Goal: Answer question/provide support: Share knowledge or assist other users

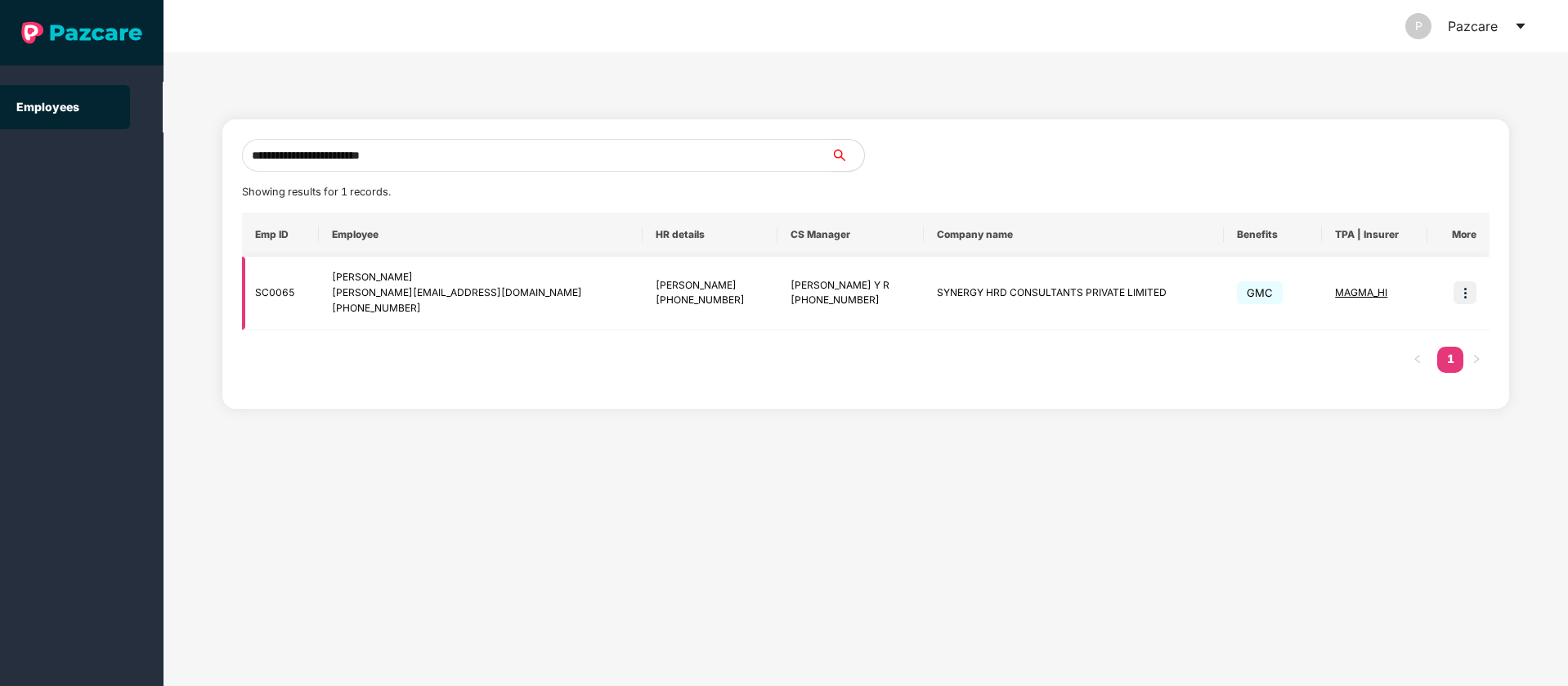
click at [1460, 292] on img at bounding box center [1465, 293] width 23 height 23
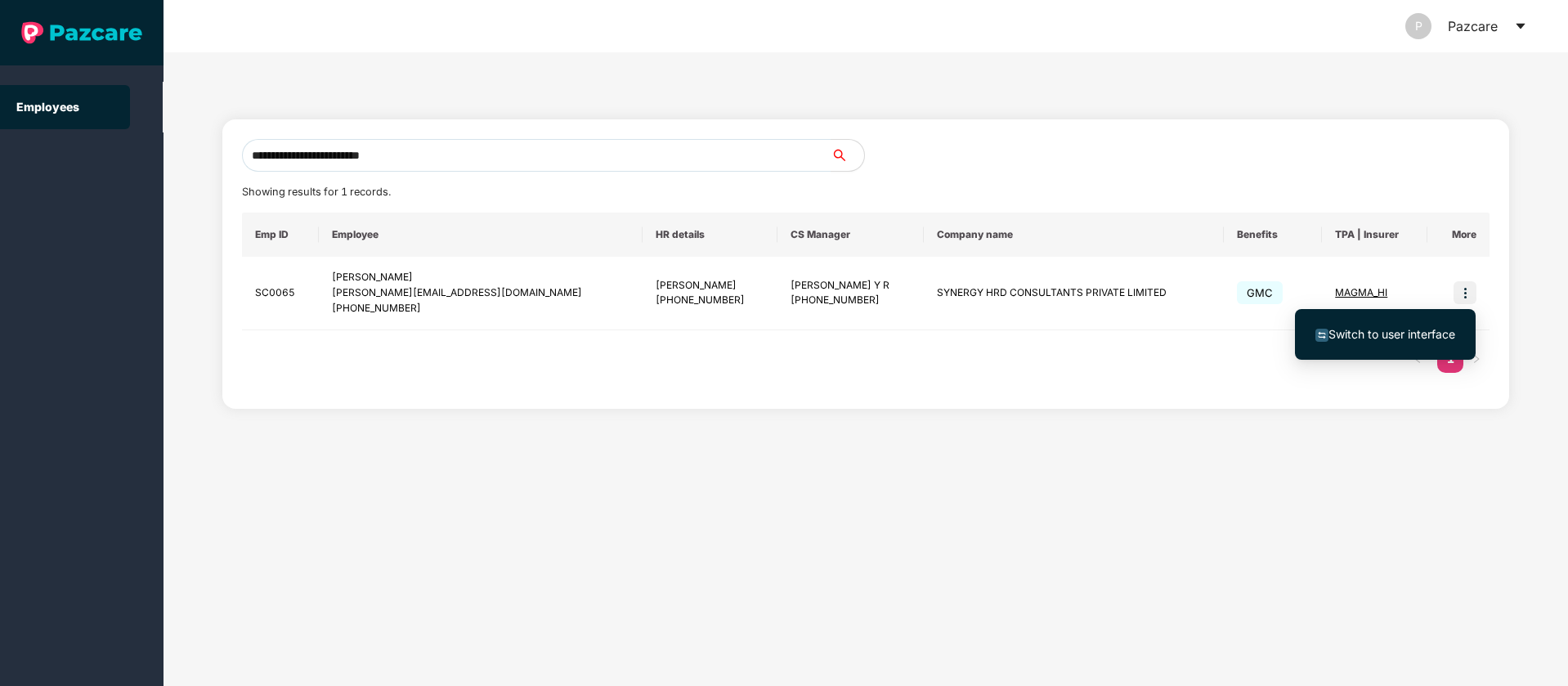
click at [1422, 321] on li "Switch to user interface" at bounding box center [1385, 334] width 180 height 34
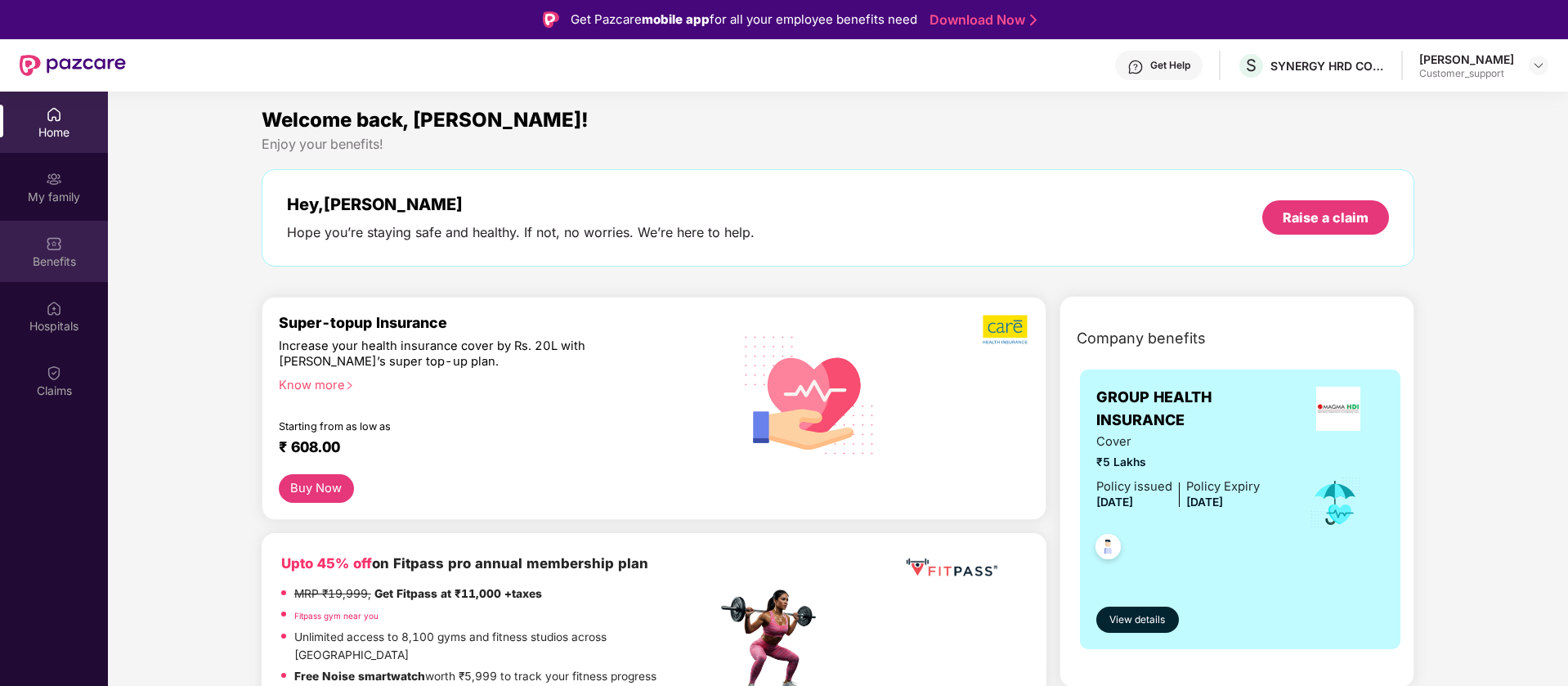
click at [62, 258] on div "Benefits" at bounding box center [54, 261] width 108 height 16
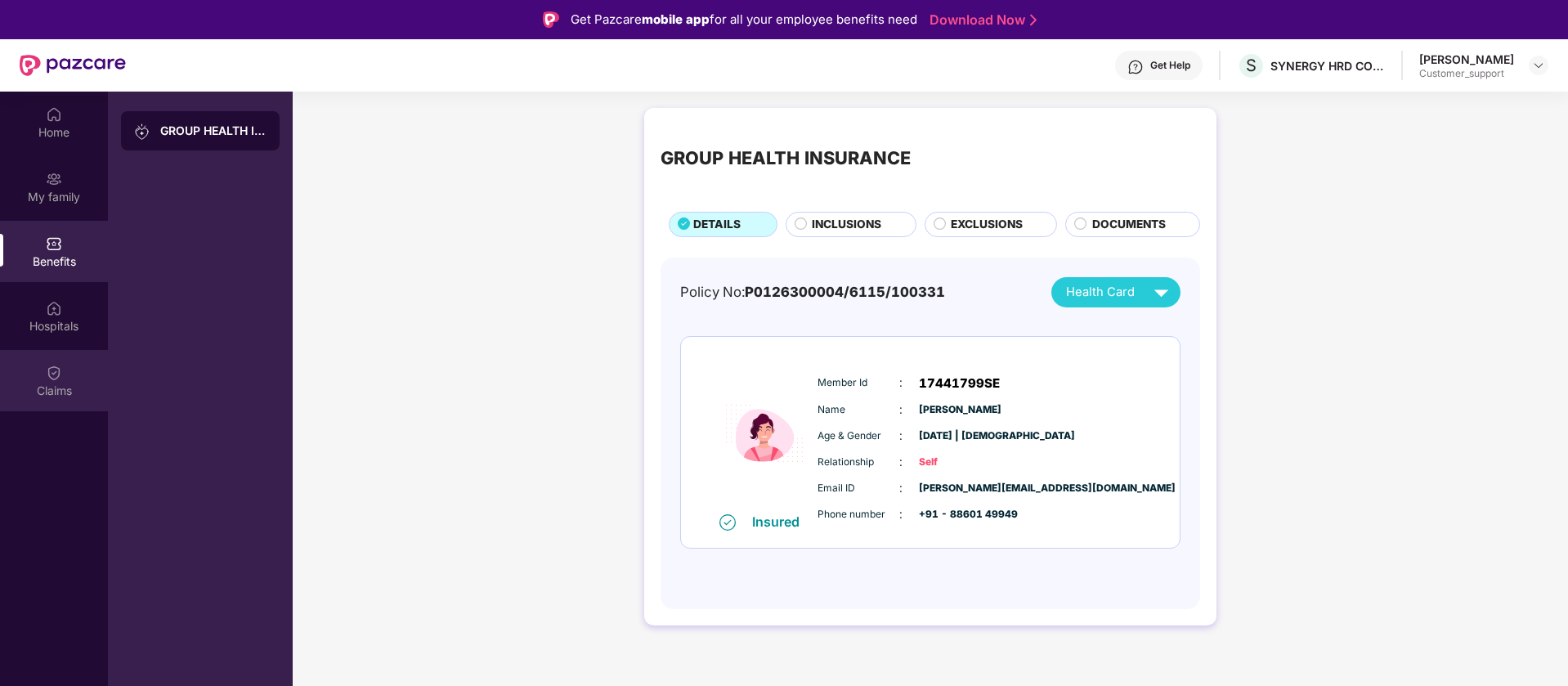
click at [23, 354] on div "Claims" at bounding box center [54, 380] width 108 height 62
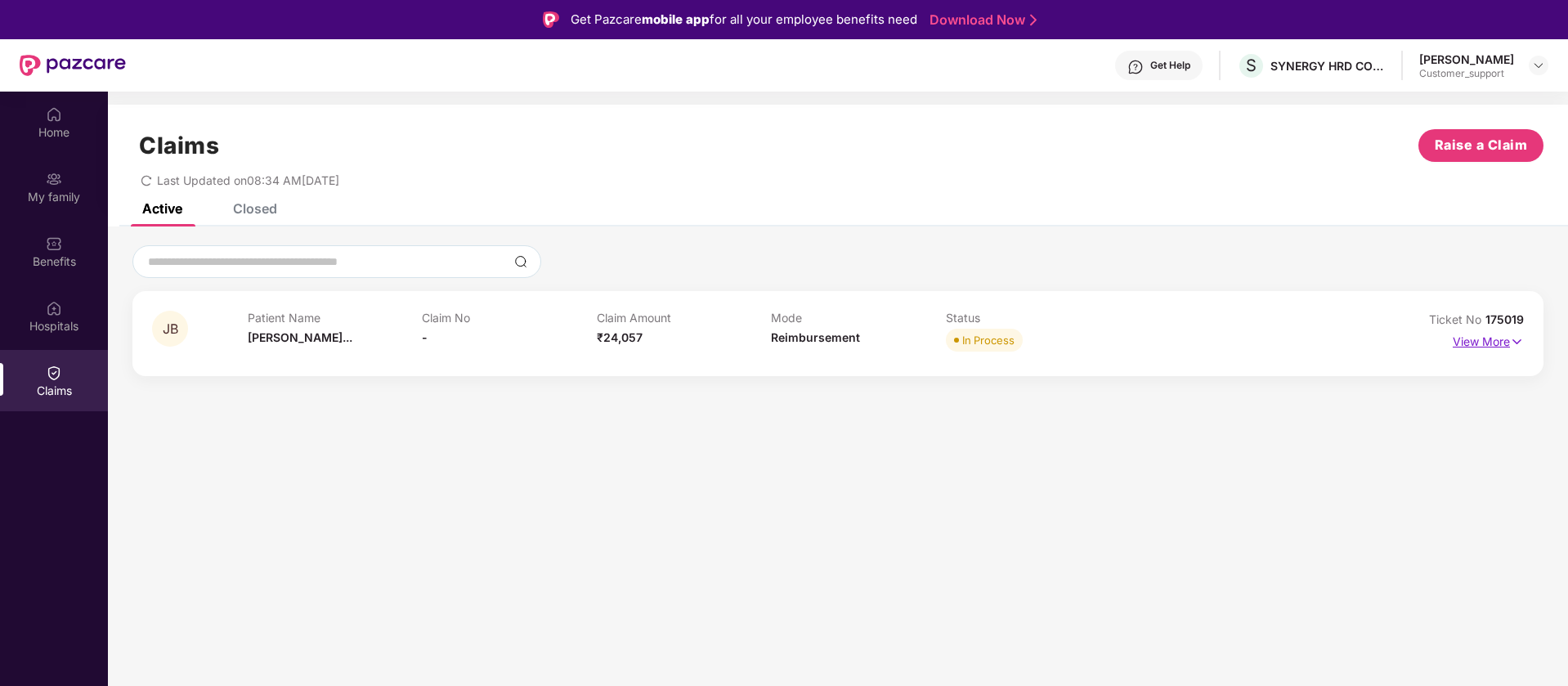
click at [1504, 341] on p "View More" at bounding box center [1489, 339] width 71 height 22
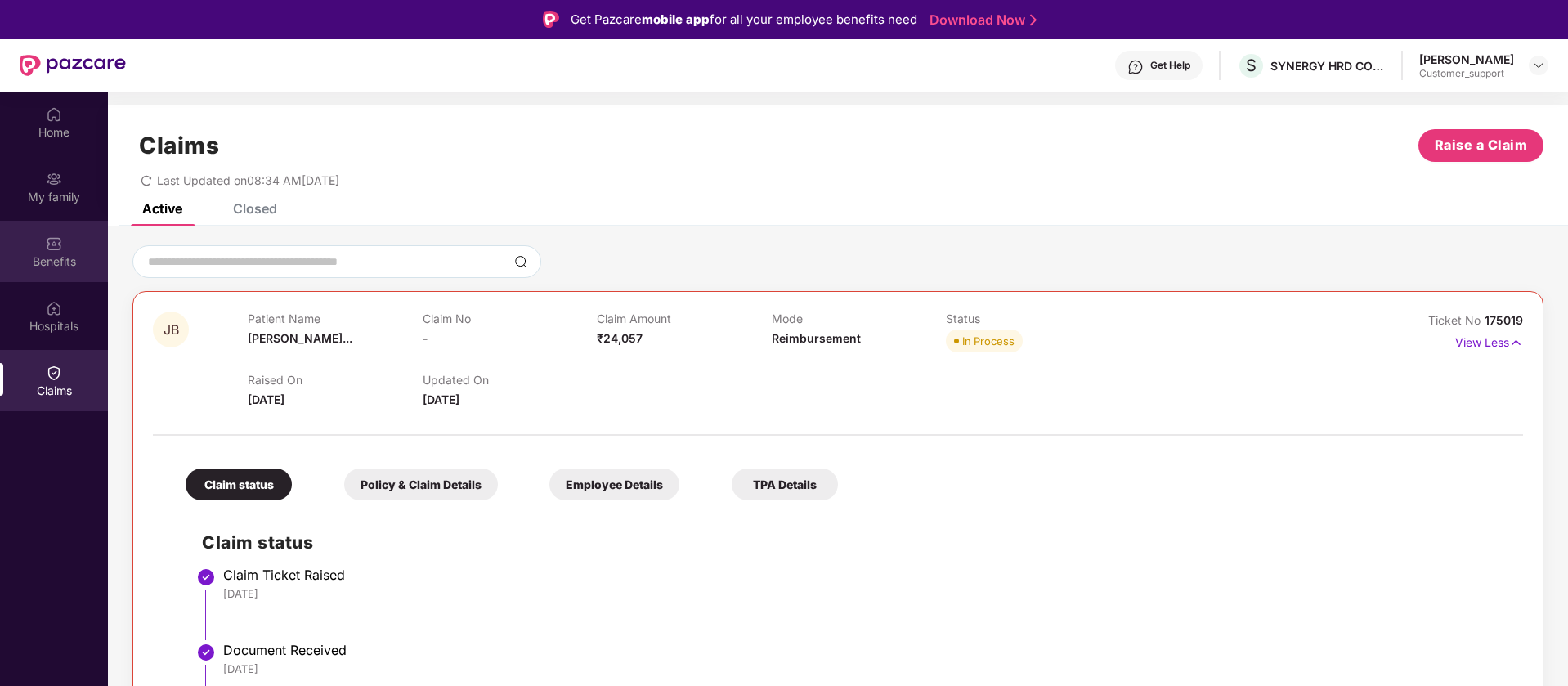
click at [46, 249] on img at bounding box center [54, 244] width 16 height 16
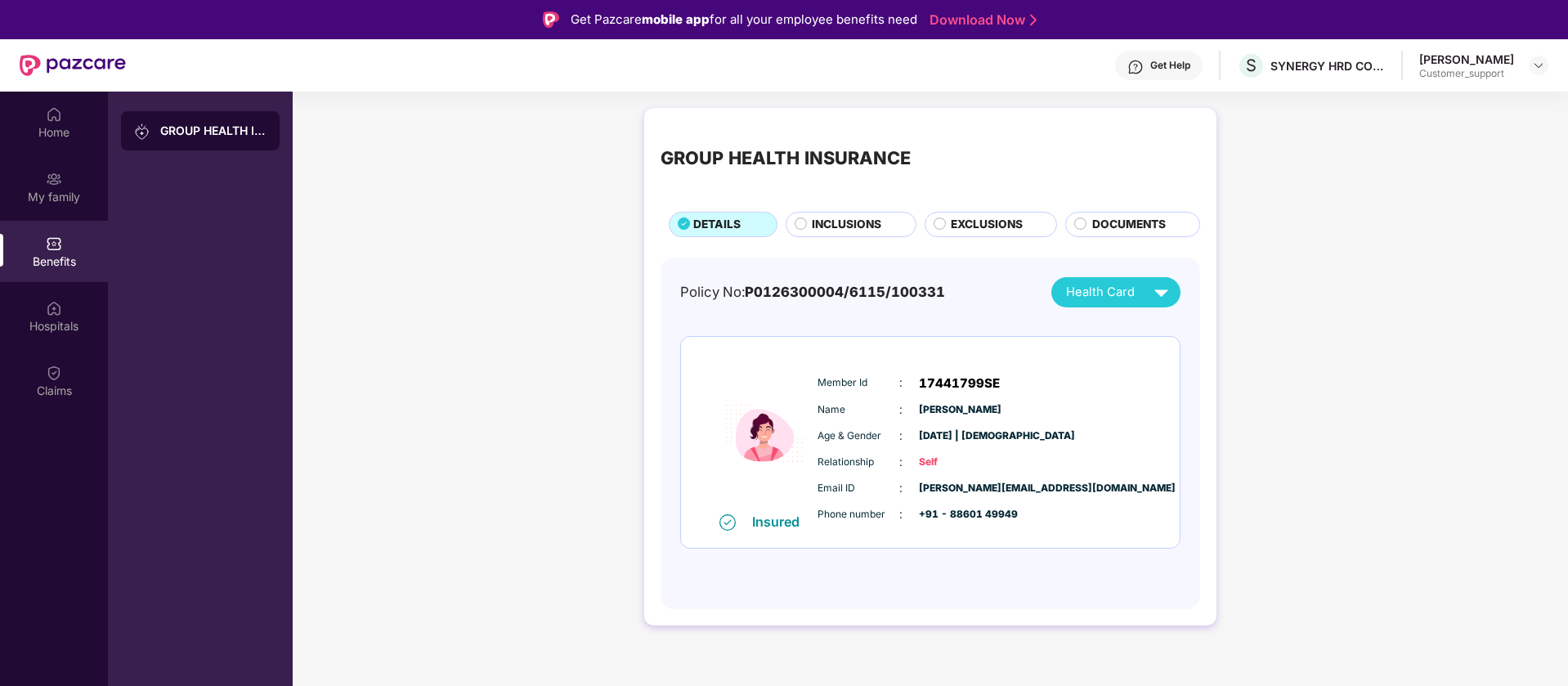
click at [974, 378] on span "17441799SE" at bounding box center [959, 384] width 81 height 20
copy span "17441799SE"
click at [1543, 56] on div at bounding box center [1539, 65] width 20 height 20
click at [1448, 103] on div "Switch to support view" at bounding box center [1462, 104] width 212 height 32
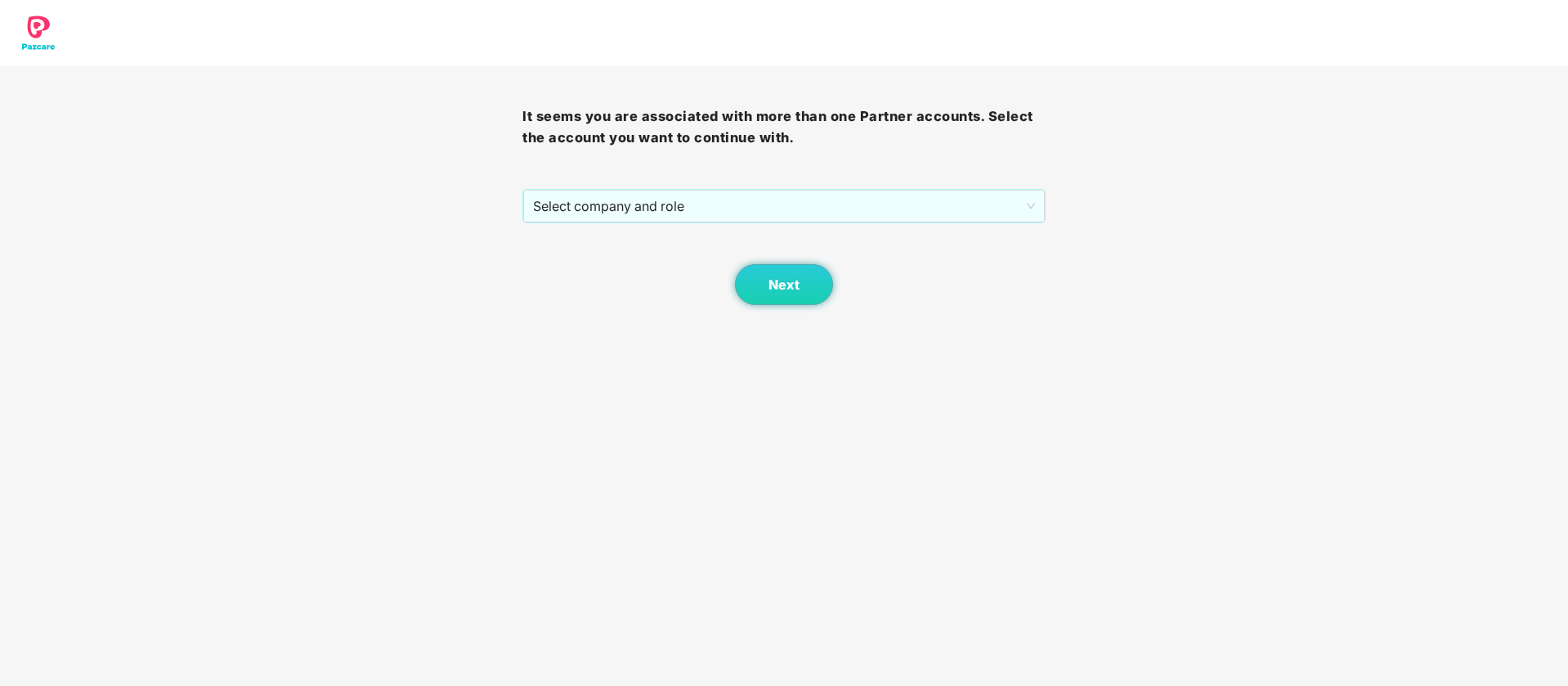
click at [746, 226] on div "Next" at bounding box center [783, 264] width 522 height 82
click at [746, 206] on span "Select company and role" at bounding box center [784, 205] width 502 height 31
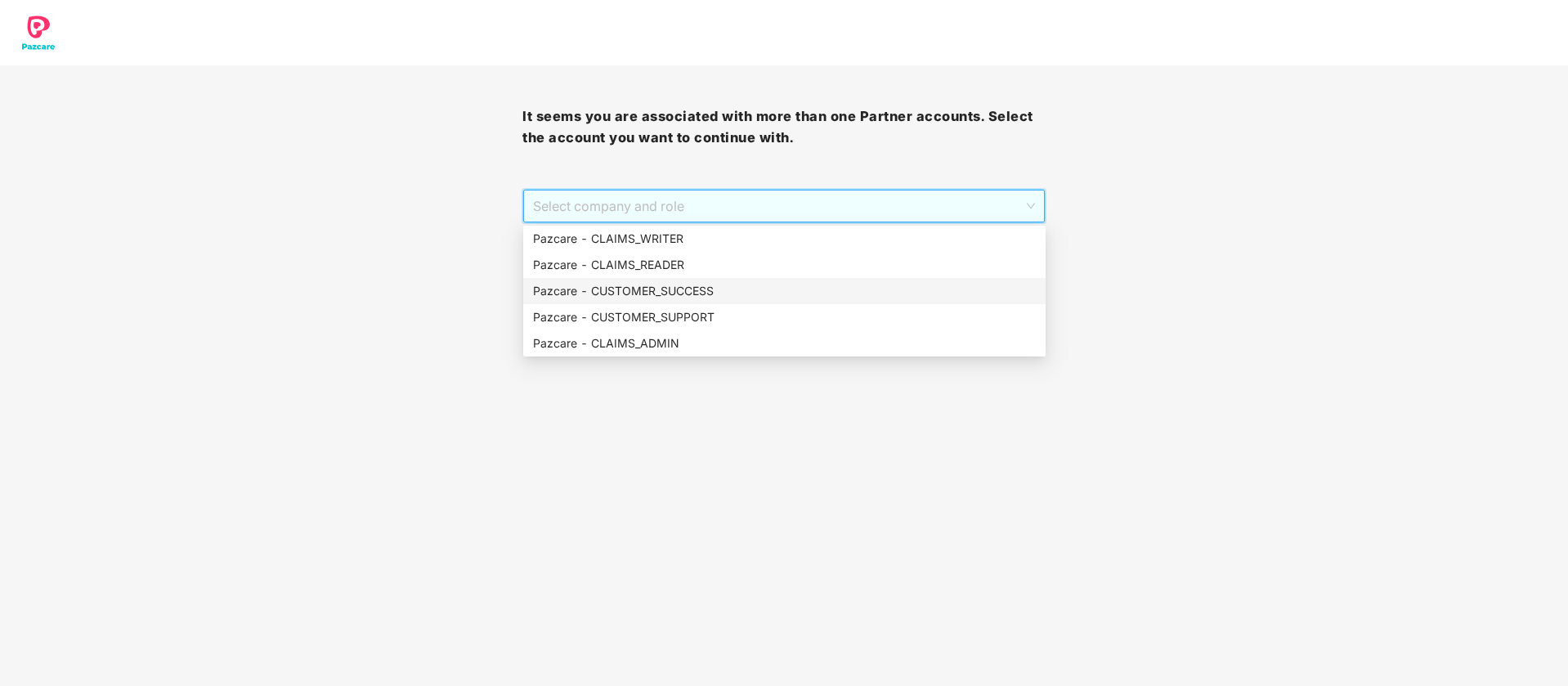
click at [715, 285] on div "Pazcare - CUSTOMER_SUCCESS" at bounding box center [784, 291] width 502 height 18
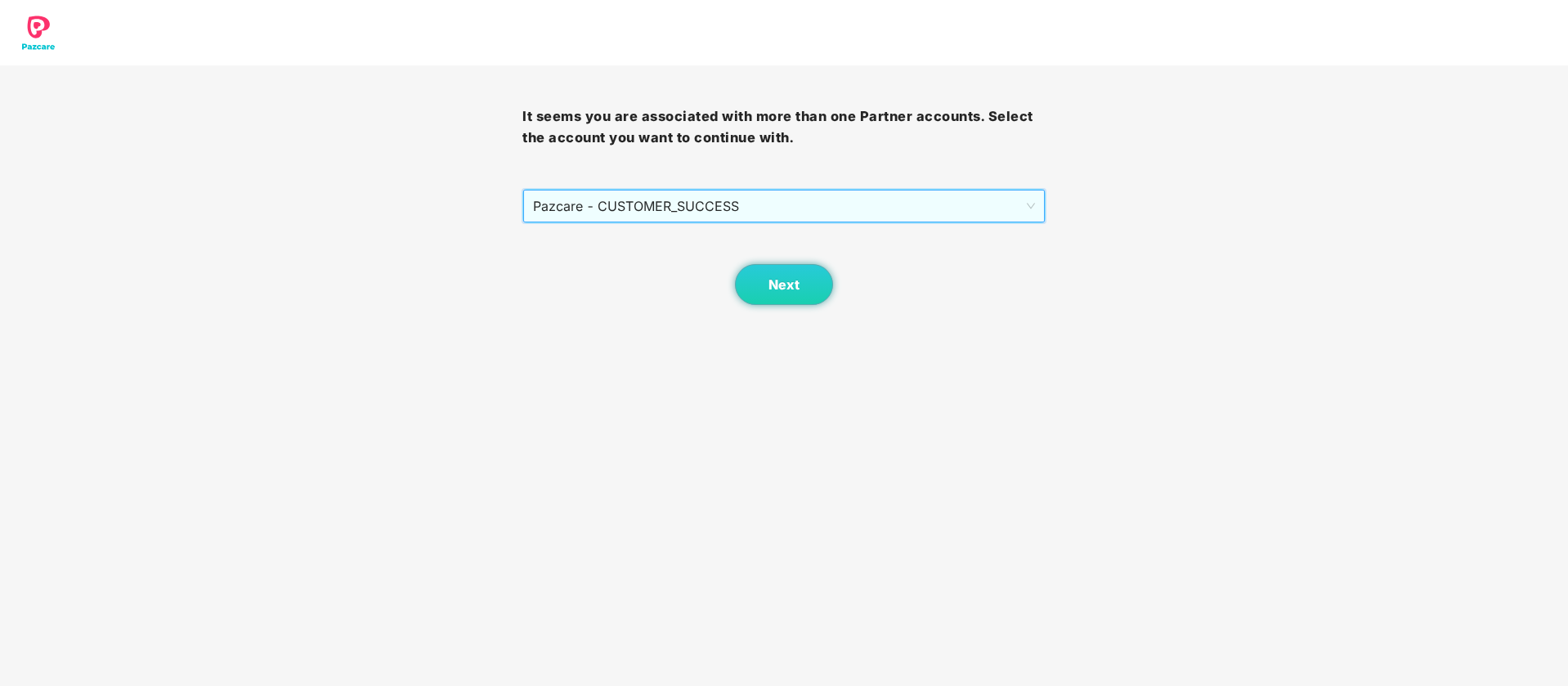
click at [838, 196] on span "Pazcare - CUSTOMER_SUCCESS" at bounding box center [784, 205] width 502 height 31
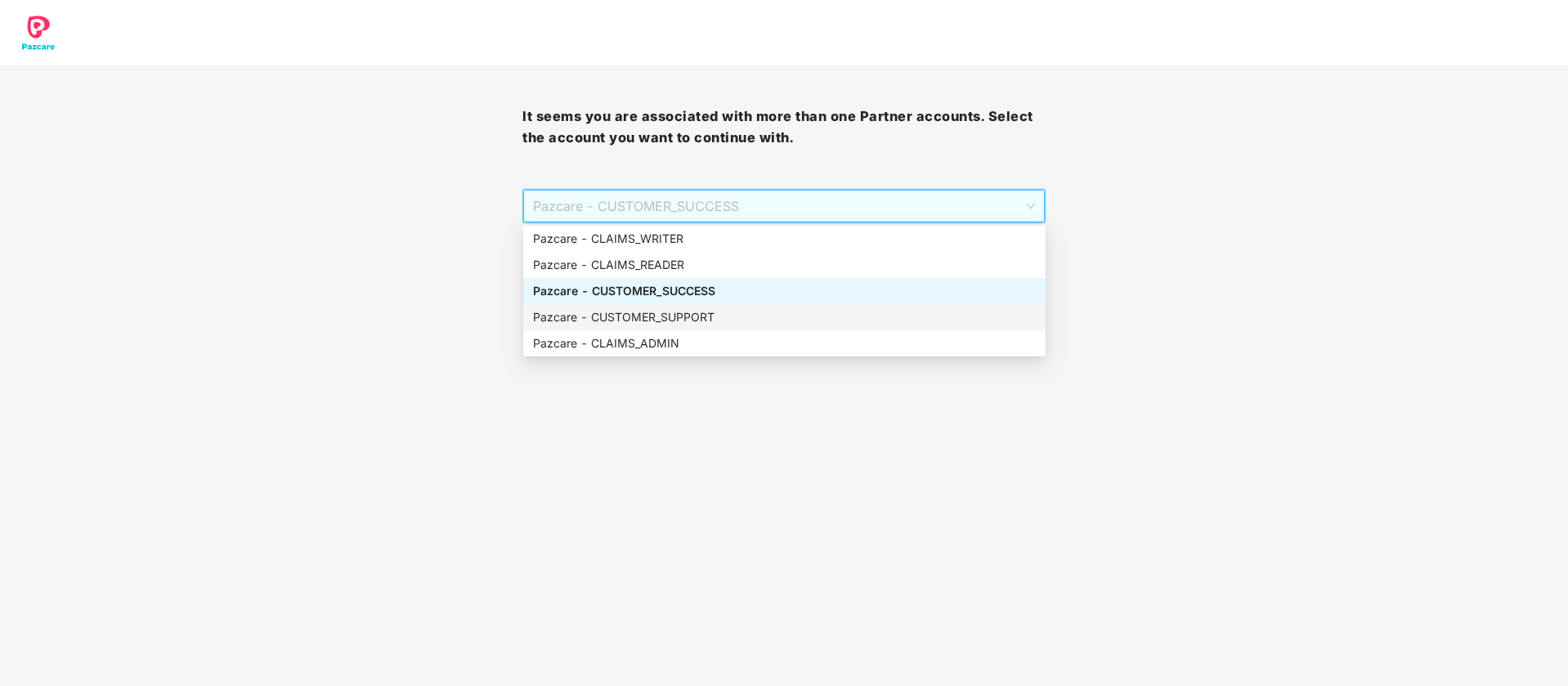
click at [779, 314] on div "Pazcare - CUSTOMER_SUPPORT" at bounding box center [784, 317] width 502 height 18
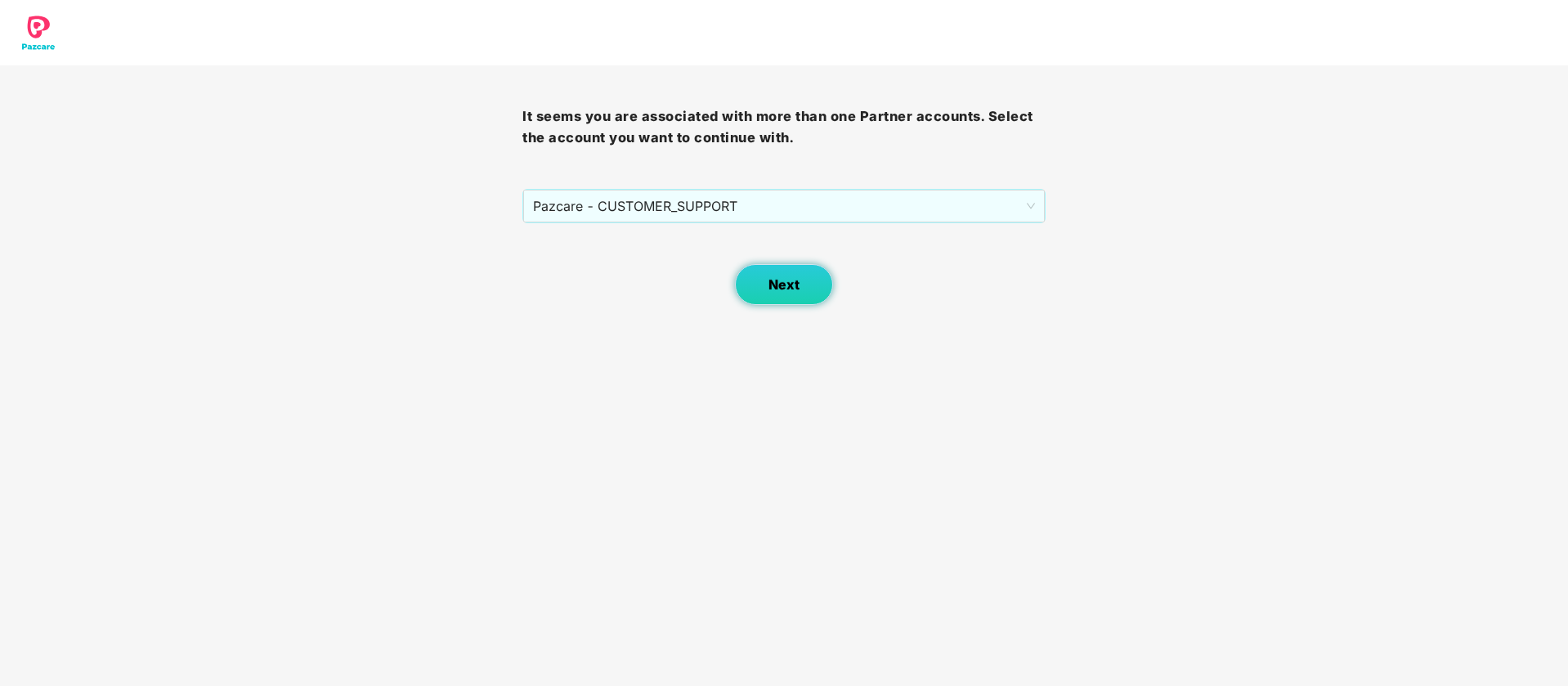
click at [791, 297] on button "Next" at bounding box center [784, 285] width 98 height 41
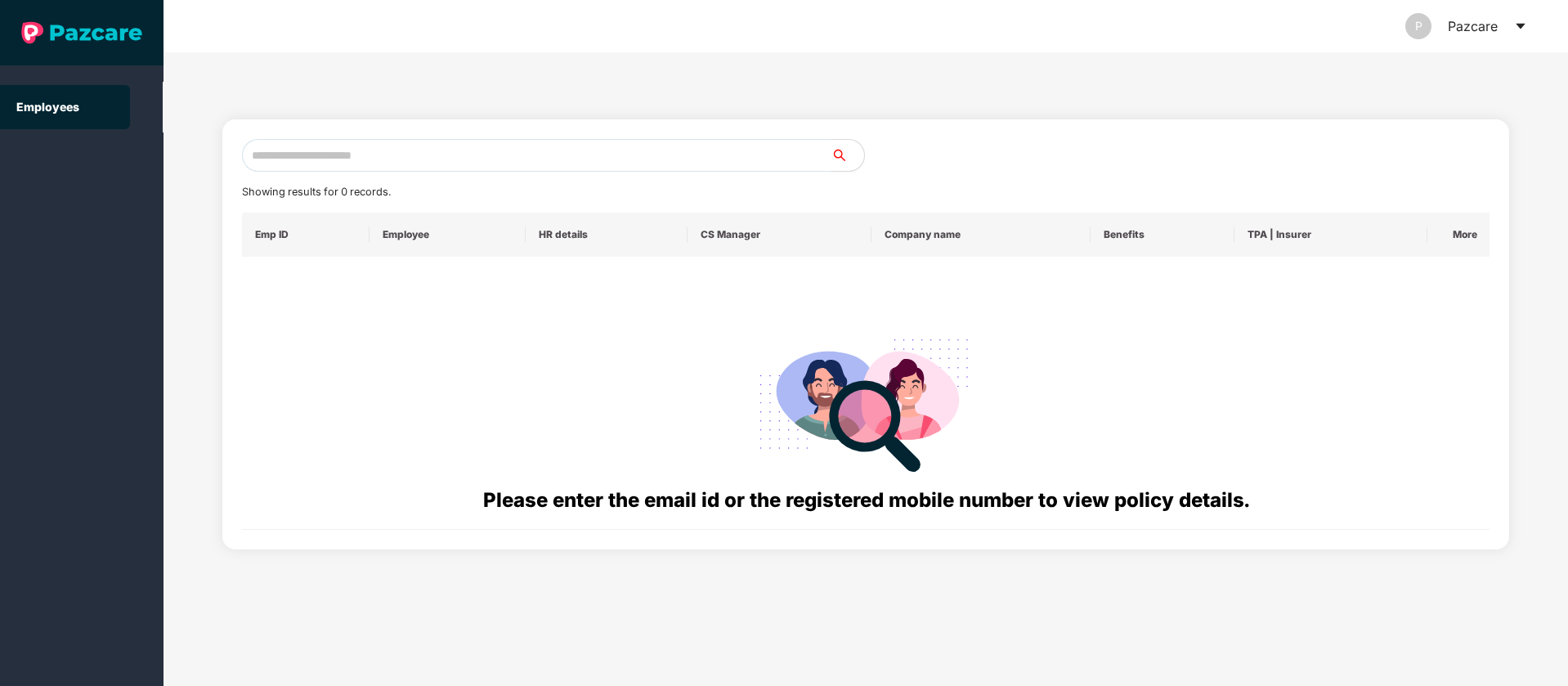
click at [414, 158] on input "text" at bounding box center [536, 155] width 590 height 33
paste input "**********"
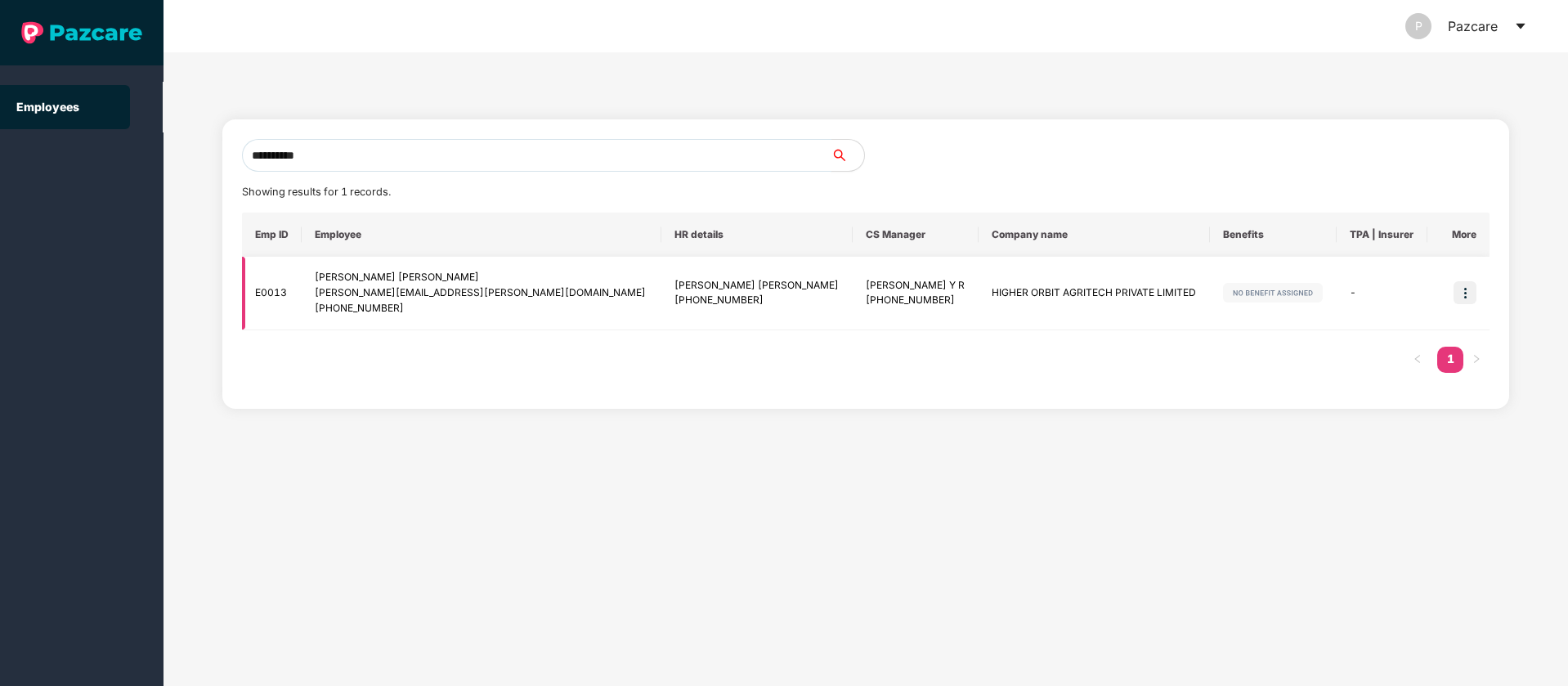
type input "**********"
click at [1468, 287] on img at bounding box center [1465, 293] width 23 height 23
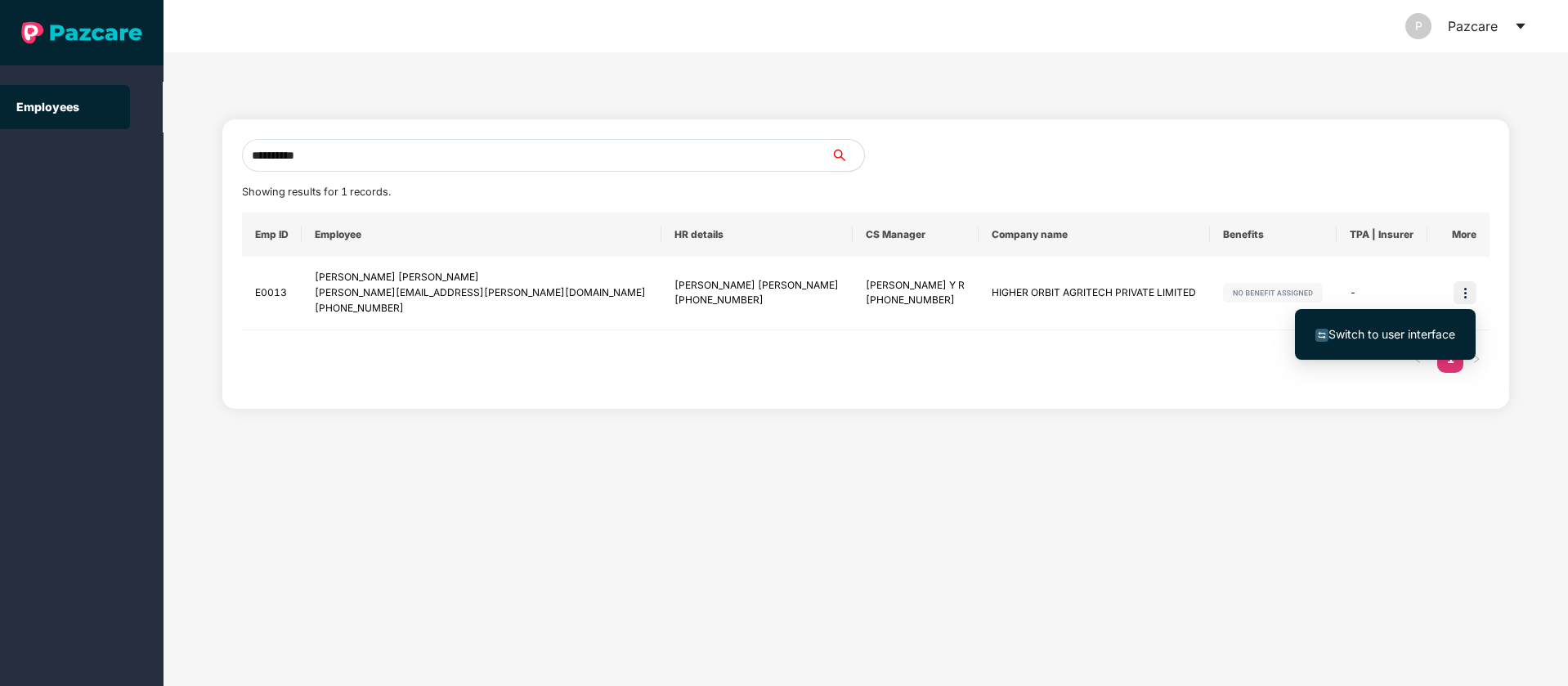
click at [1437, 333] on span "Switch to user interface" at bounding box center [1392, 334] width 127 height 14
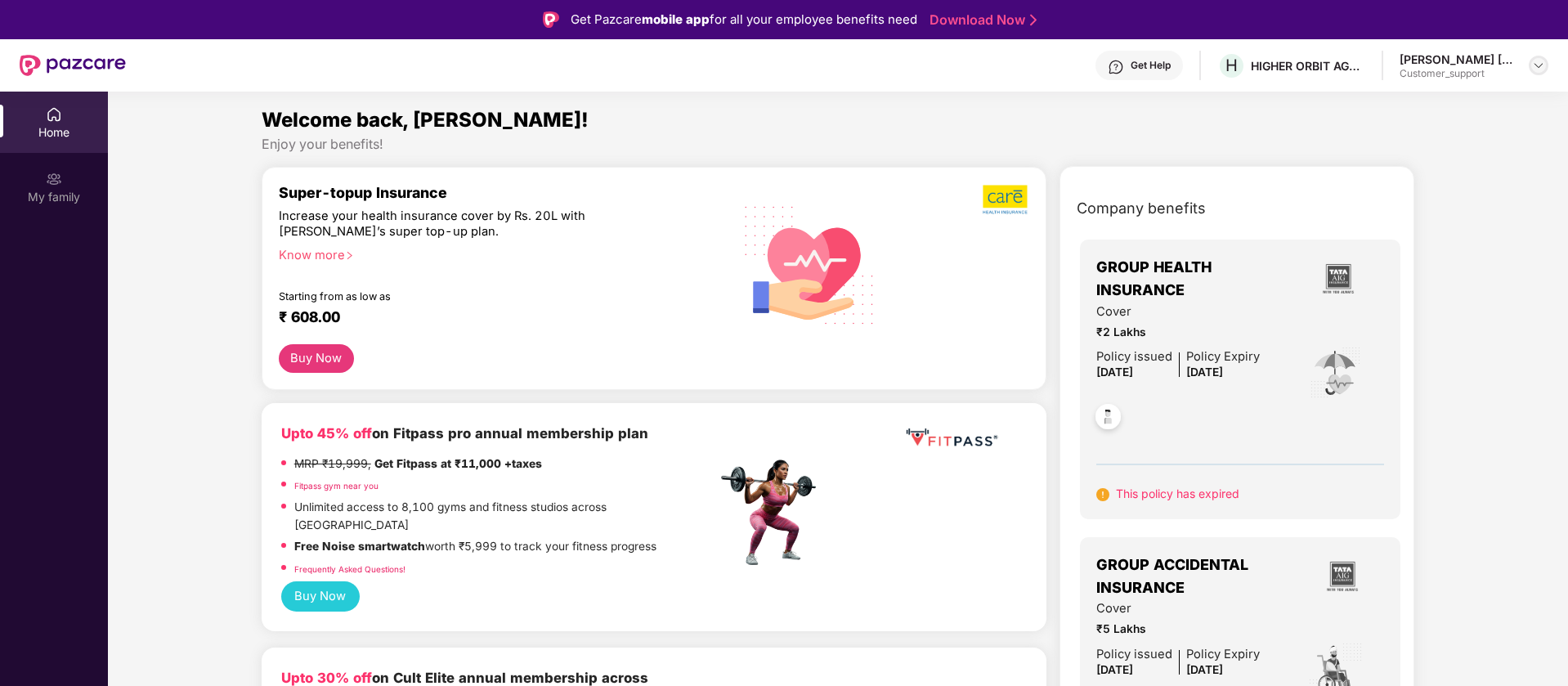
click at [1536, 62] on img at bounding box center [1539, 65] width 13 height 13
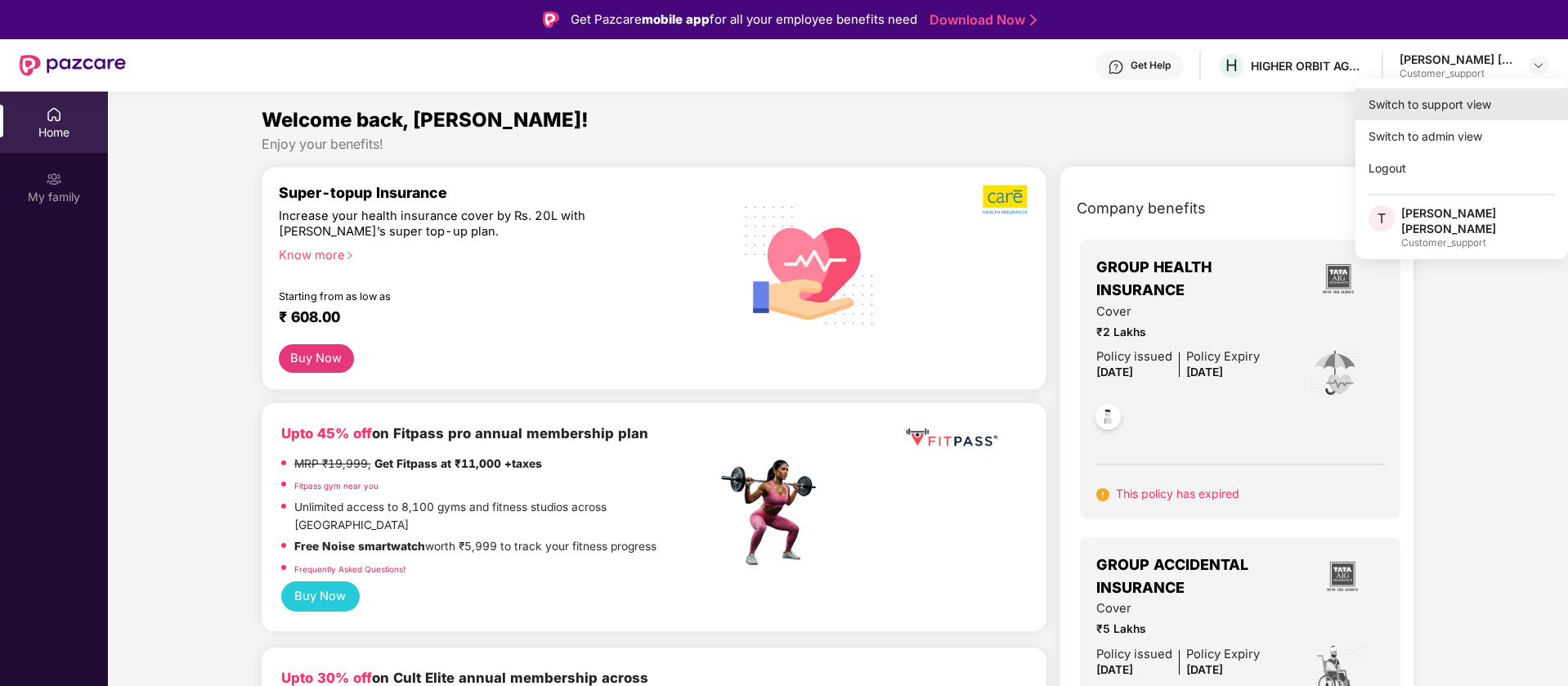
click at [1487, 106] on div "Switch to support view" at bounding box center [1462, 104] width 212 height 32
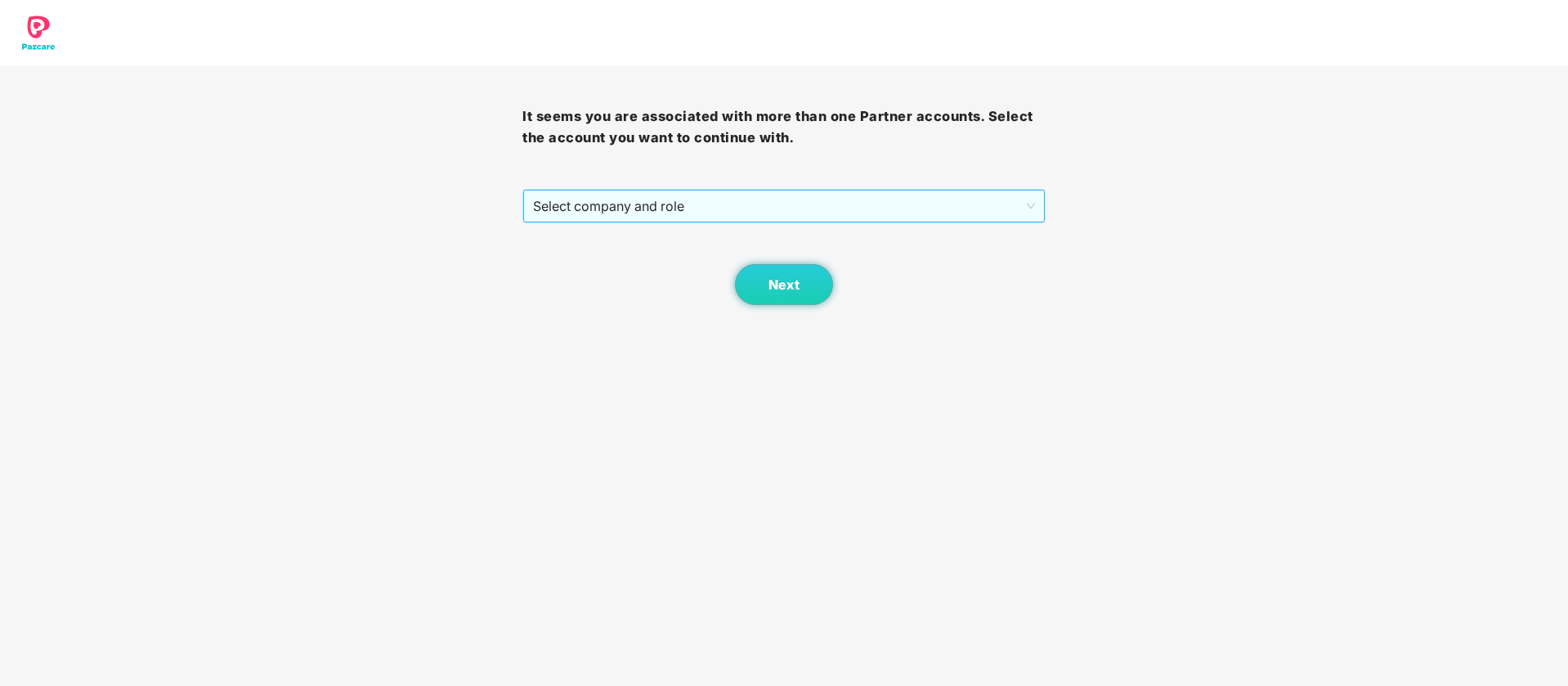
click at [848, 211] on span "Select company and role" at bounding box center [784, 205] width 502 height 31
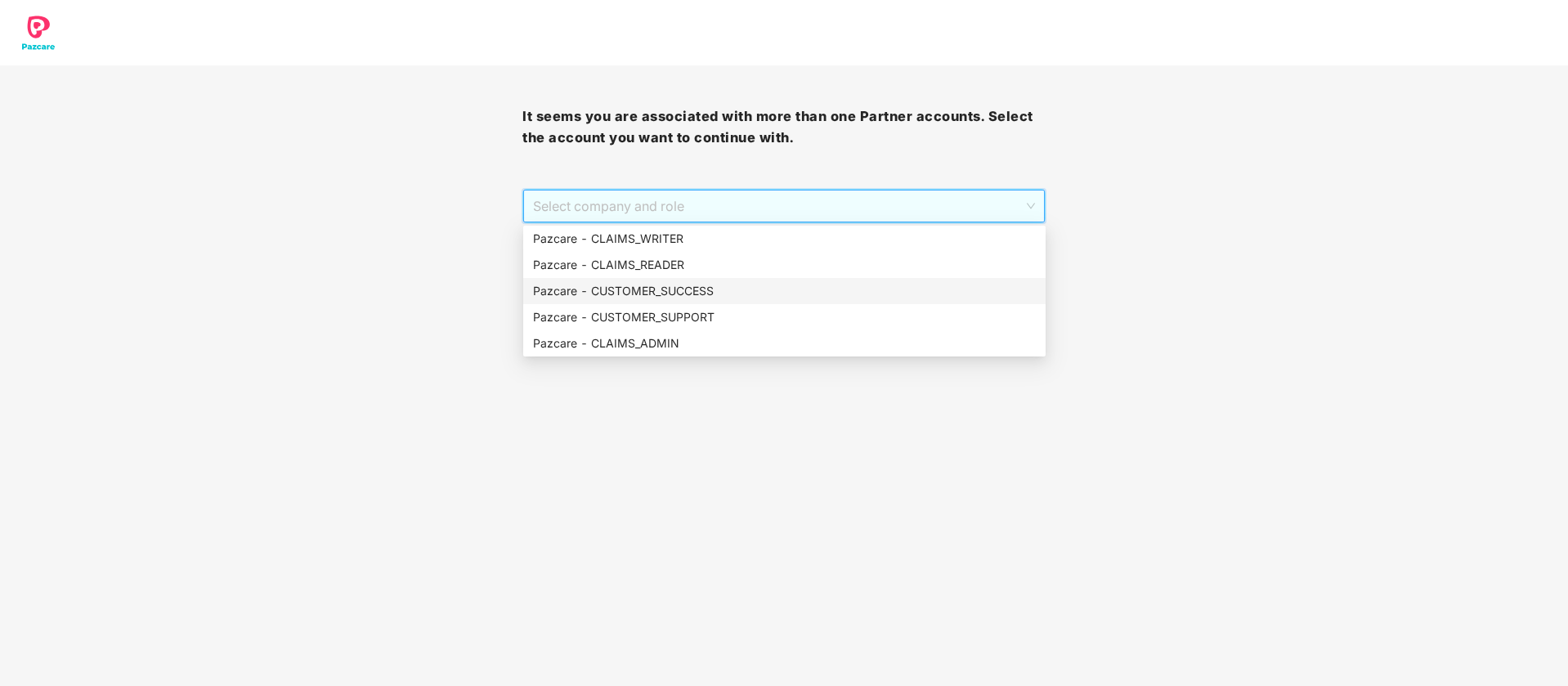
click at [691, 297] on div "Pazcare - CUSTOMER_SUCCESS" at bounding box center [784, 291] width 502 height 18
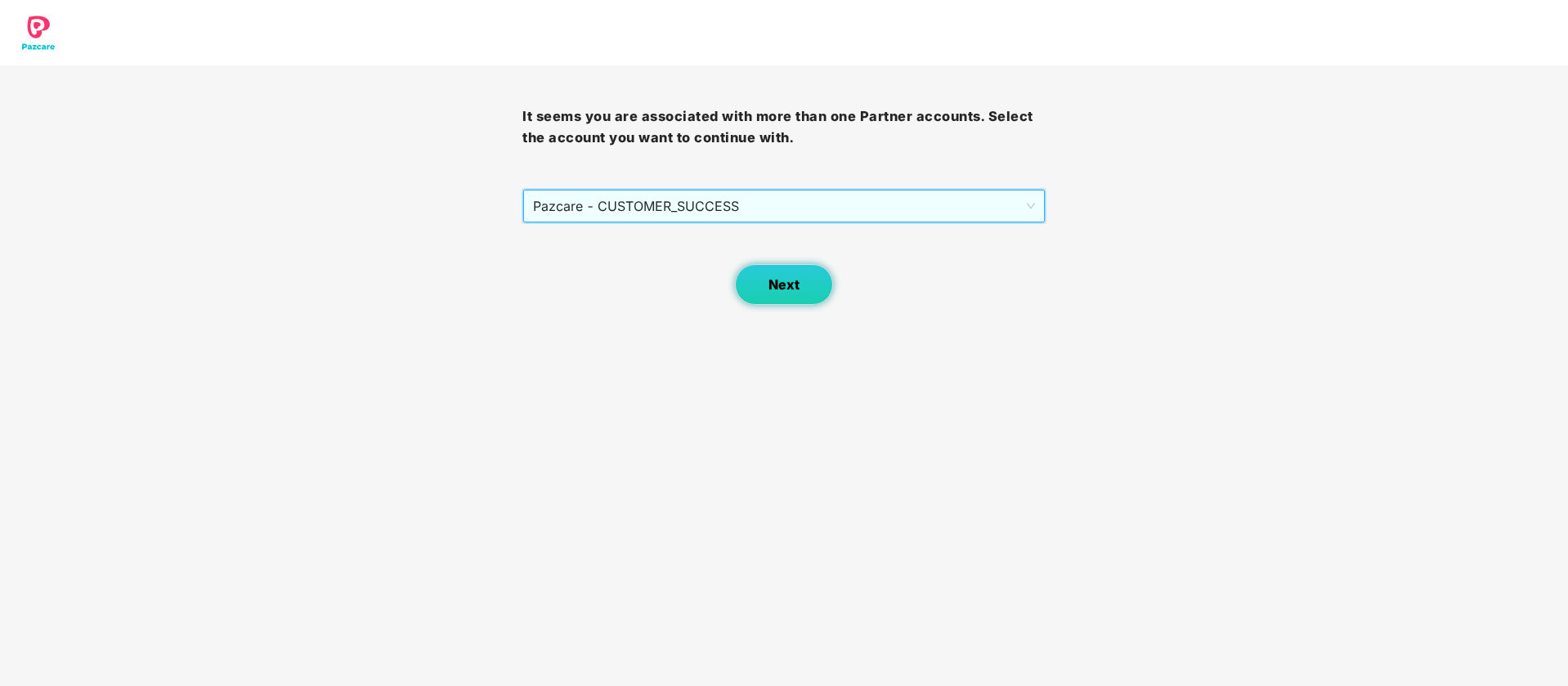
click at [756, 294] on button "Next" at bounding box center [784, 285] width 98 height 41
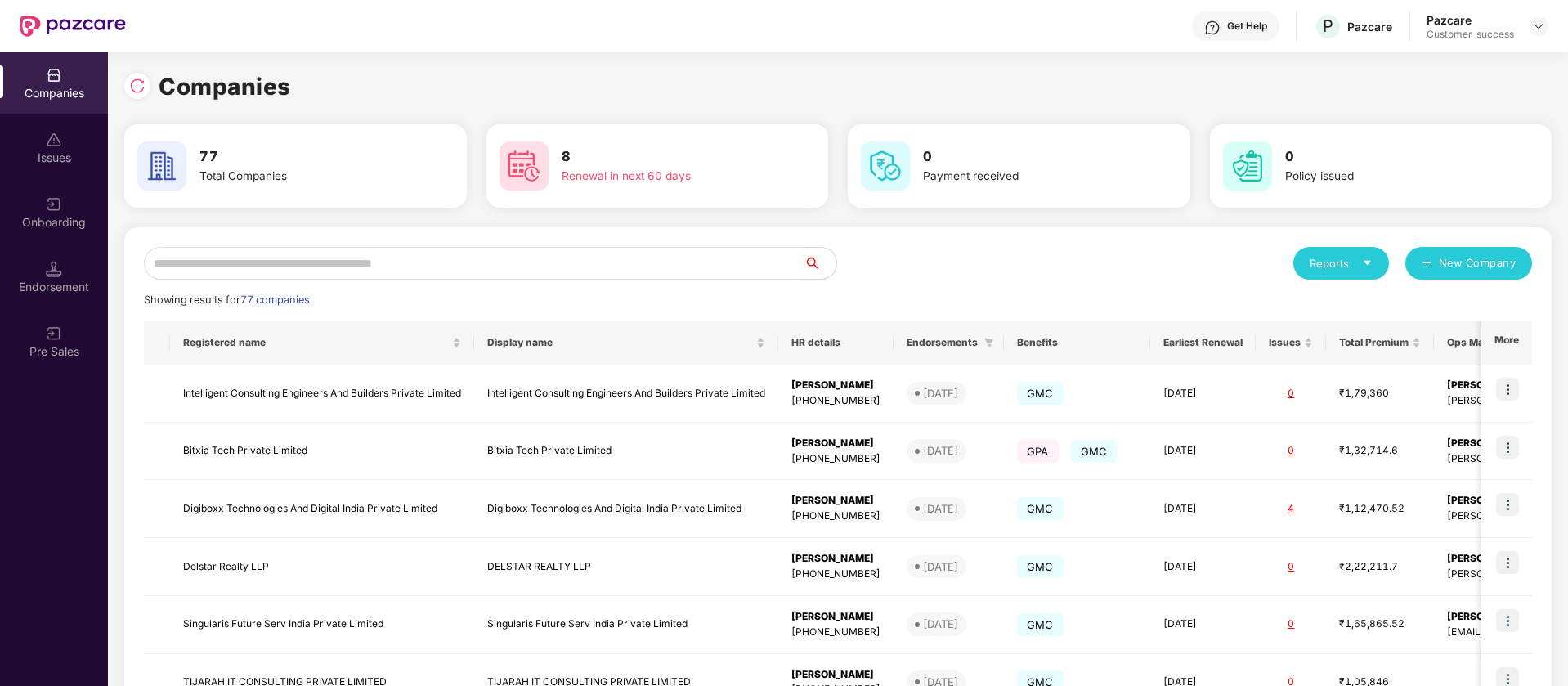
click at [416, 232] on div "Reports New Company Showing results for 77 companies. Registered name Display n…" at bounding box center [838, 624] width 1428 height 794
click at [402, 270] on input "text" at bounding box center [473, 263] width 660 height 33
paste input "*******"
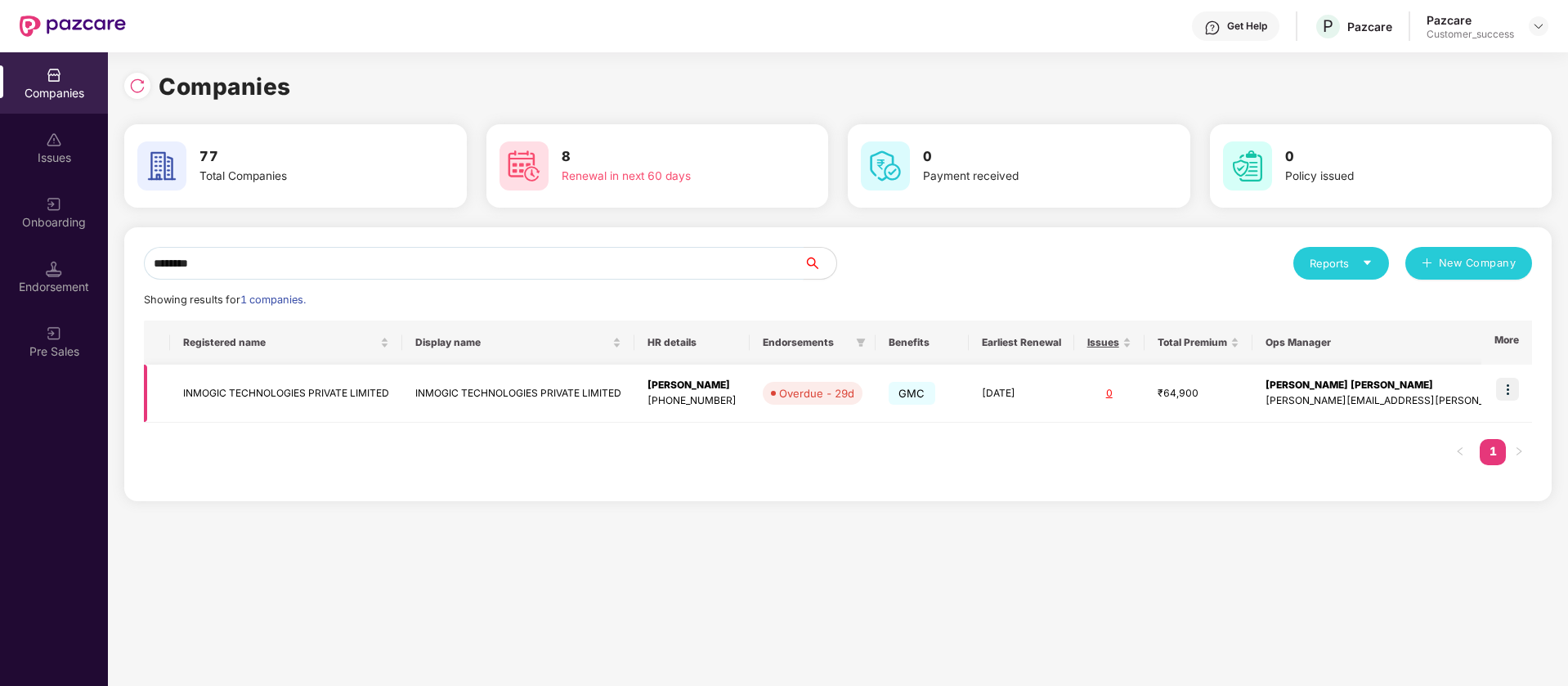
type input "*******"
click at [781, 394] on td "Overdue - 29d" at bounding box center [812, 393] width 126 height 58
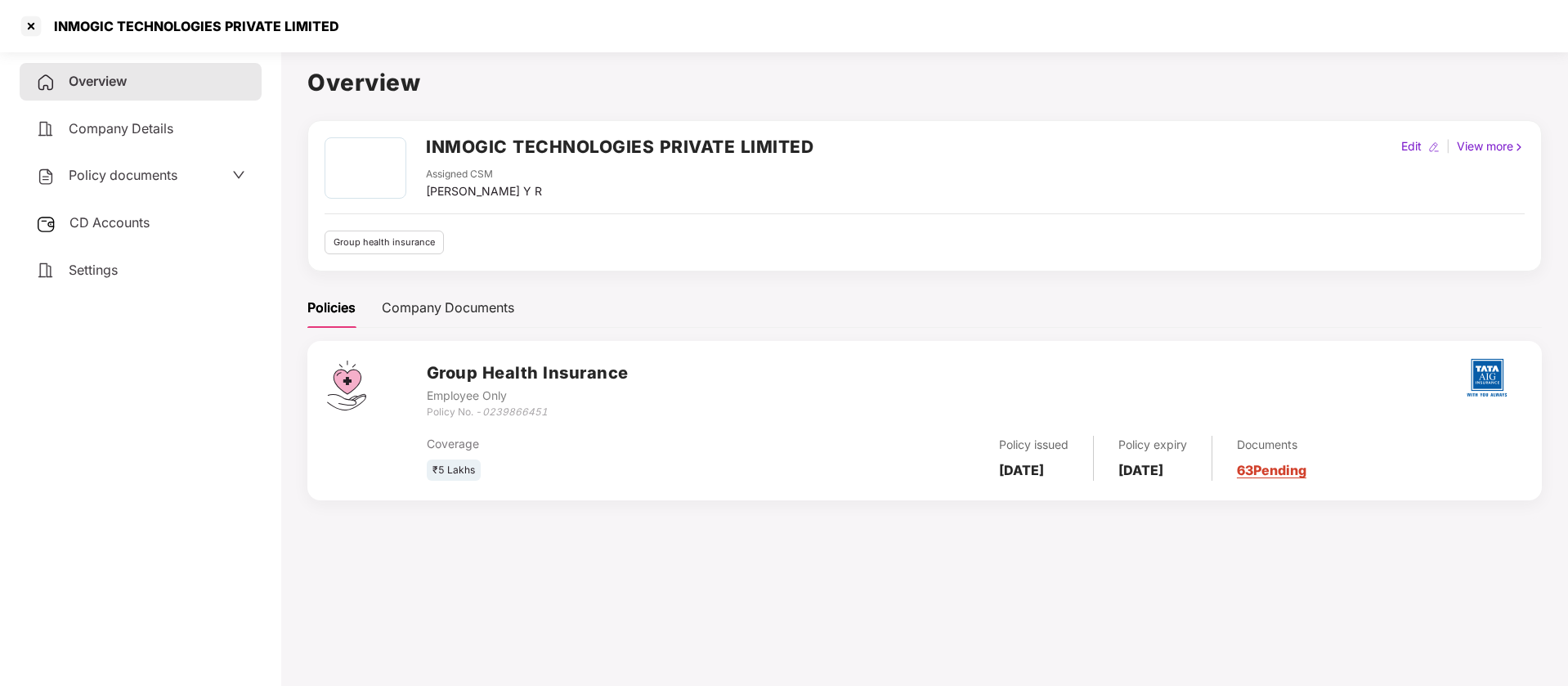
click at [122, 182] on span "Policy documents" at bounding box center [123, 175] width 109 height 16
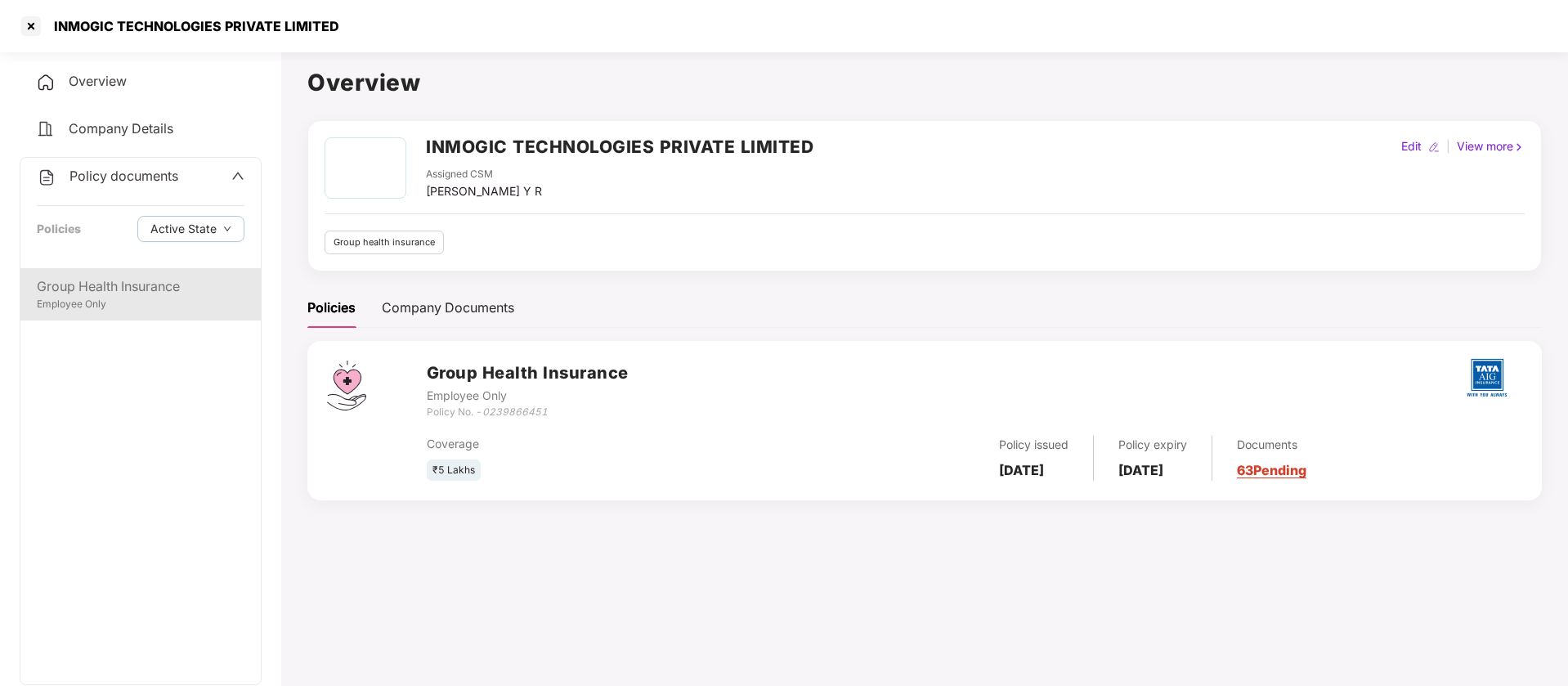
click at [95, 317] on div "Group Health Insurance Employee Only" at bounding box center [140, 293] width 240 height 53
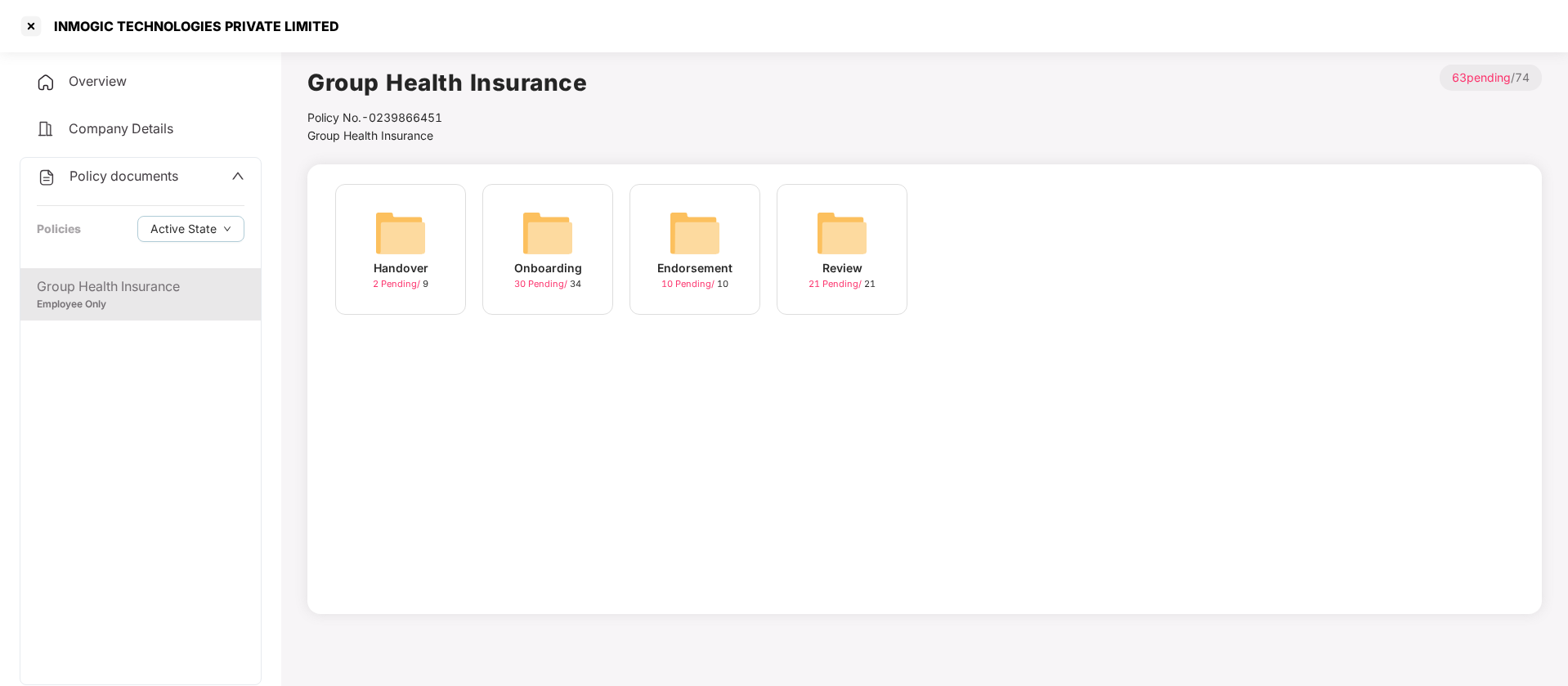
click at [525, 216] on img at bounding box center [547, 233] width 53 height 53
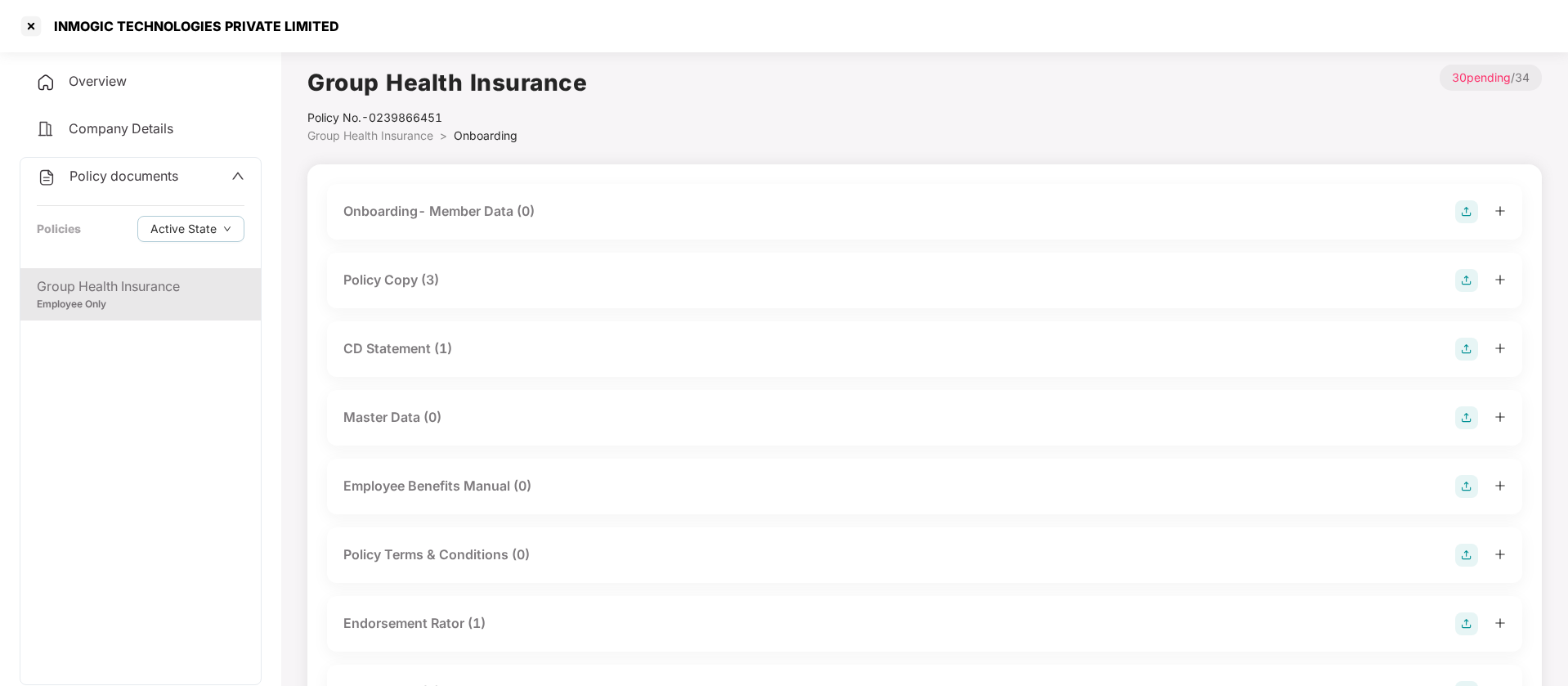
click at [386, 288] on div "Policy Copy (3)" at bounding box center [391, 279] width 95 height 21
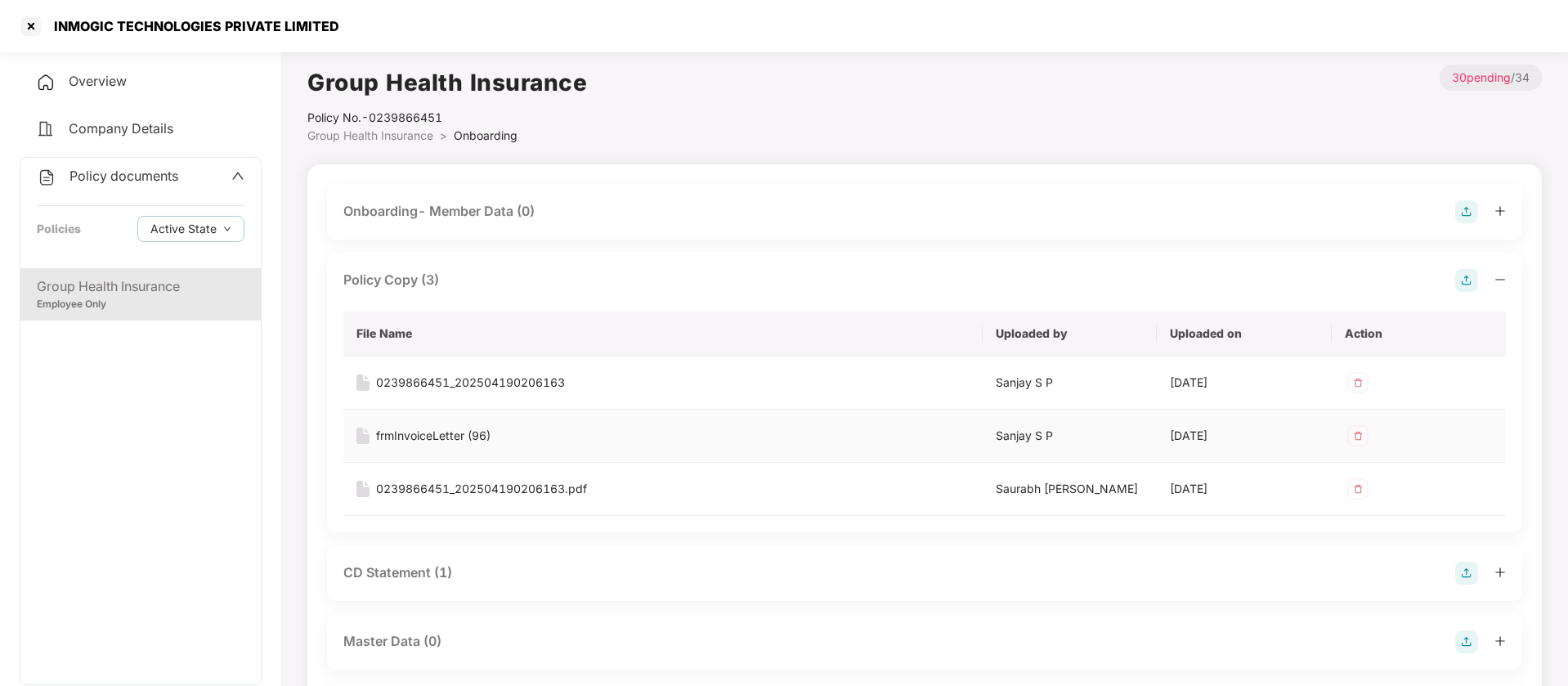
click at [442, 434] on div "frmInvoiceLetter (96)" at bounding box center [433, 435] width 114 height 18
click at [428, 116] on div "Policy No.- 0239866451" at bounding box center [446, 118] width 279 height 18
copy div "0239866451"
click at [33, 32] on div at bounding box center [30, 26] width 26 height 26
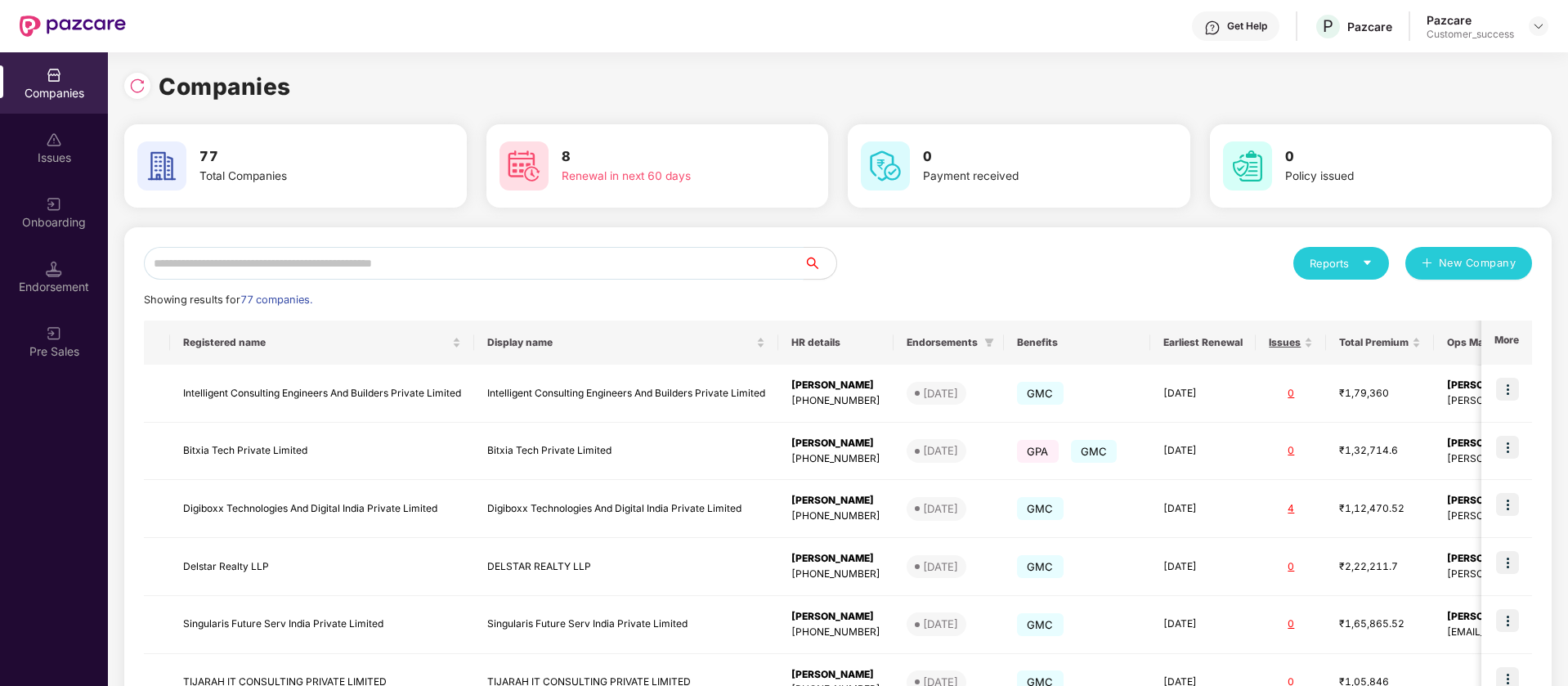
click at [424, 253] on input "text" at bounding box center [473, 263] width 660 height 33
paste input "*****"
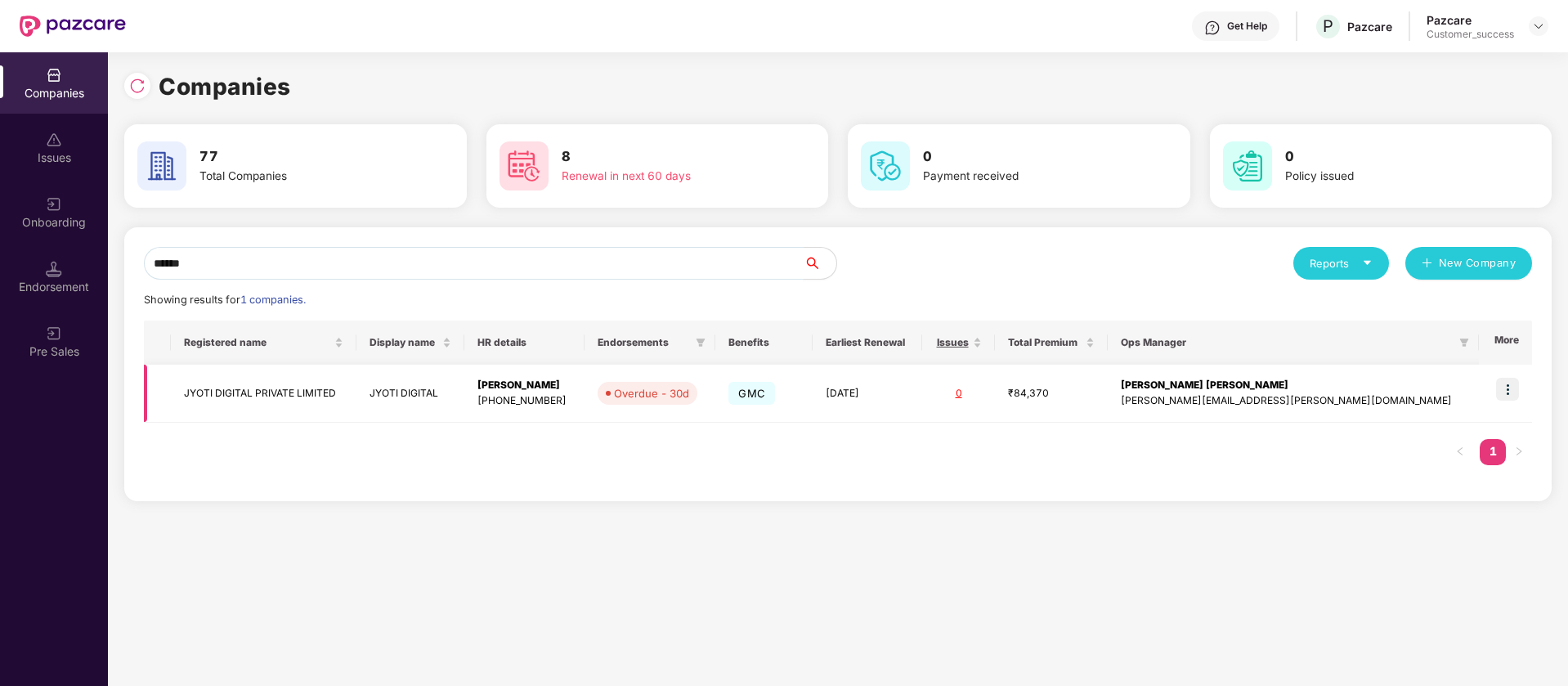
type input "*****"
click at [1511, 391] on img at bounding box center [1508, 389] width 23 height 23
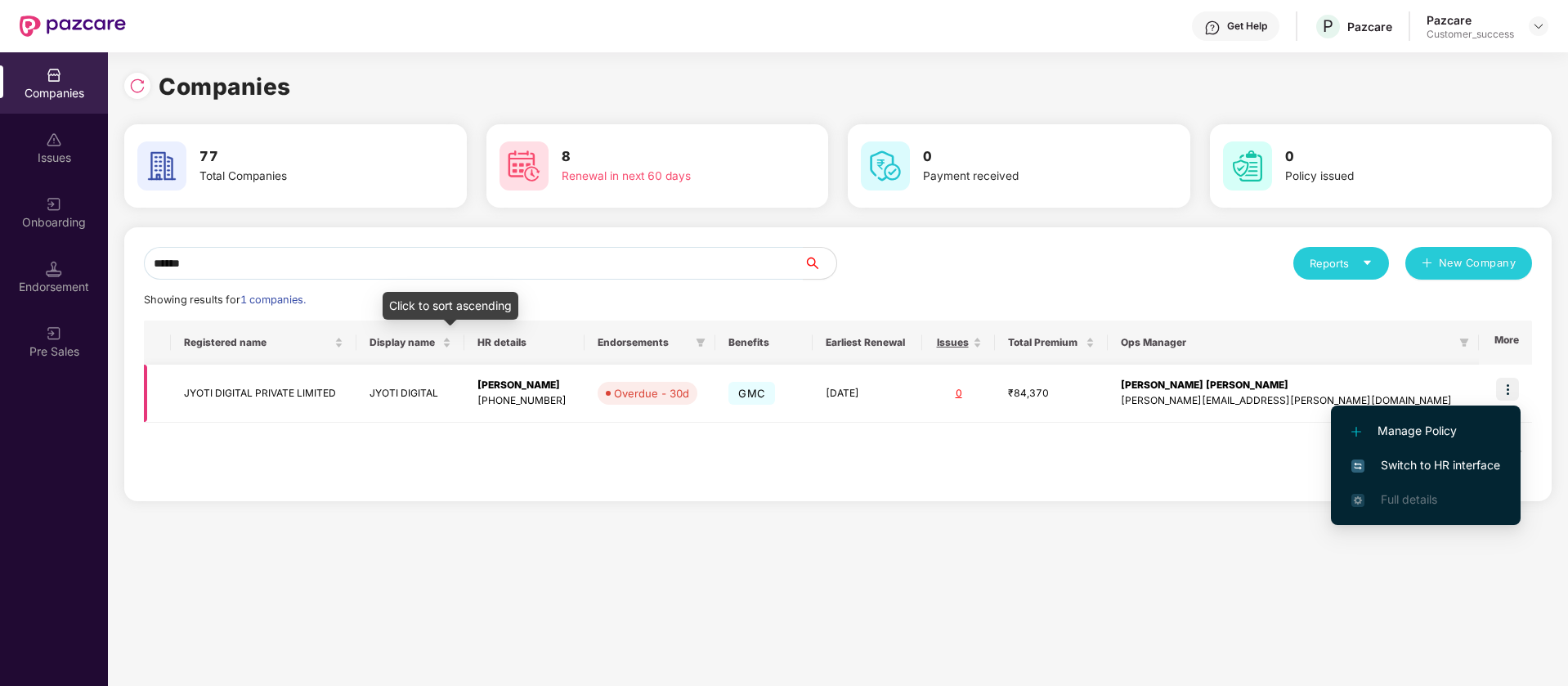
click at [452, 376] on td "JYOTI DIGITAL" at bounding box center [410, 393] width 108 height 58
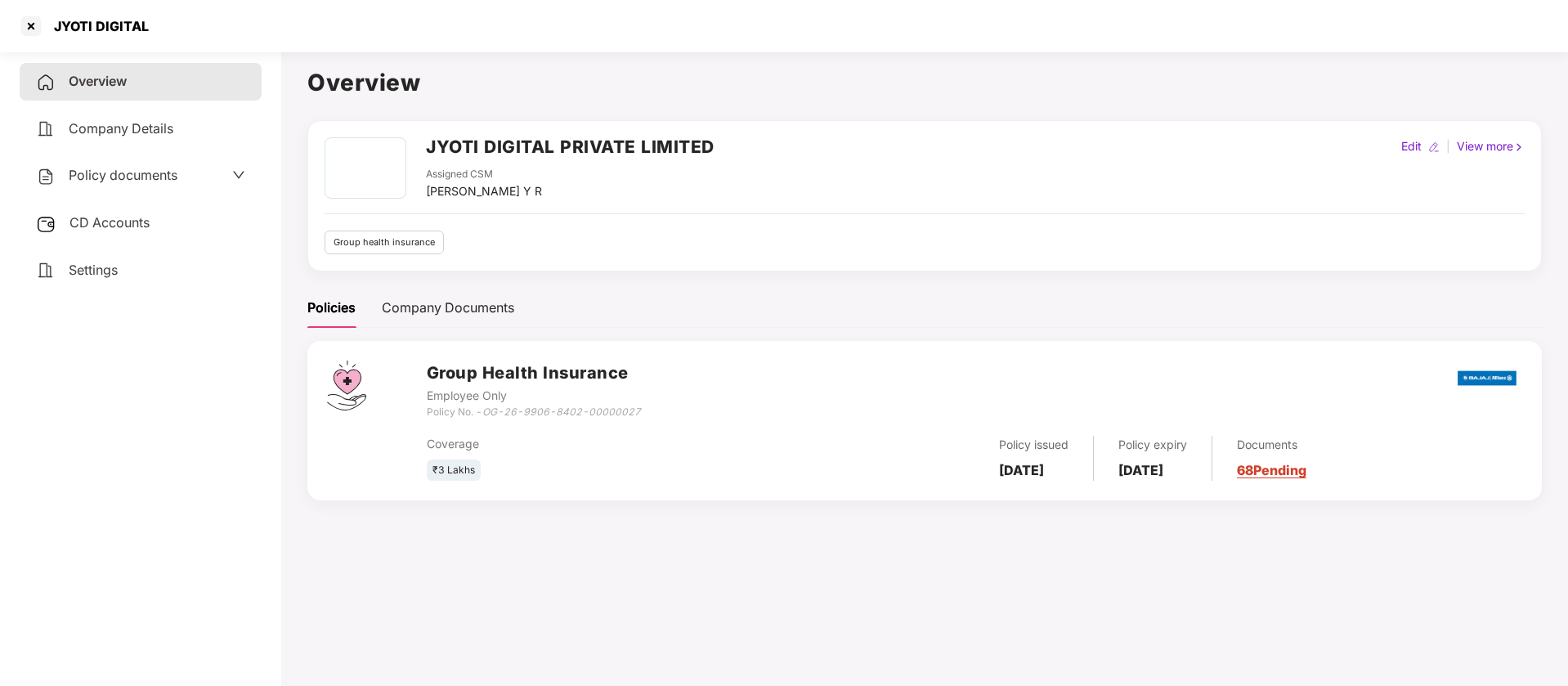
click at [122, 177] on span "Policy documents" at bounding box center [123, 175] width 109 height 16
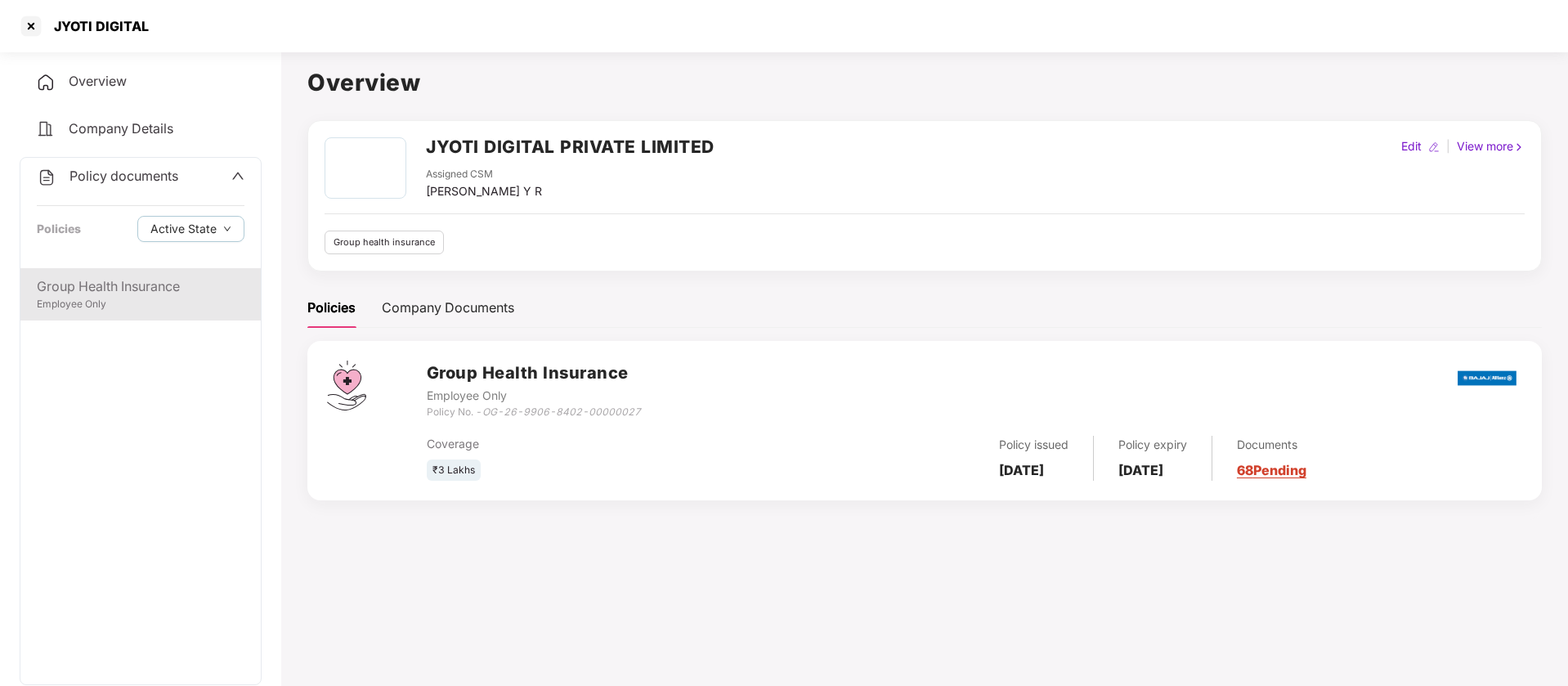
click at [137, 293] on div "Group Health Insurance" at bounding box center [140, 286] width 208 height 21
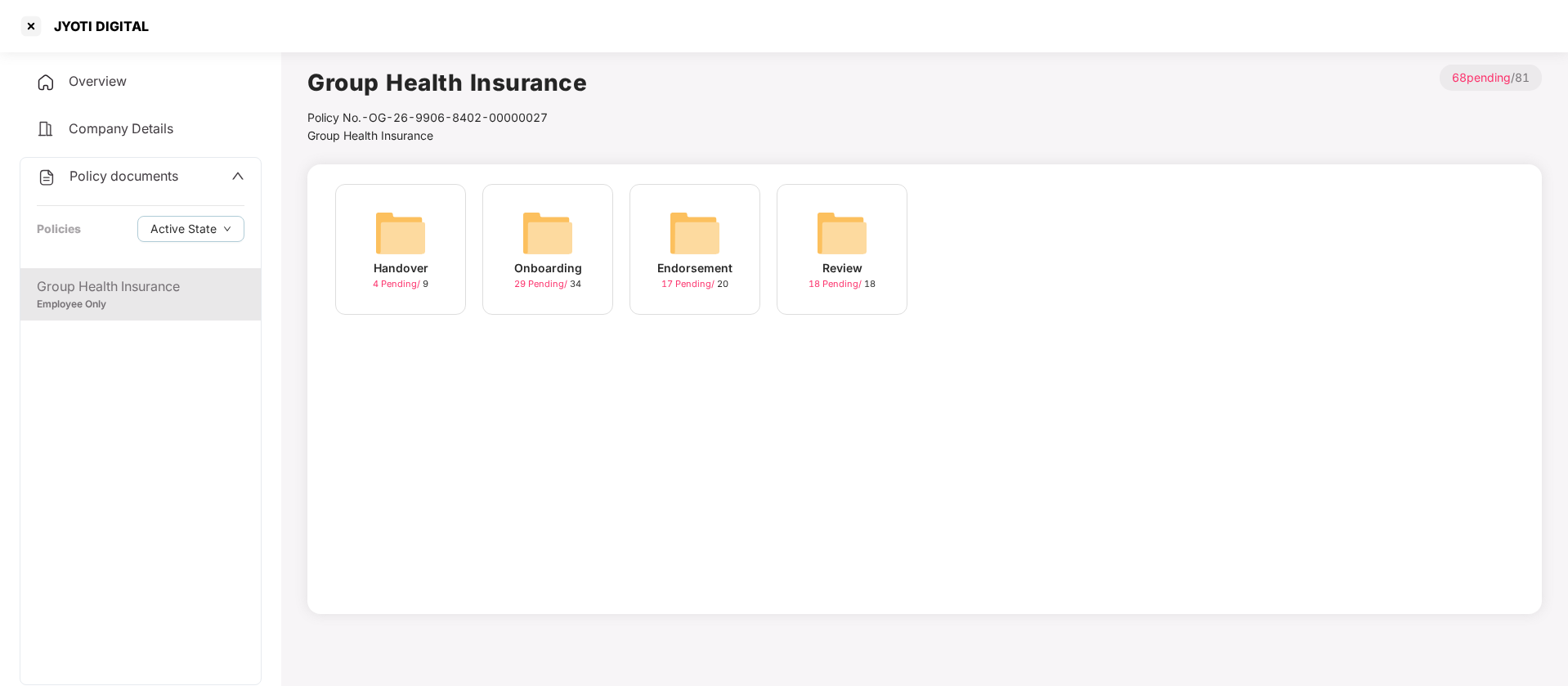
click at [553, 216] on img at bounding box center [547, 233] width 53 height 53
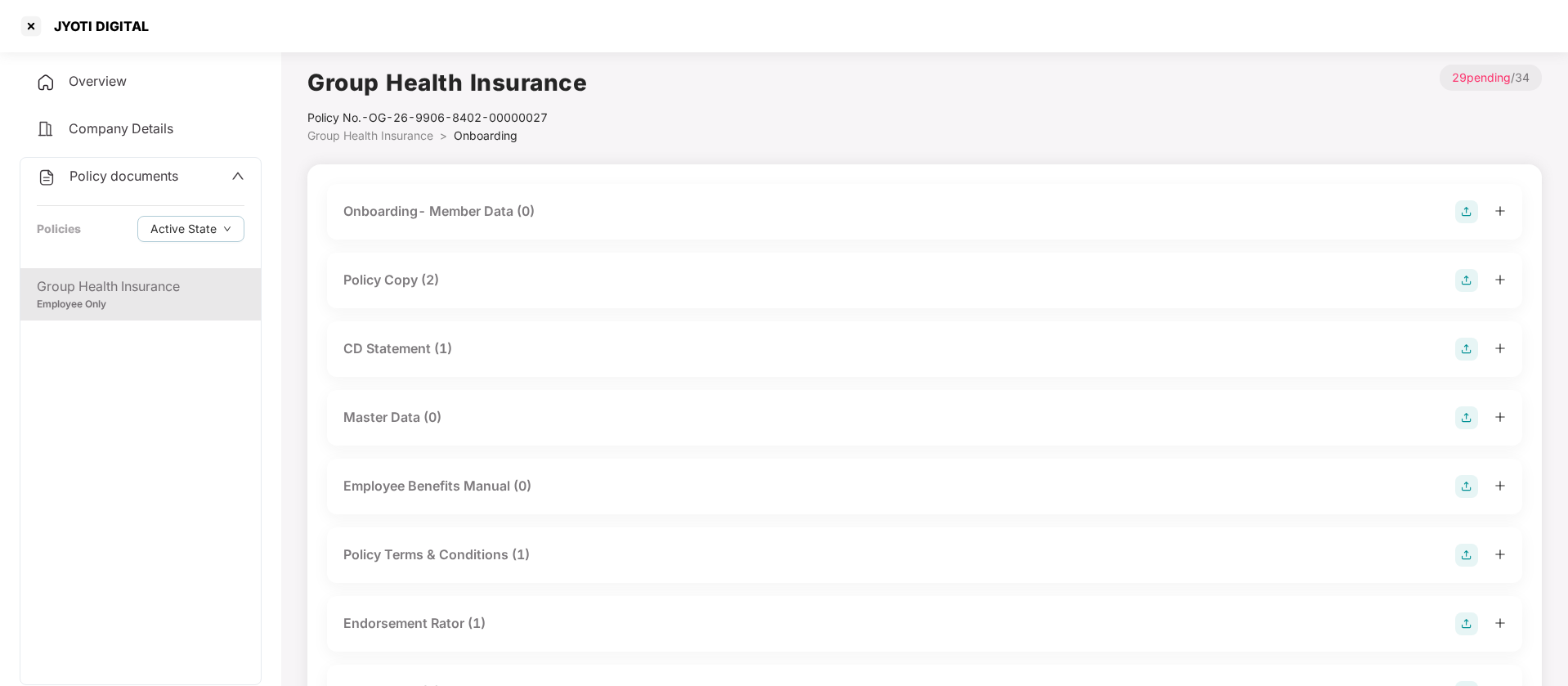
click at [426, 556] on div "Policy Terms & Conditions (1)" at bounding box center [436, 554] width 187 height 21
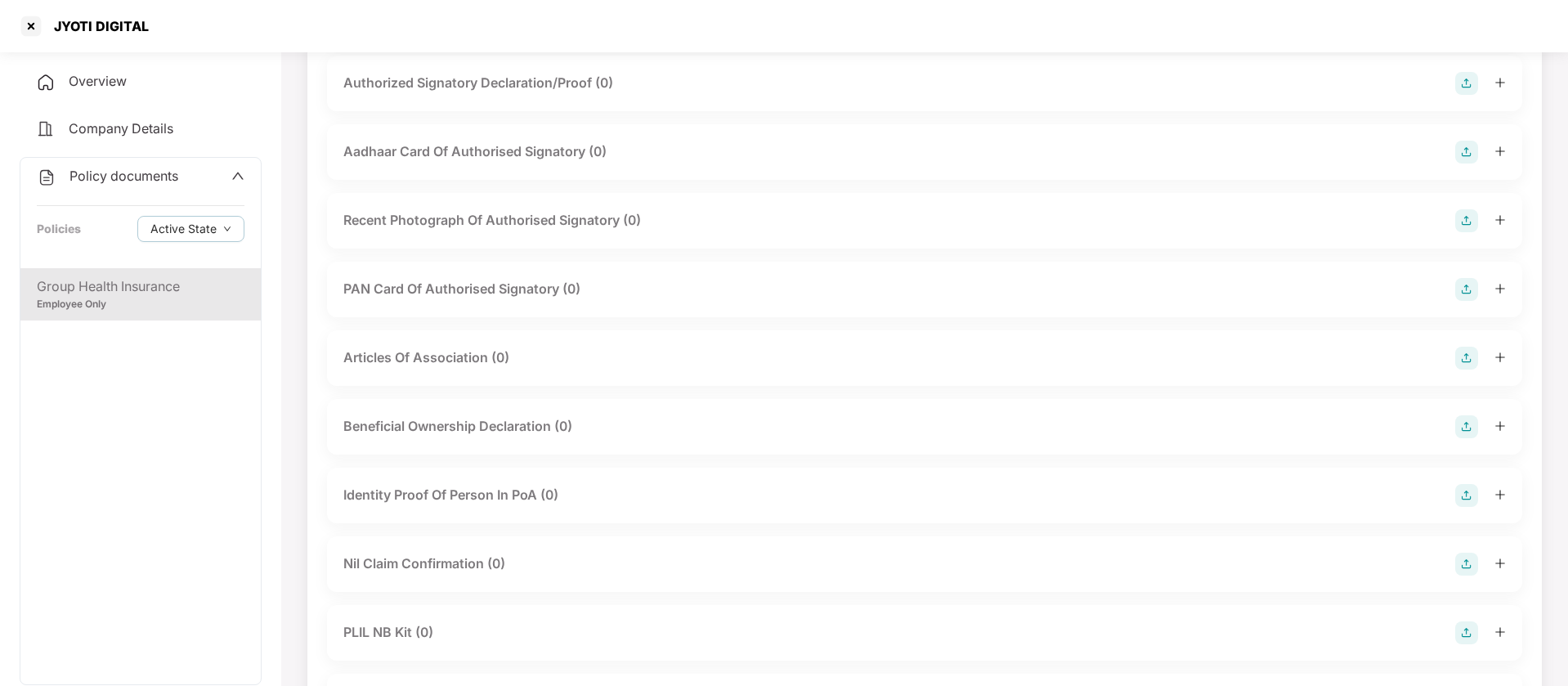
scroll to position [1989, 0]
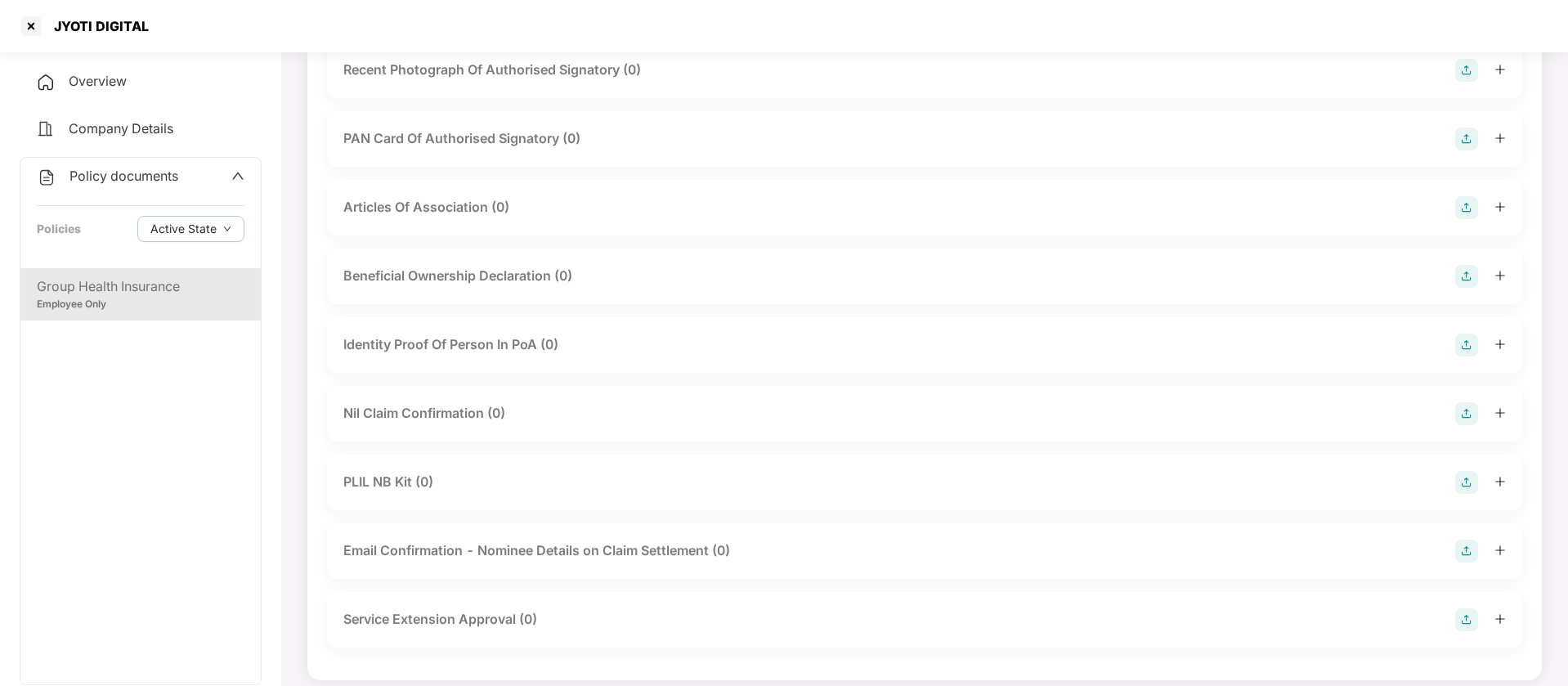
click at [154, 178] on span "Policy documents" at bounding box center [124, 176] width 109 height 16
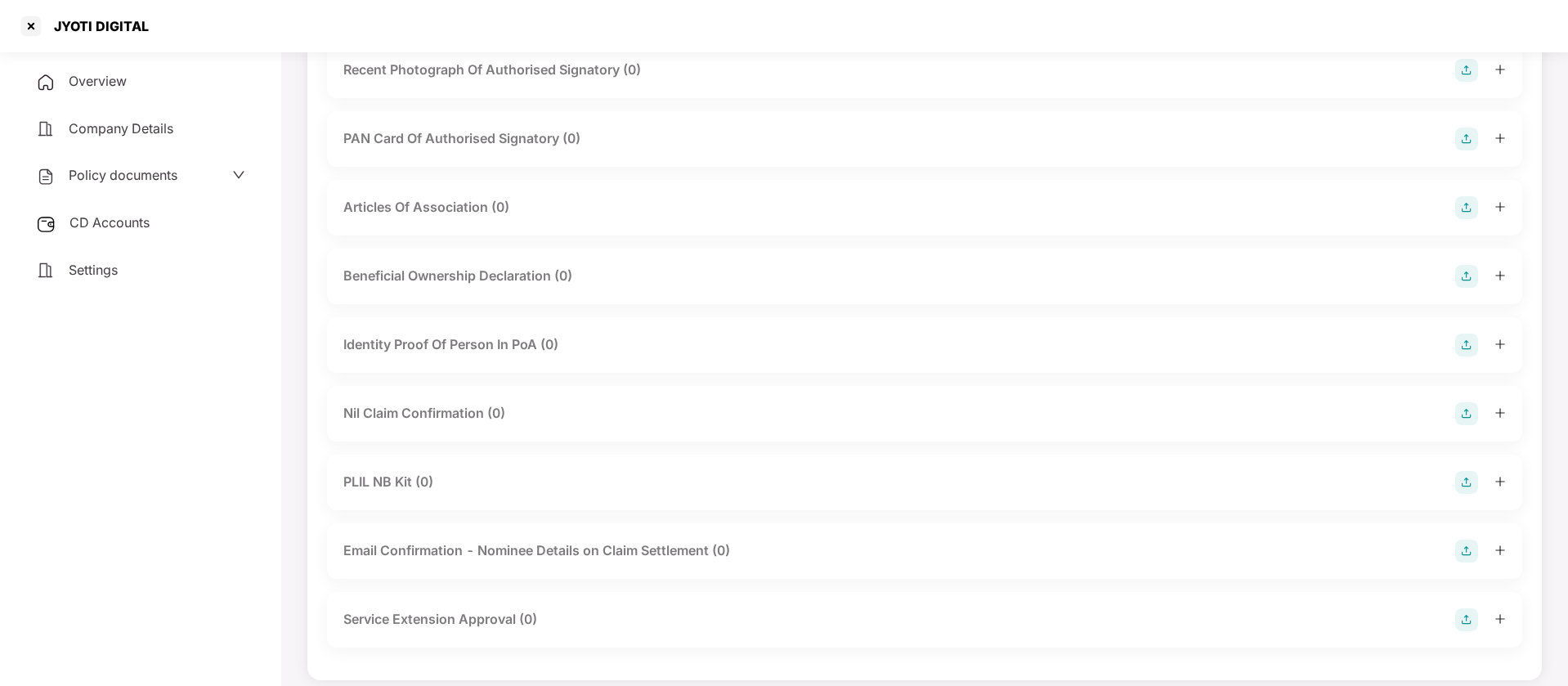
click at [129, 222] on span "CD Accounts" at bounding box center [110, 222] width 80 height 16
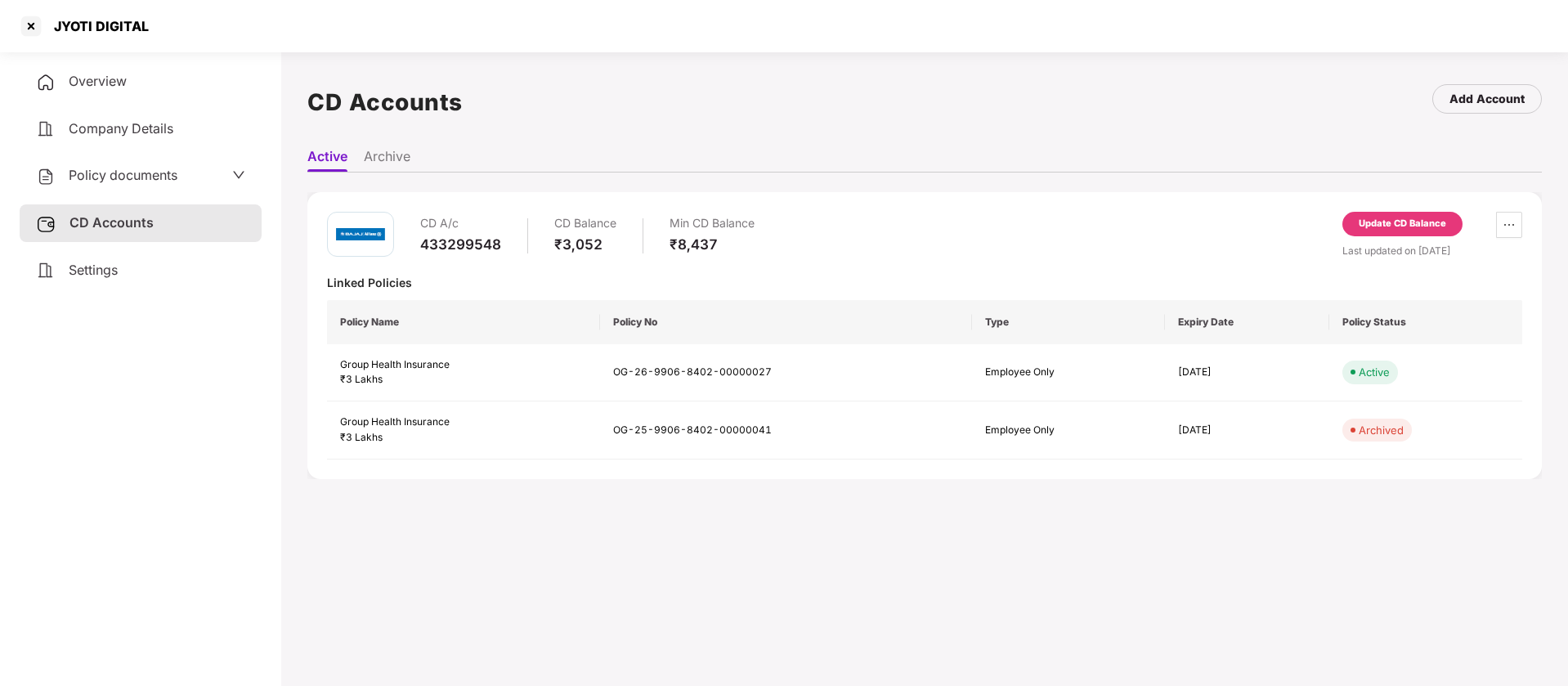
click at [1402, 223] on div "Update CD Balance" at bounding box center [1403, 224] width 87 height 14
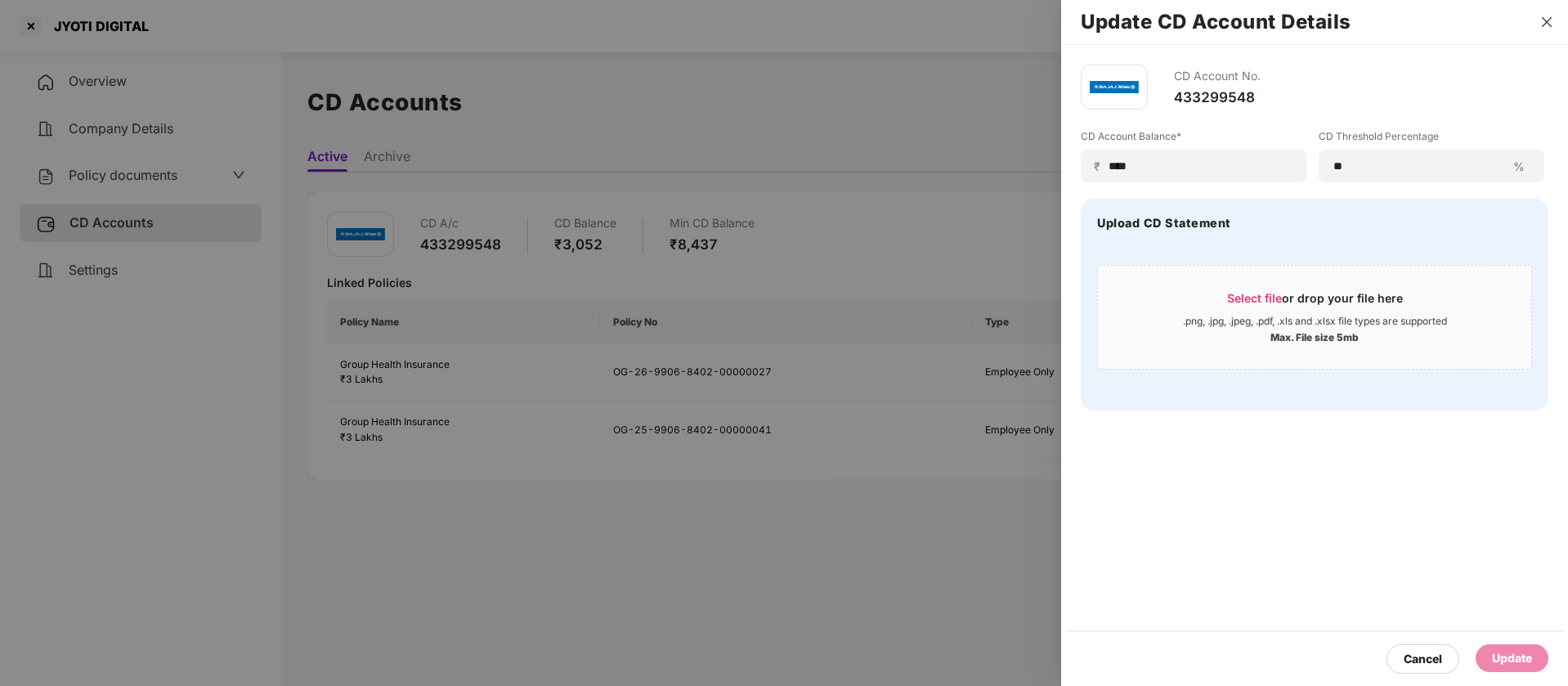
click at [1556, 27] on button "Close" at bounding box center [1547, 21] width 23 height 14
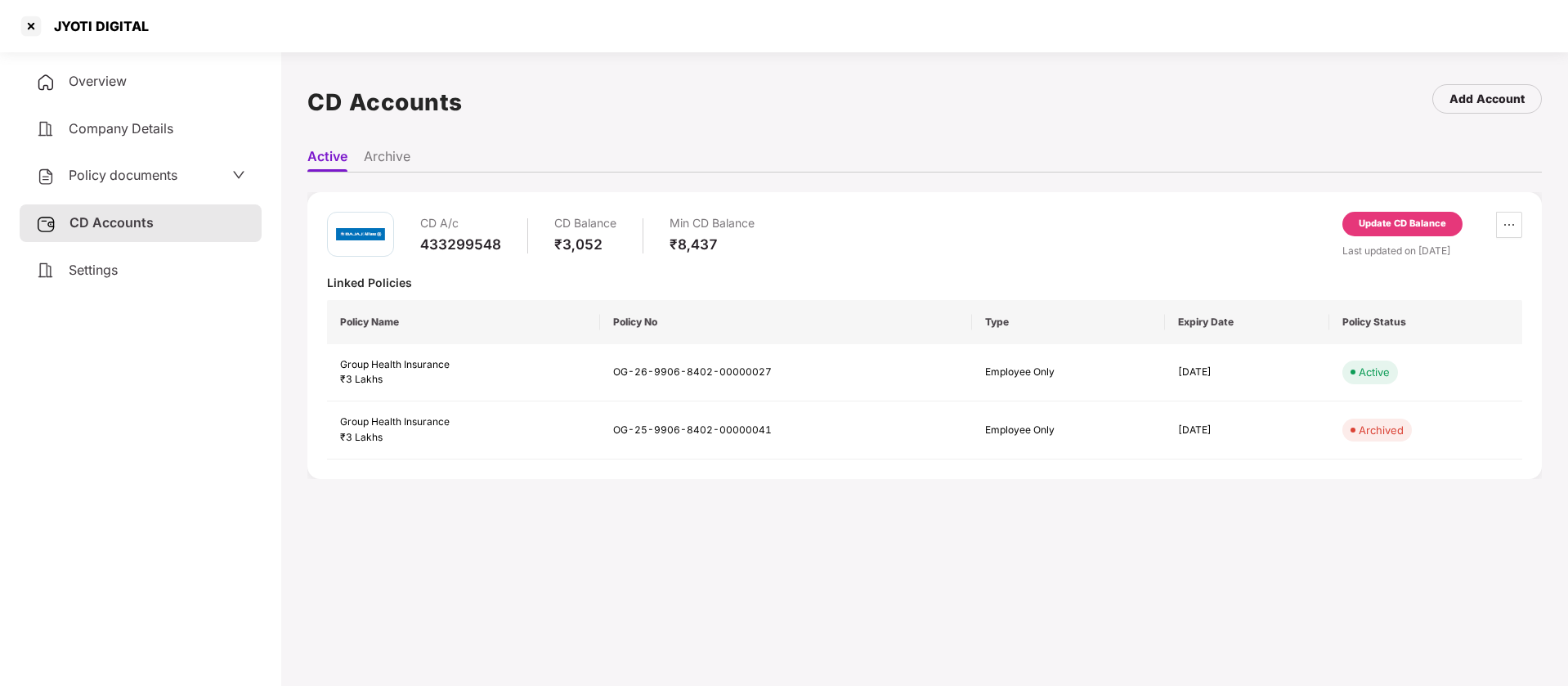
click at [148, 121] on span "Company Details" at bounding box center [120, 128] width 104 height 16
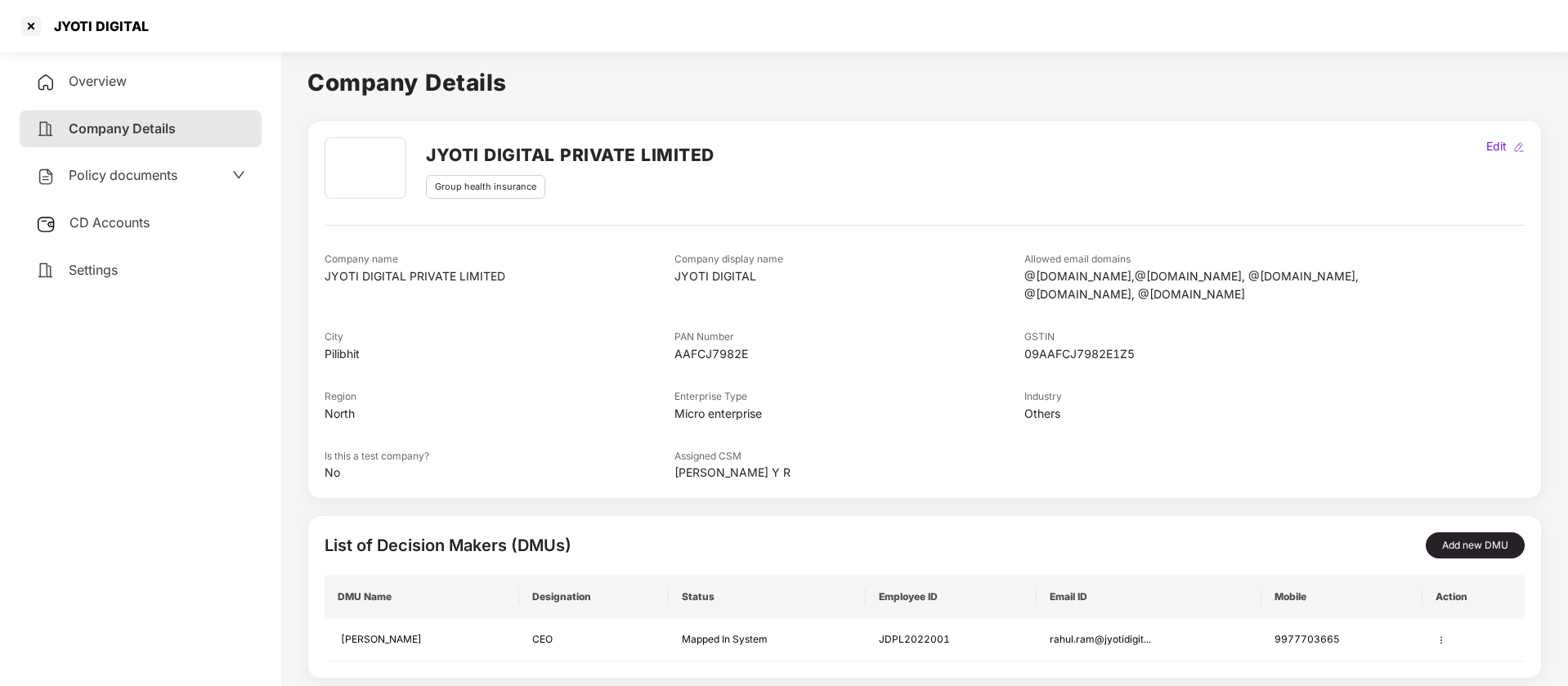
click at [521, 184] on div "Group health insurance" at bounding box center [485, 186] width 120 height 24
click at [61, 24] on div "JYOTI DIGITAL" at bounding box center [95, 26] width 104 height 16
copy div "JYOTI"
click at [33, 25] on div at bounding box center [30, 26] width 26 height 26
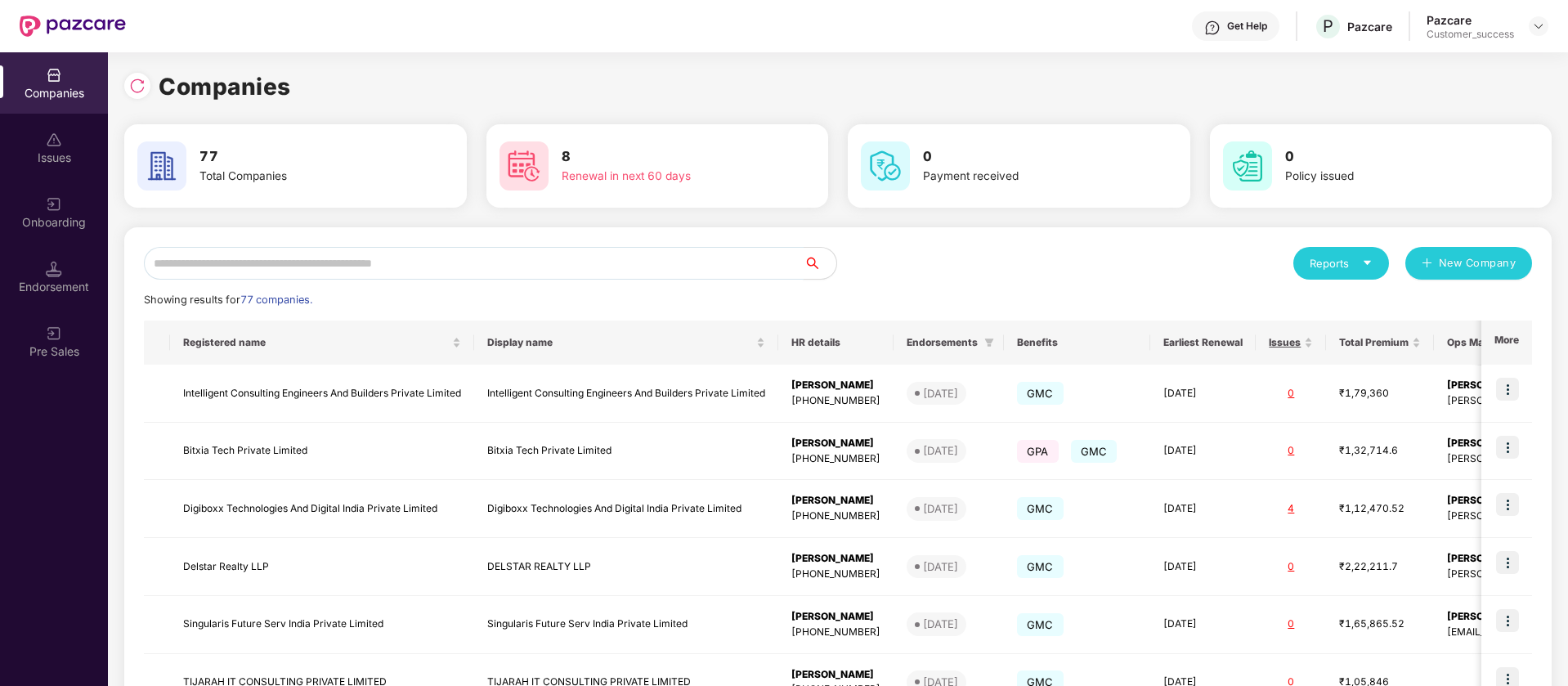
click at [346, 274] on input "text" at bounding box center [473, 263] width 660 height 33
paste input "*****"
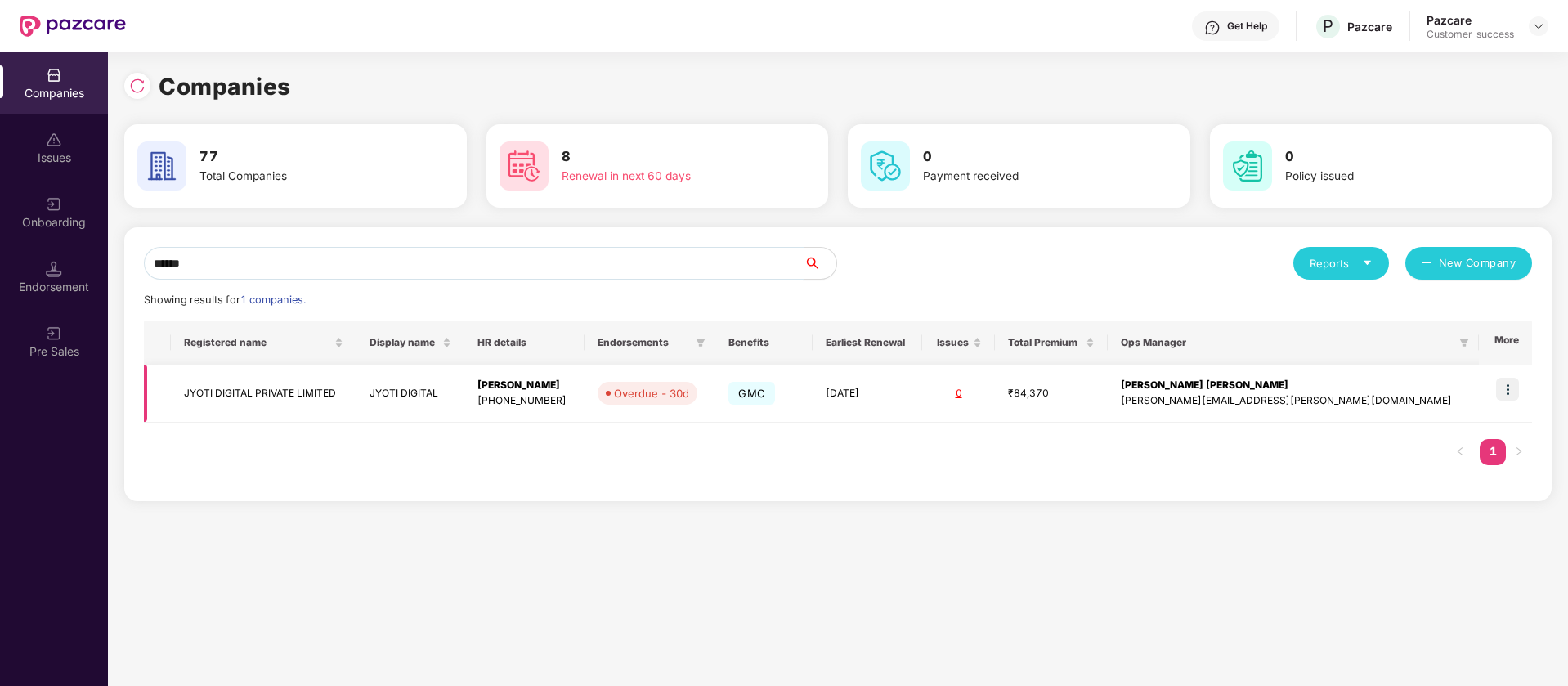
type input "*****"
click at [1514, 393] on img at bounding box center [1508, 389] width 23 height 23
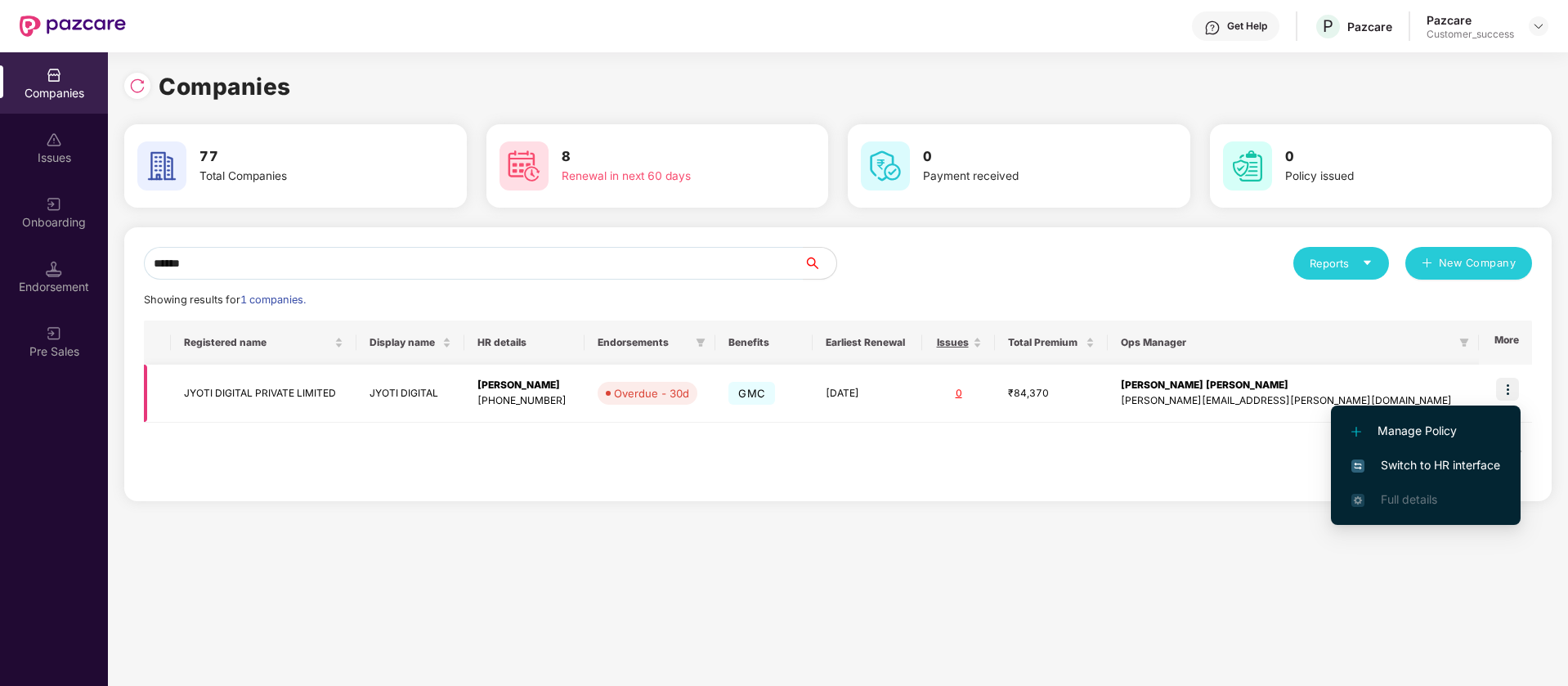
click at [571, 408] on div "+919977703665" at bounding box center [524, 401] width 94 height 15
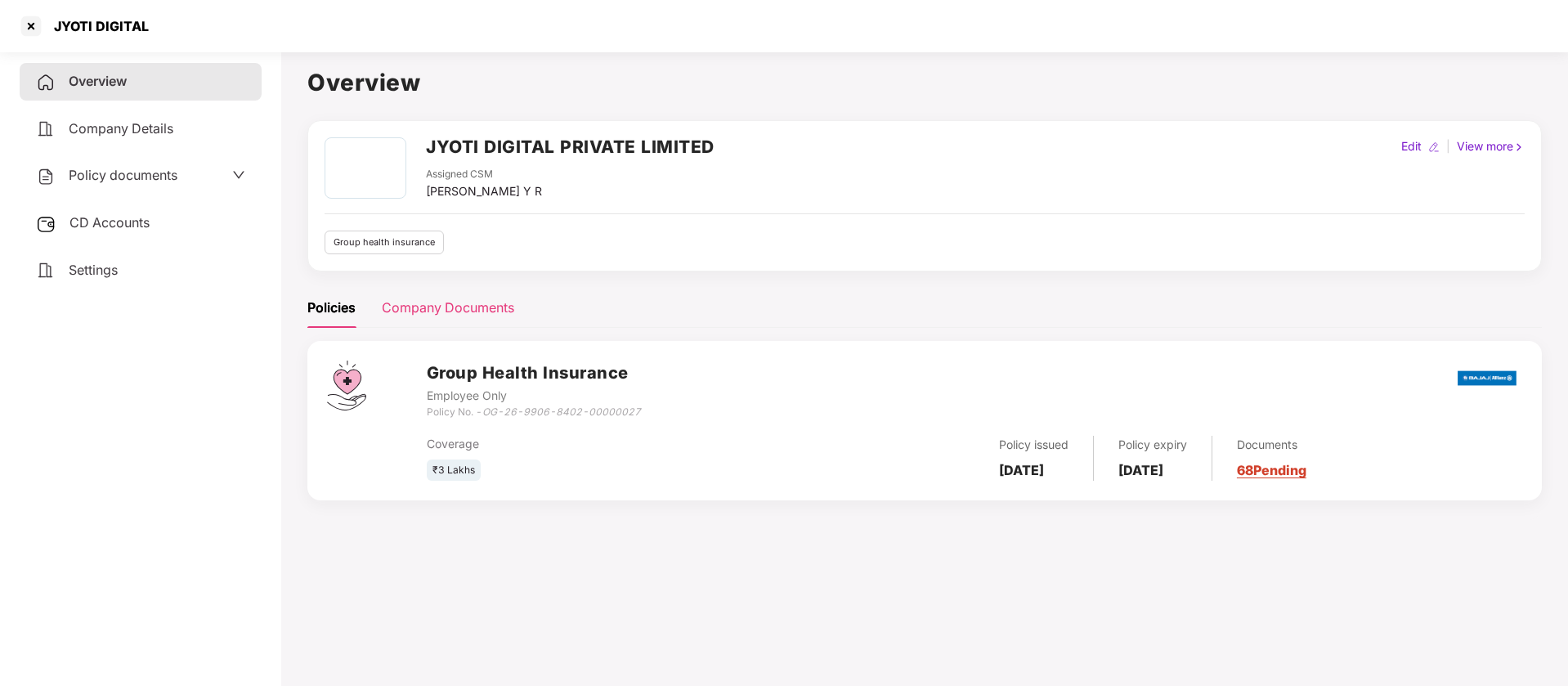
click at [446, 319] on div "Company Documents" at bounding box center [448, 307] width 132 height 40
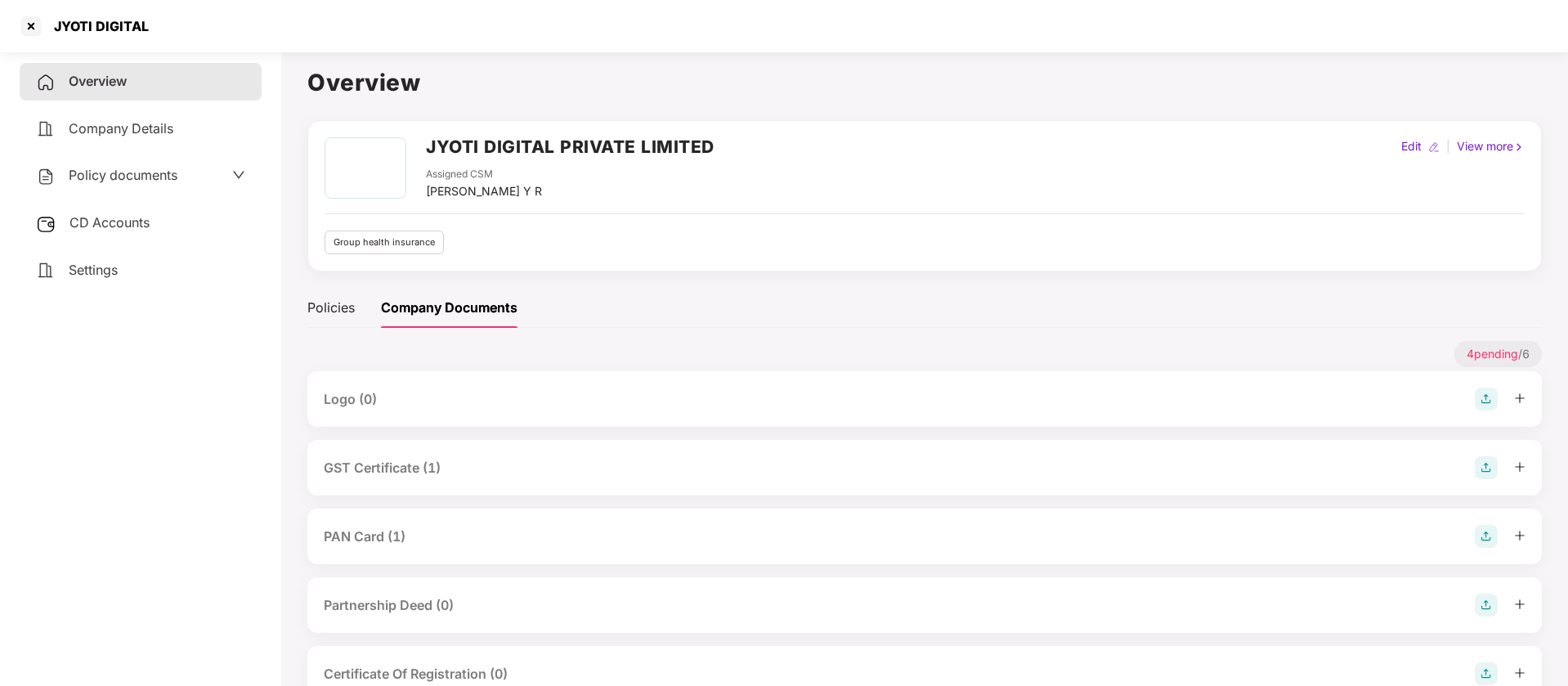
click at [133, 163] on div "Policy documents" at bounding box center [140, 176] width 242 height 37
click at [131, 170] on span "Policy documents" at bounding box center [123, 175] width 109 height 16
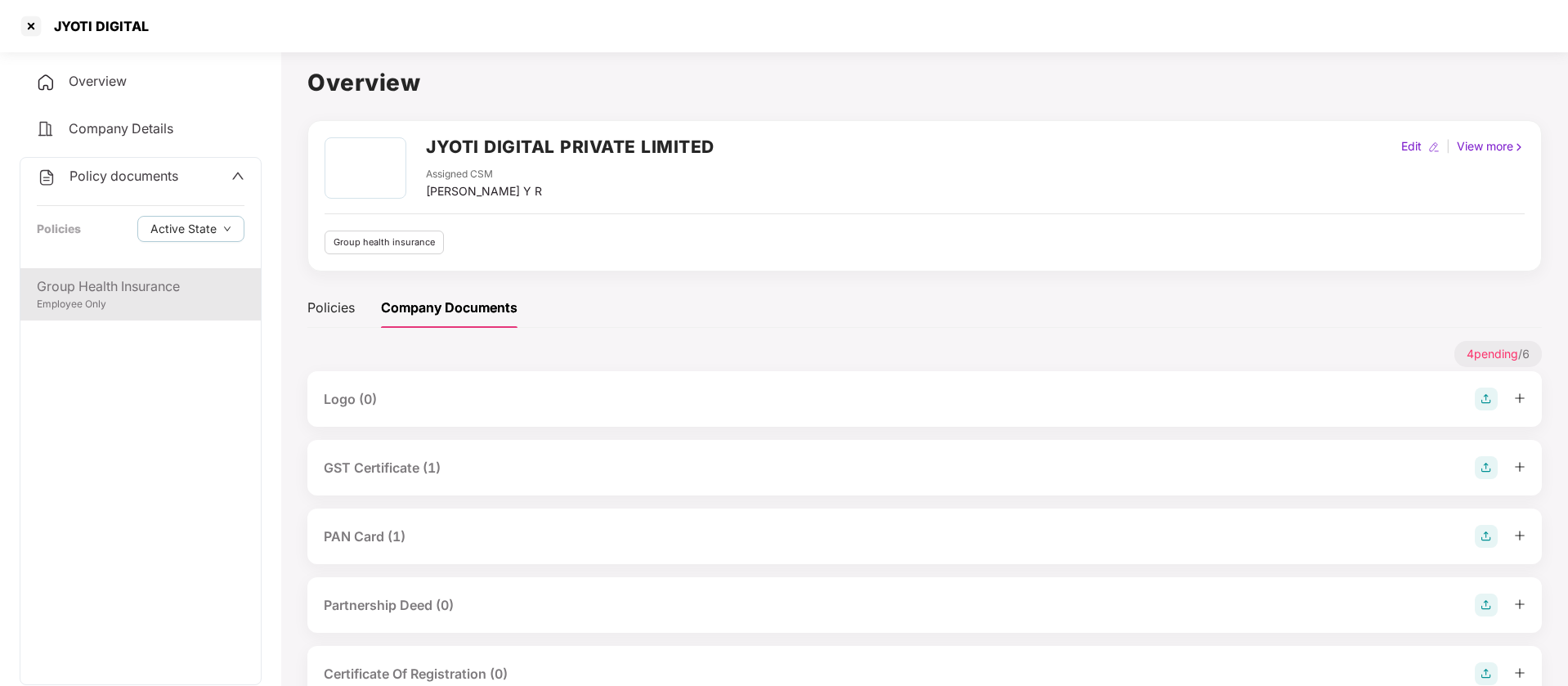
click at [129, 283] on div "Group Health Insurance" at bounding box center [140, 286] width 208 height 21
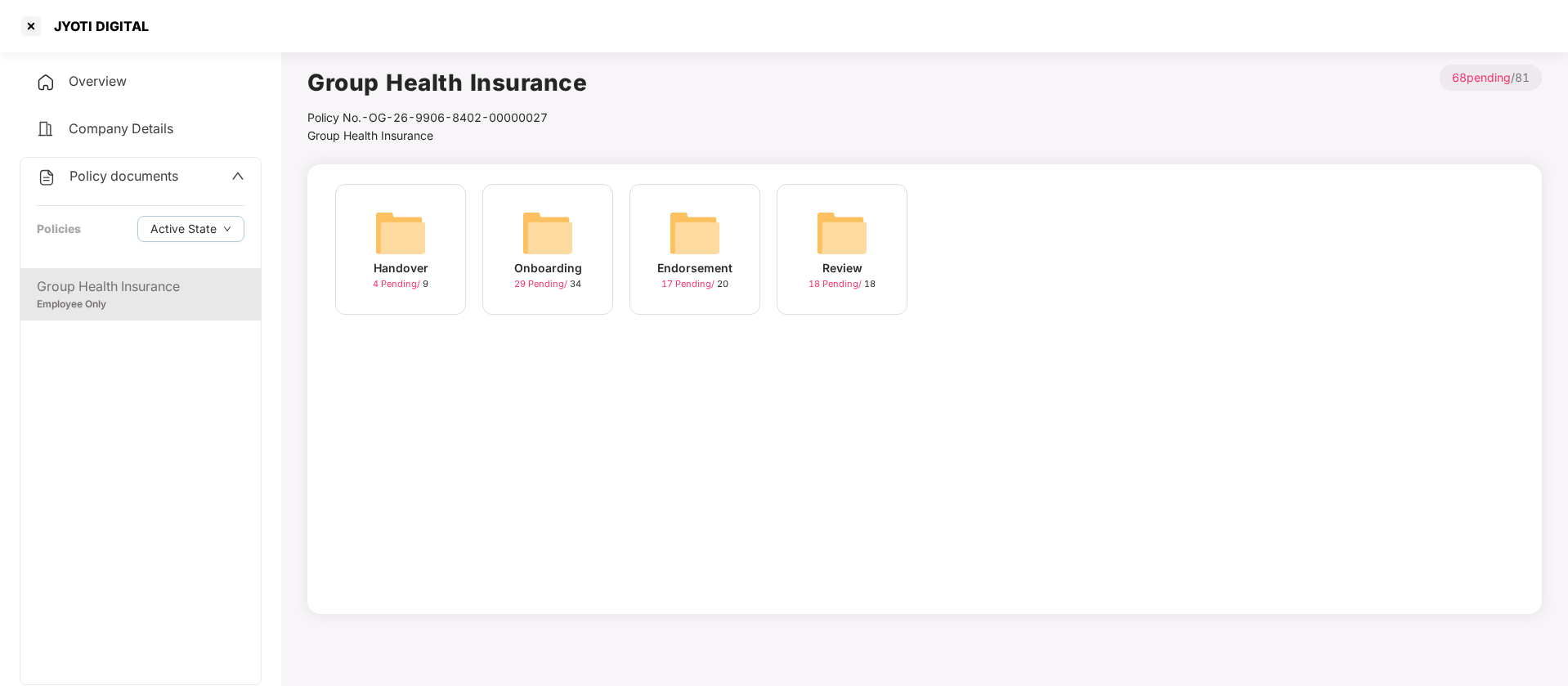
click at [432, 219] on div "Handover 4 Pending / 9" at bounding box center [401, 249] width 131 height 131
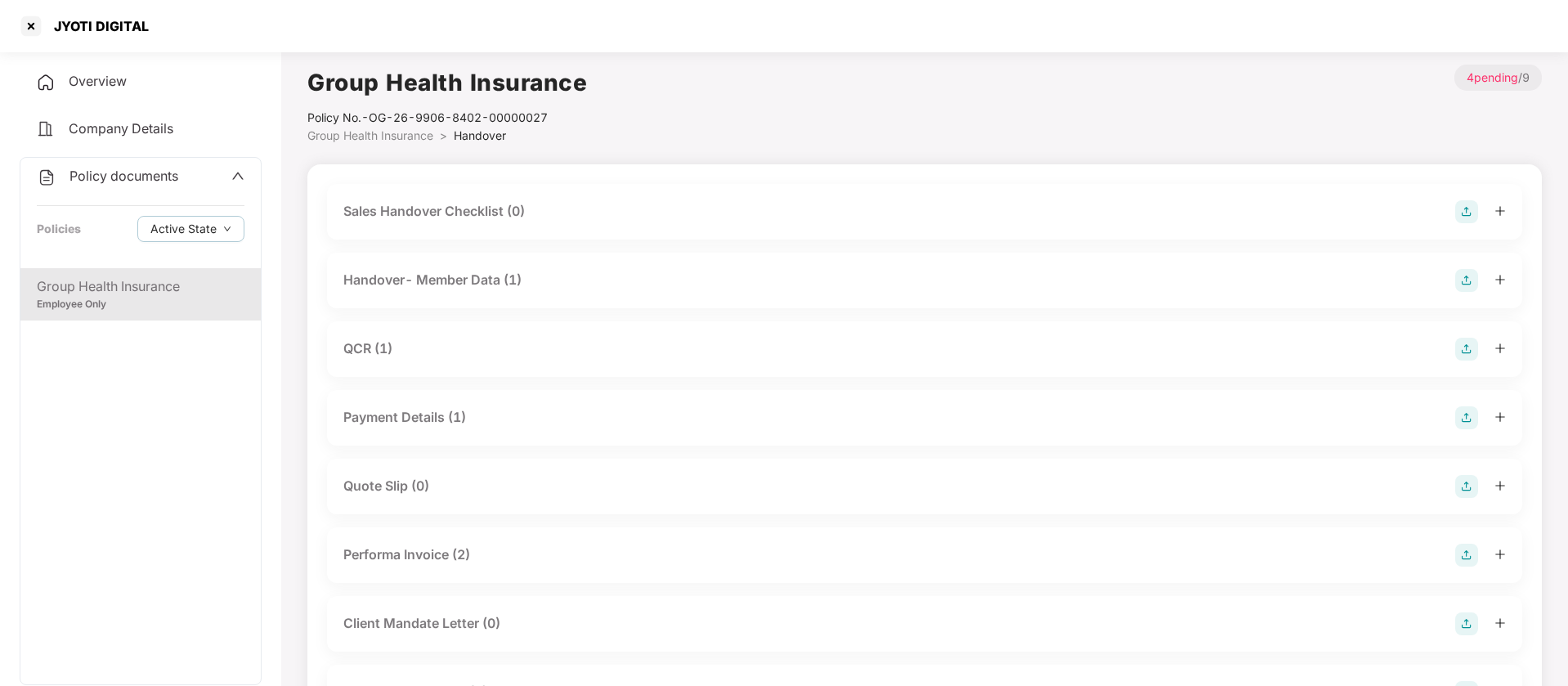
click at [440, 420] on div "Payment Details (1)" at bounding box center [404, 417] width 122 height 21
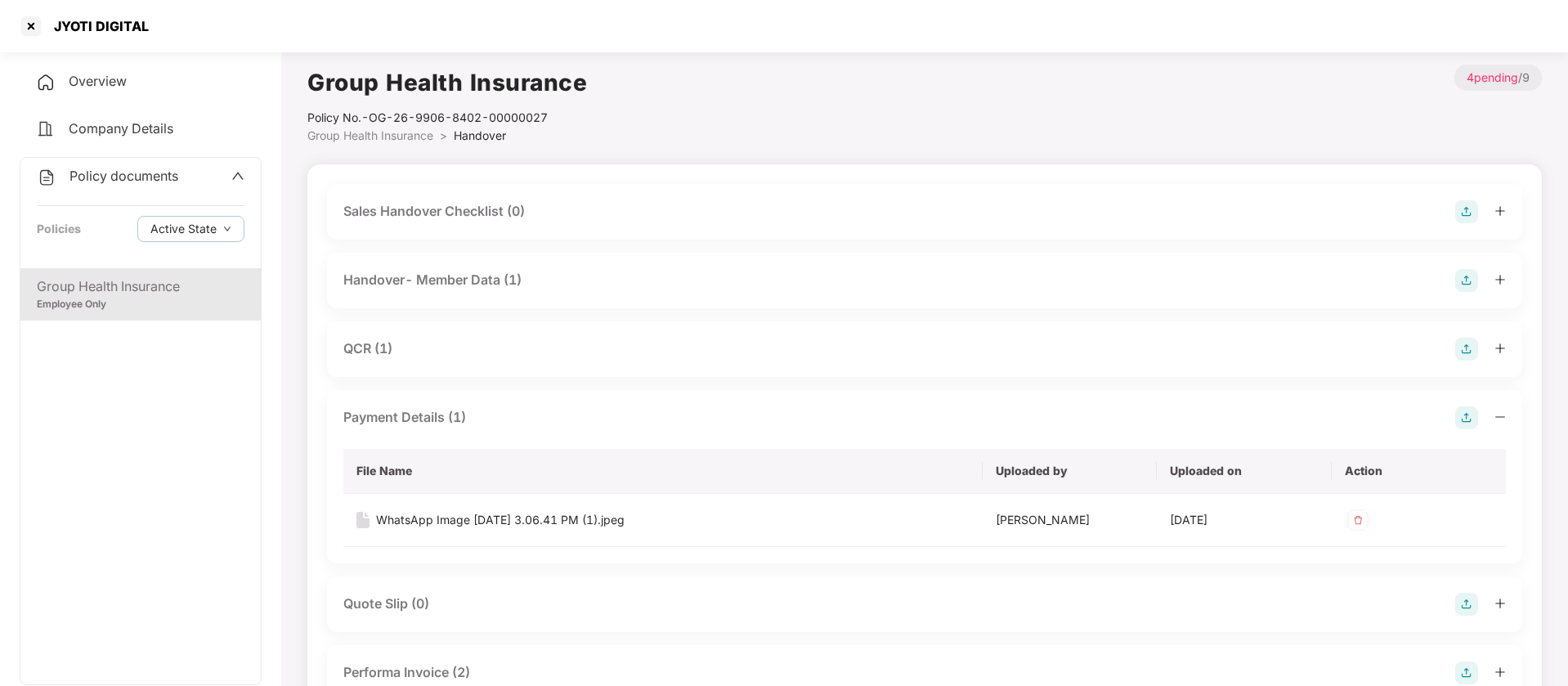
click at [440, 420] on div "Payment Details (1)" at bounding box center [404, 417] width 122 height 21
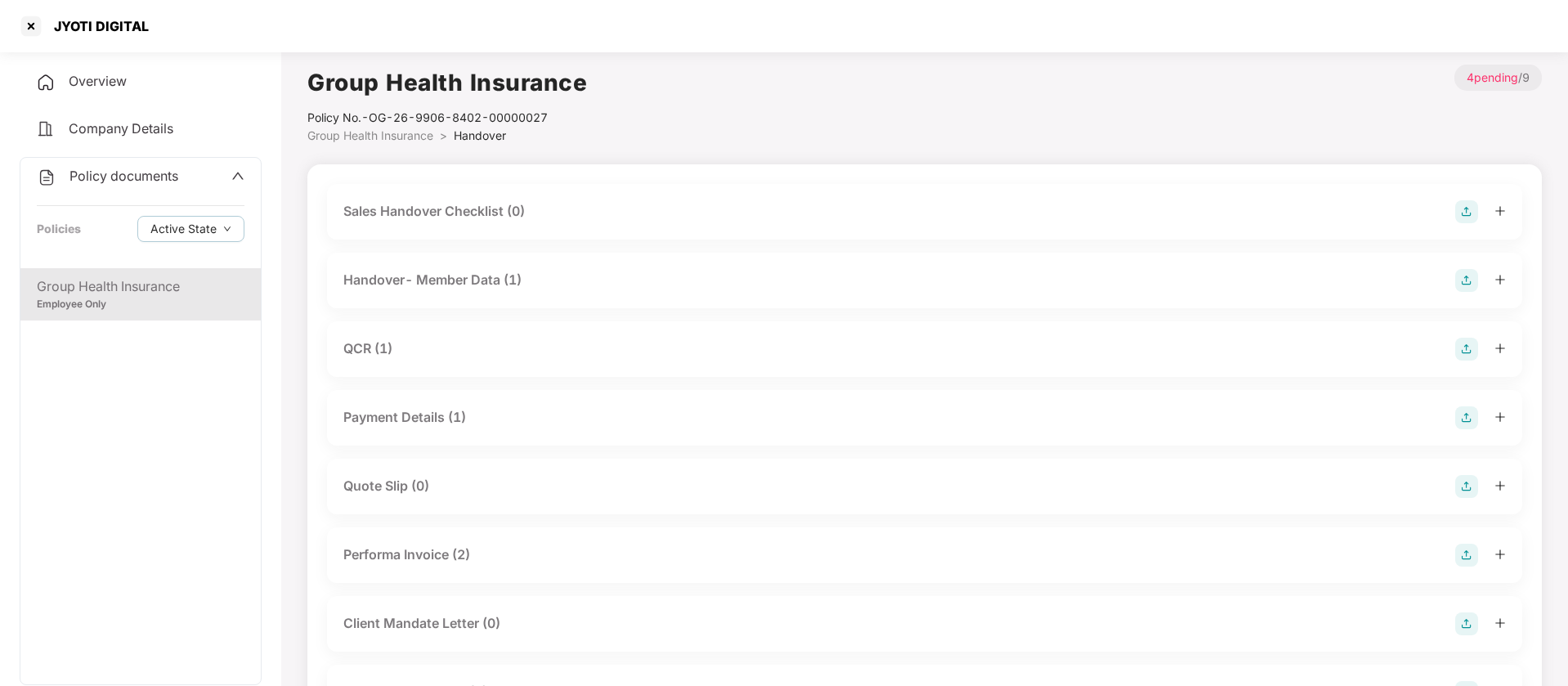
click at [424, 555] on div "Performa Invoice (2)" at bounding box center [407, 554] width 127 height 21
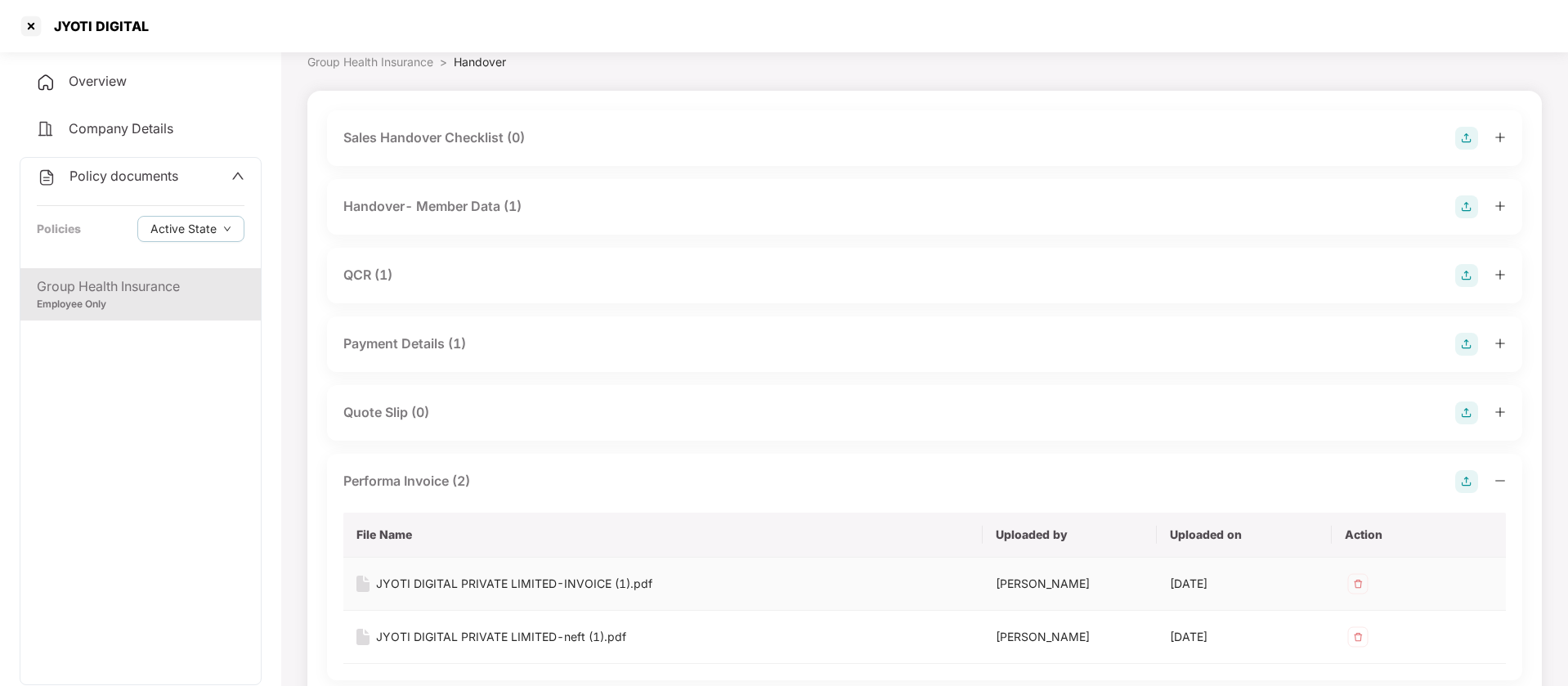
scroll to position [204, 0]
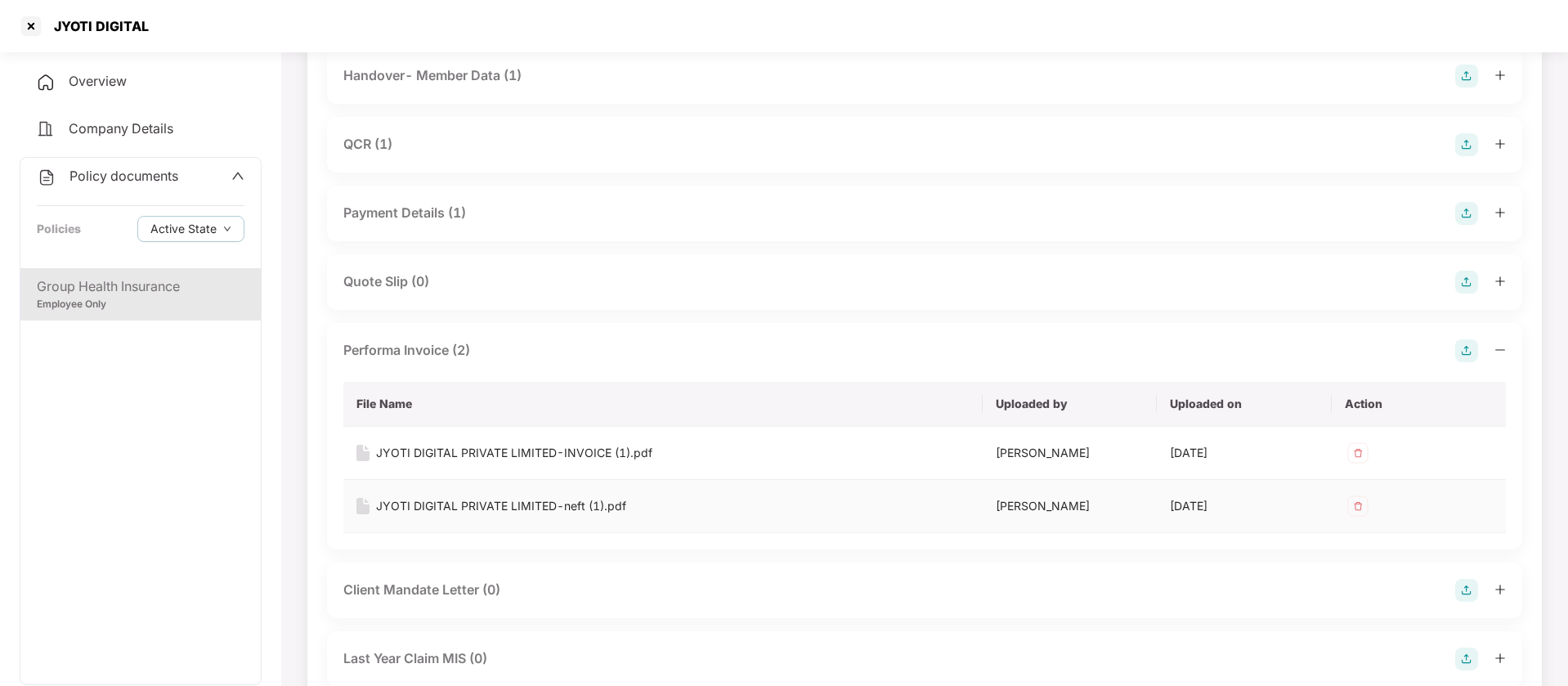
click at [503, 502] on div "JYOTI DIGITAL PRIVATE LIMITED-neft (1).pdf" at bounding box center [501, 506] width 250 height 18
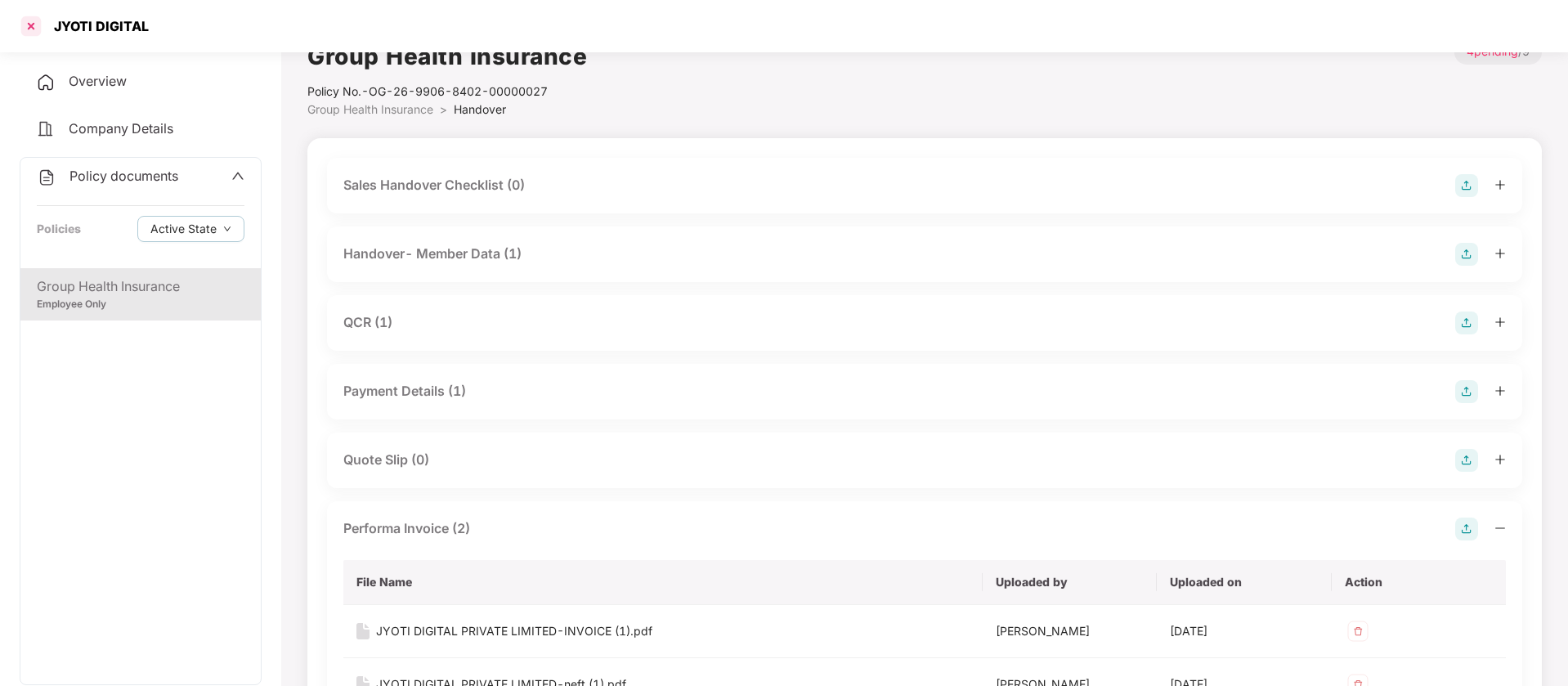
scroll to position [0, 0]
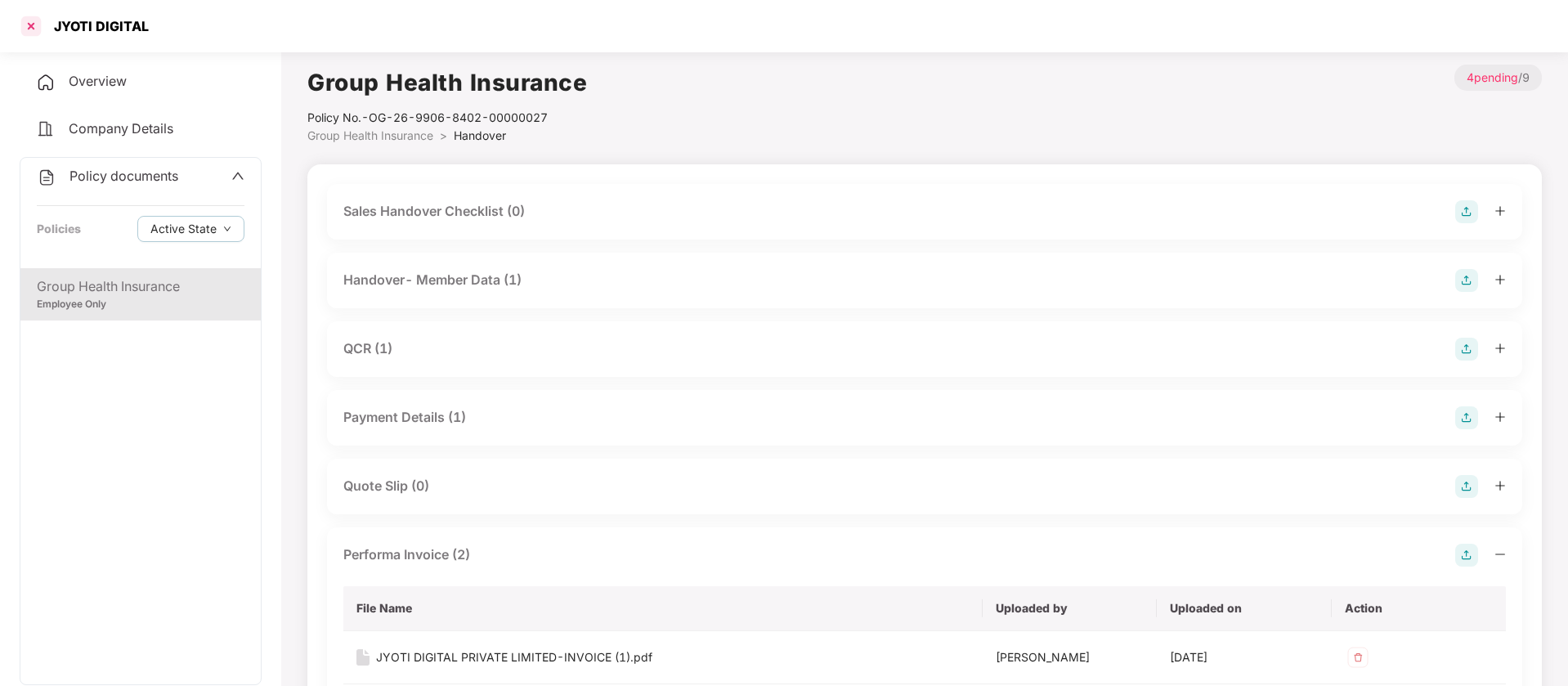
click at [27, 30] on div at bounding box center [30, 26] width 26 height 26
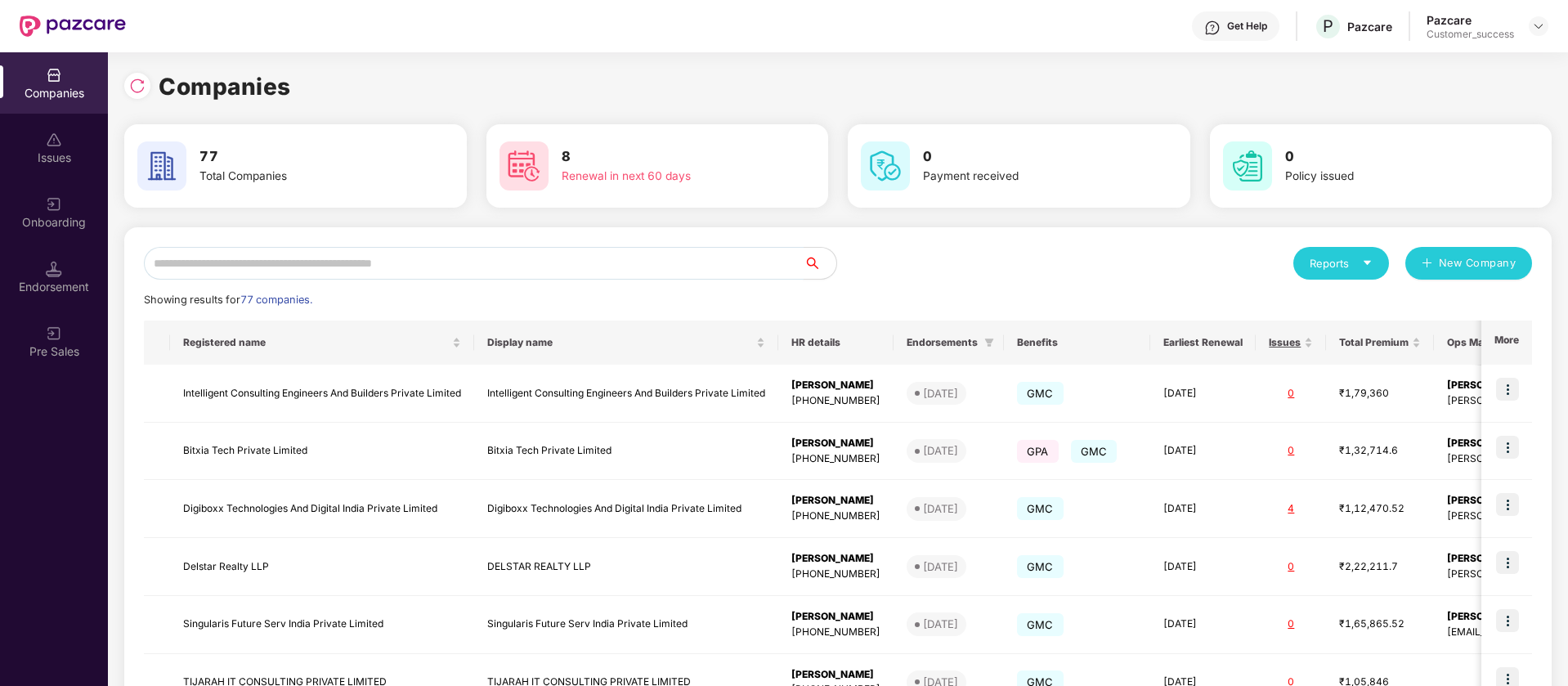
click at [291, 266] on input "text" at bounding box center [473, 263] width 660 height 33
paste input "******"
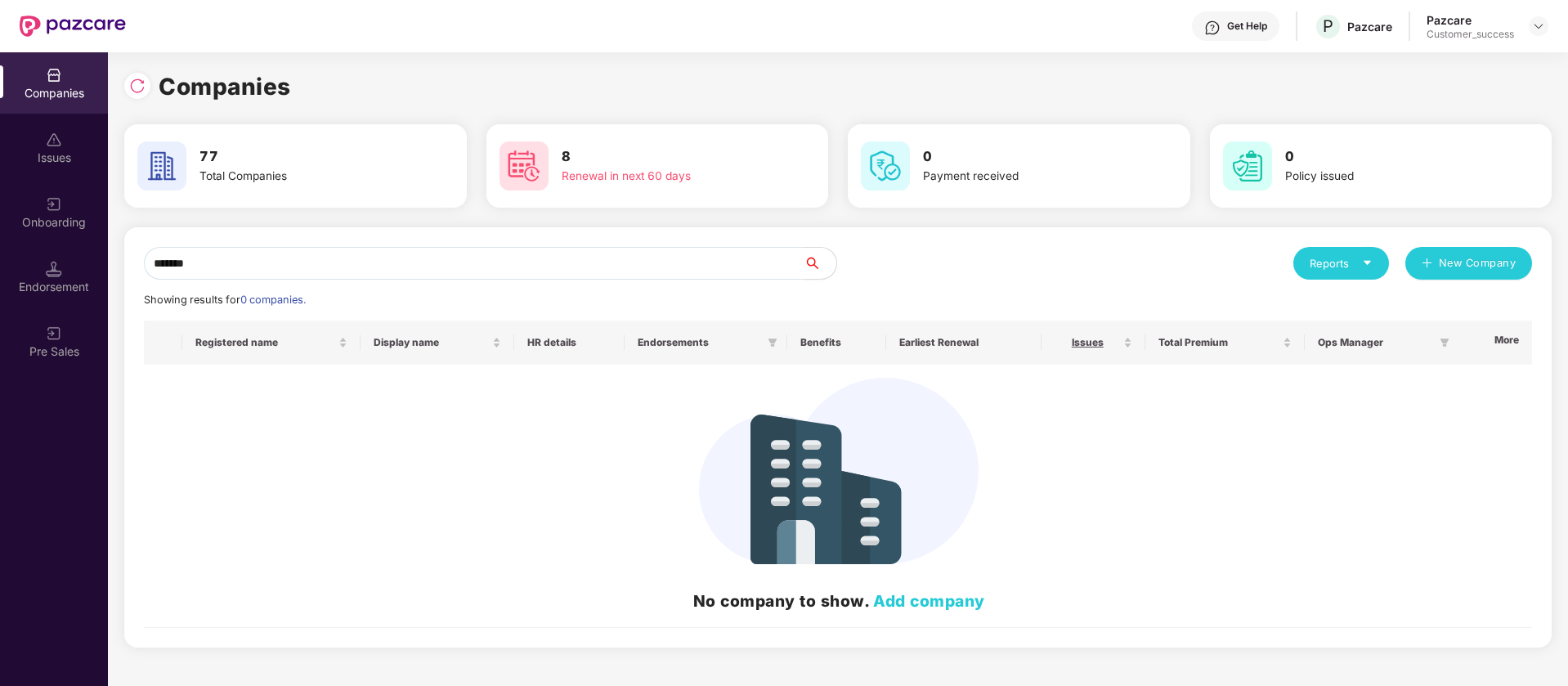
type input "******"
click at [0, 193] on div "Onboarding" at bounding box center [54, 211] width 108 height 62
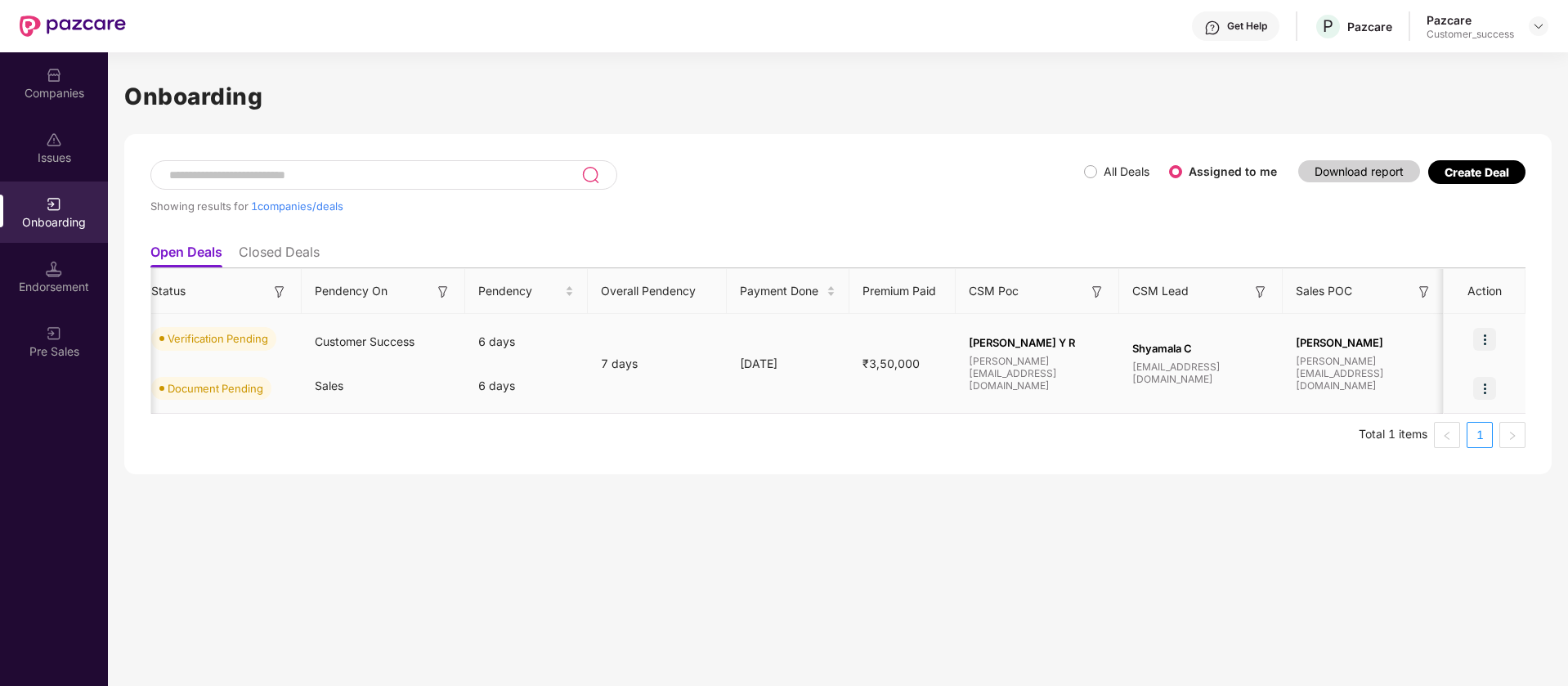
scroll to position [0, 1016]
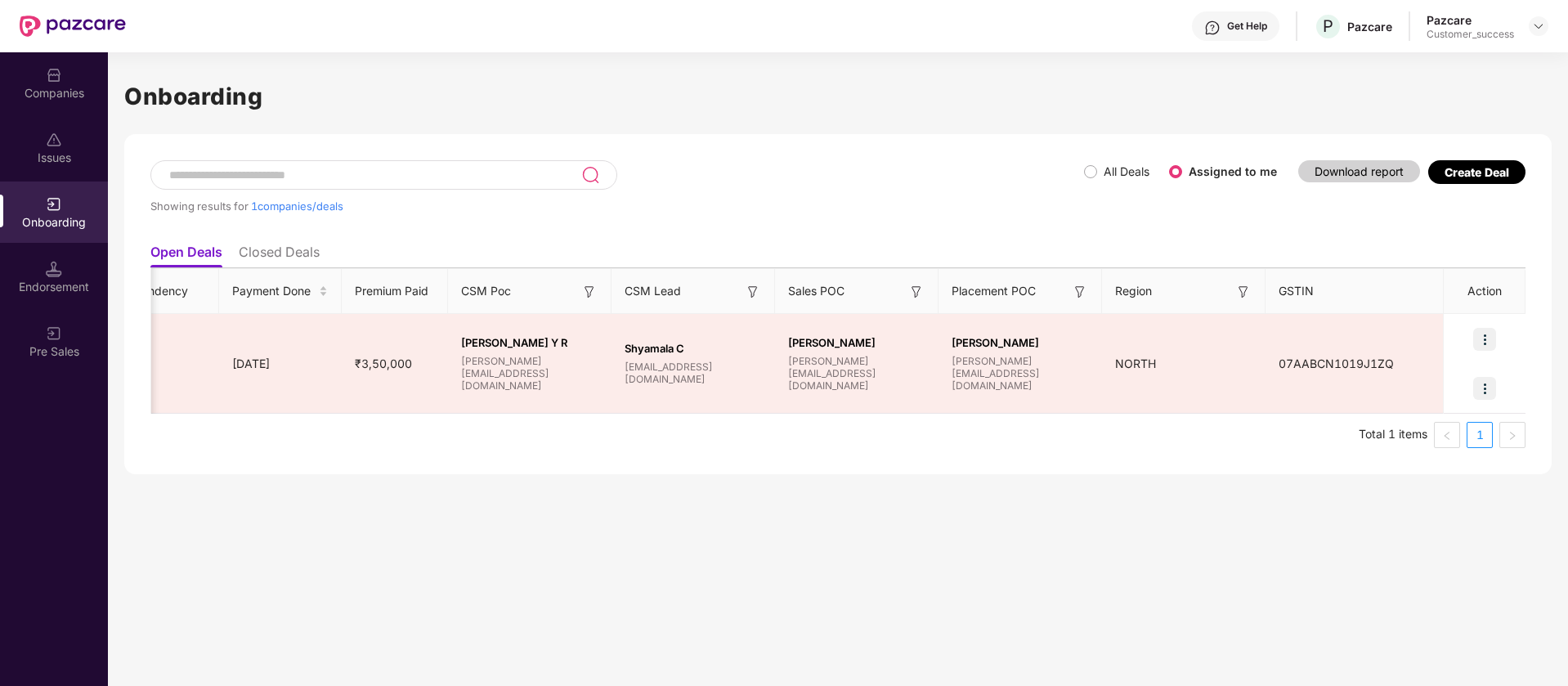
click at [53, 91] on div "Companies" at bounding box center [54, 93] width 108 height 16
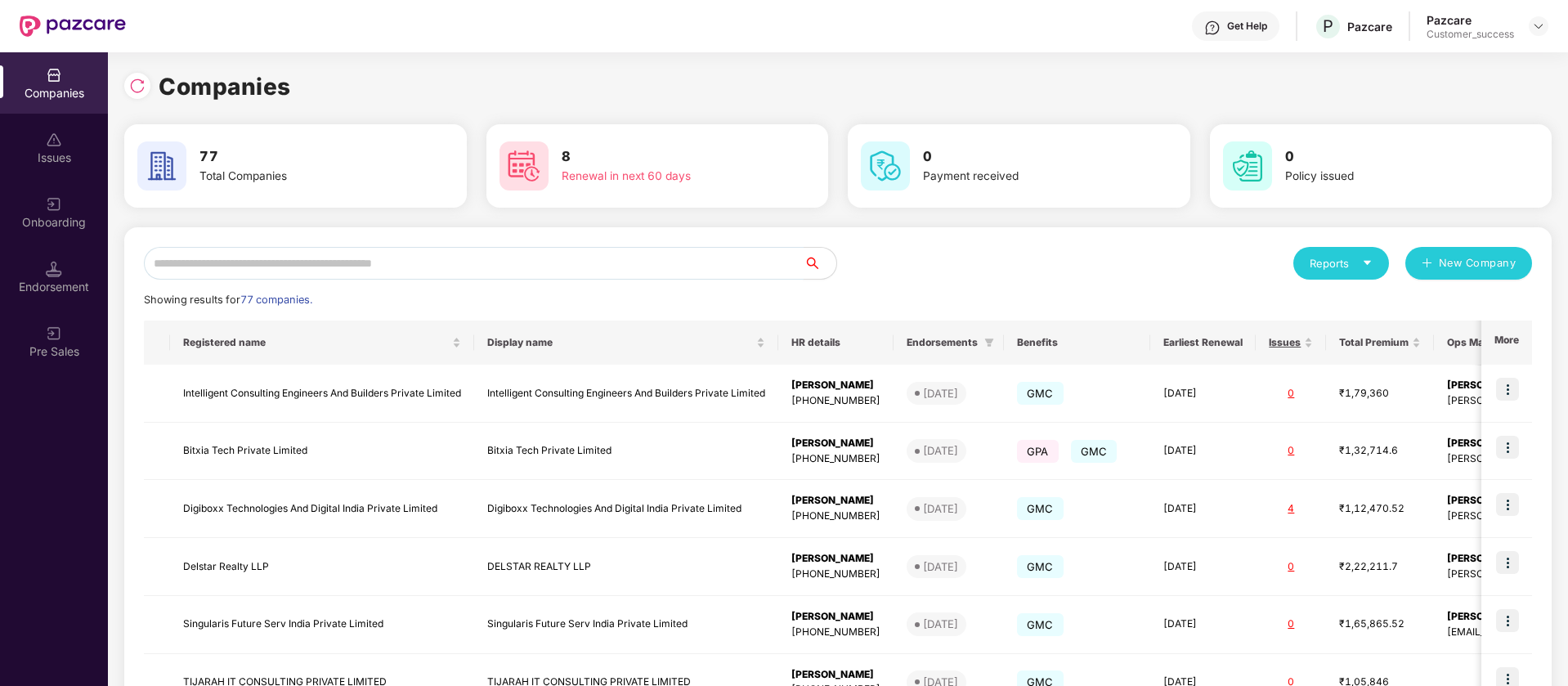
click at [693, 264] on input "text" at bounding box center [473, 263] width 660 height 33
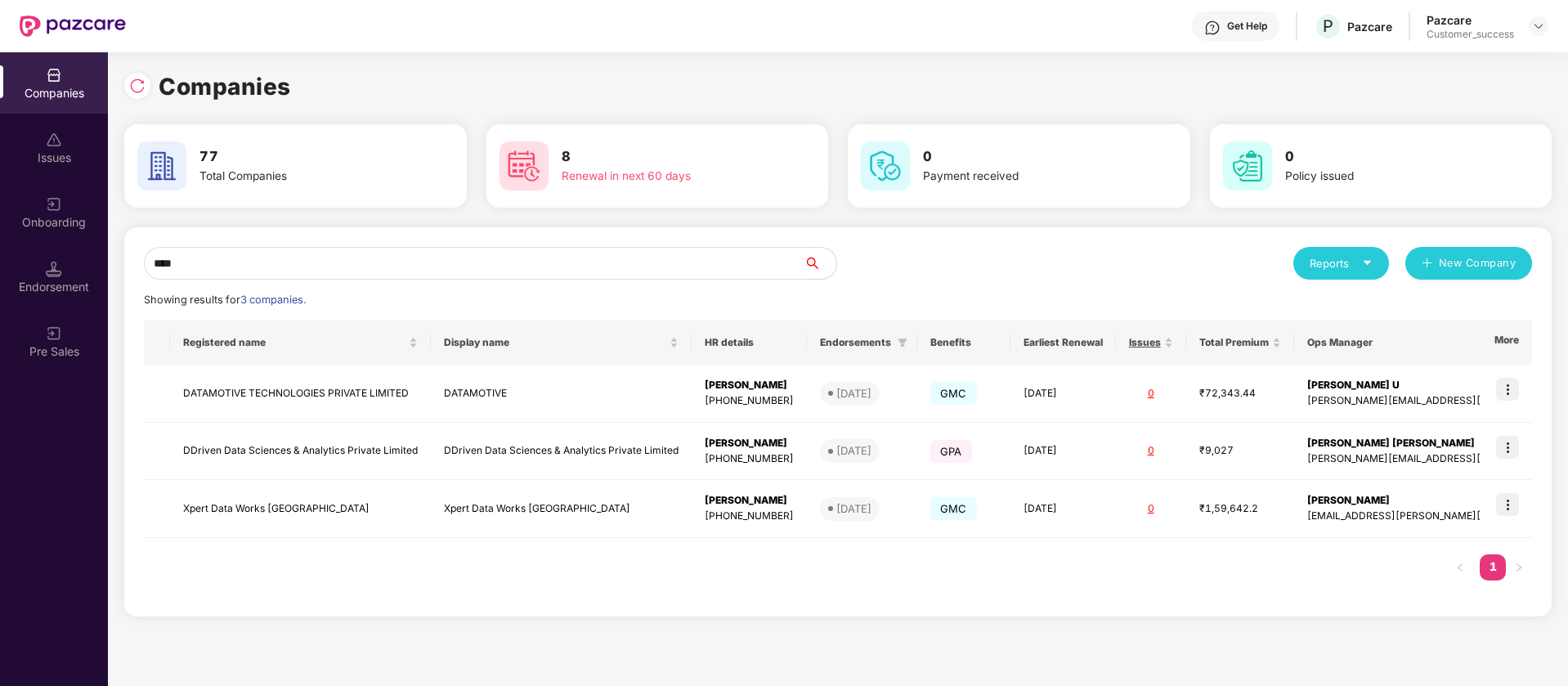
type input "****"
click at [629, 256] on input "****" at bounding box center [473, 263] width 660 height 33
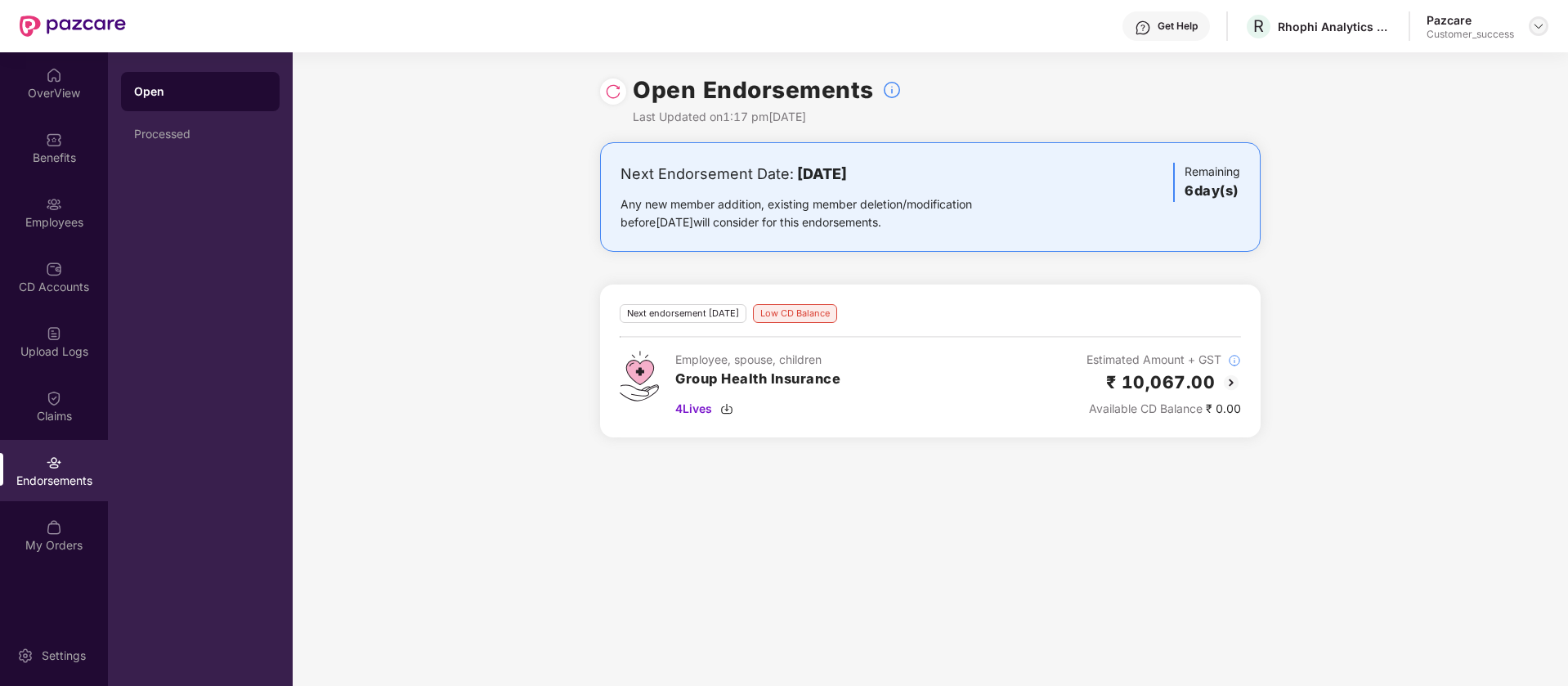
click at [1545, 17] on div at bounding box center [1539, 26] width 20 height 20
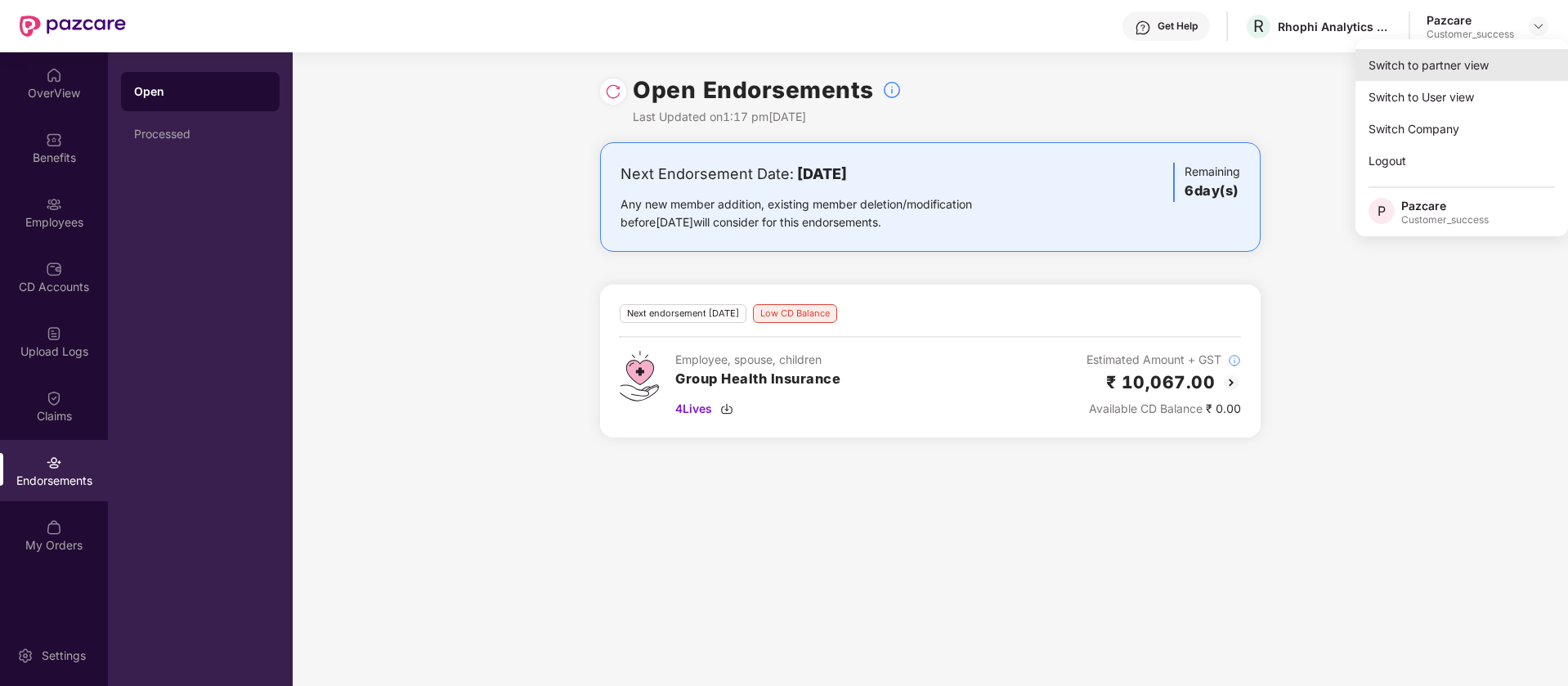
drag, startPoint x: 1494, startPoint y: 66, endPoint x: 1406, endPoint y: 74, distance: 88.4
click at [1406, 74] on div "Switch to partner view" at bounding box center [1462, 65] width 212 height 32
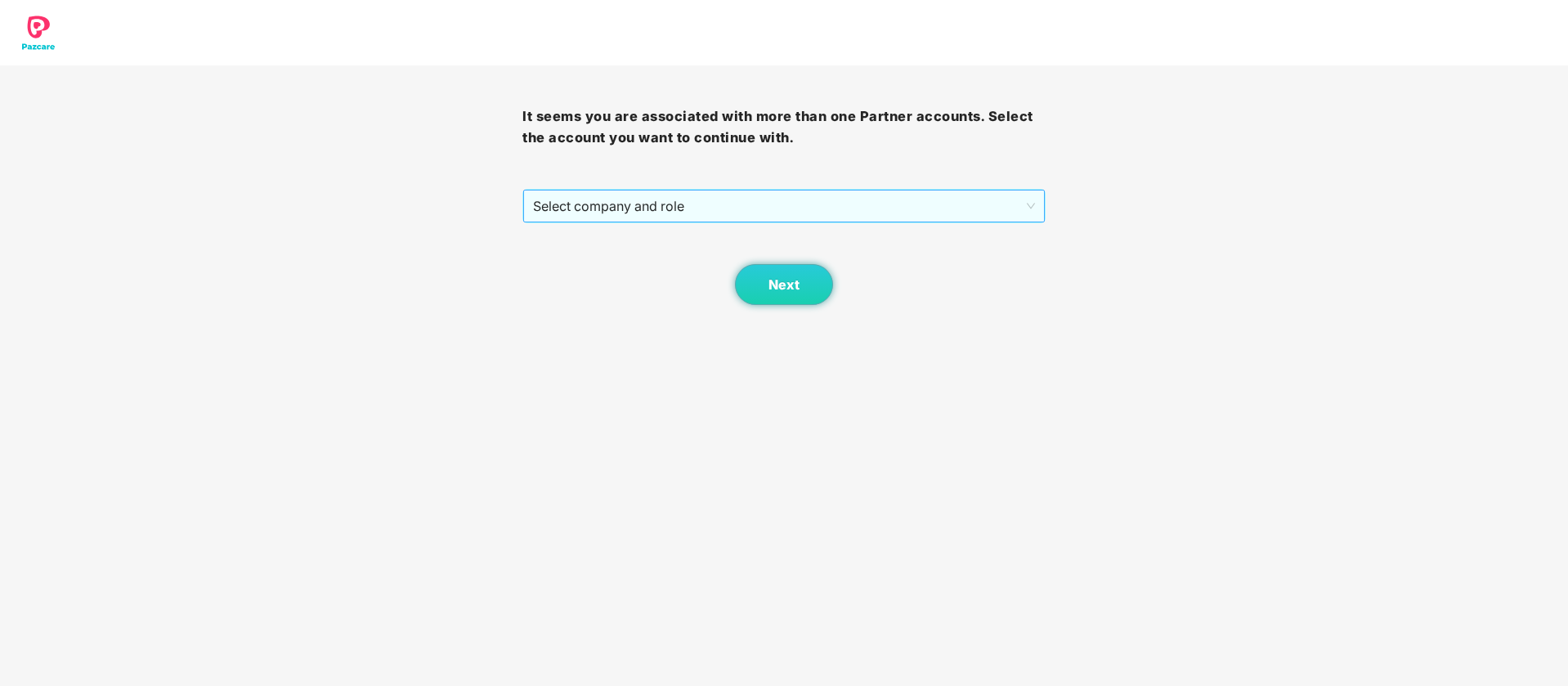
click at [625, 200] on span "Select company and role" at bounding box center [784, 205] width 502 height 31
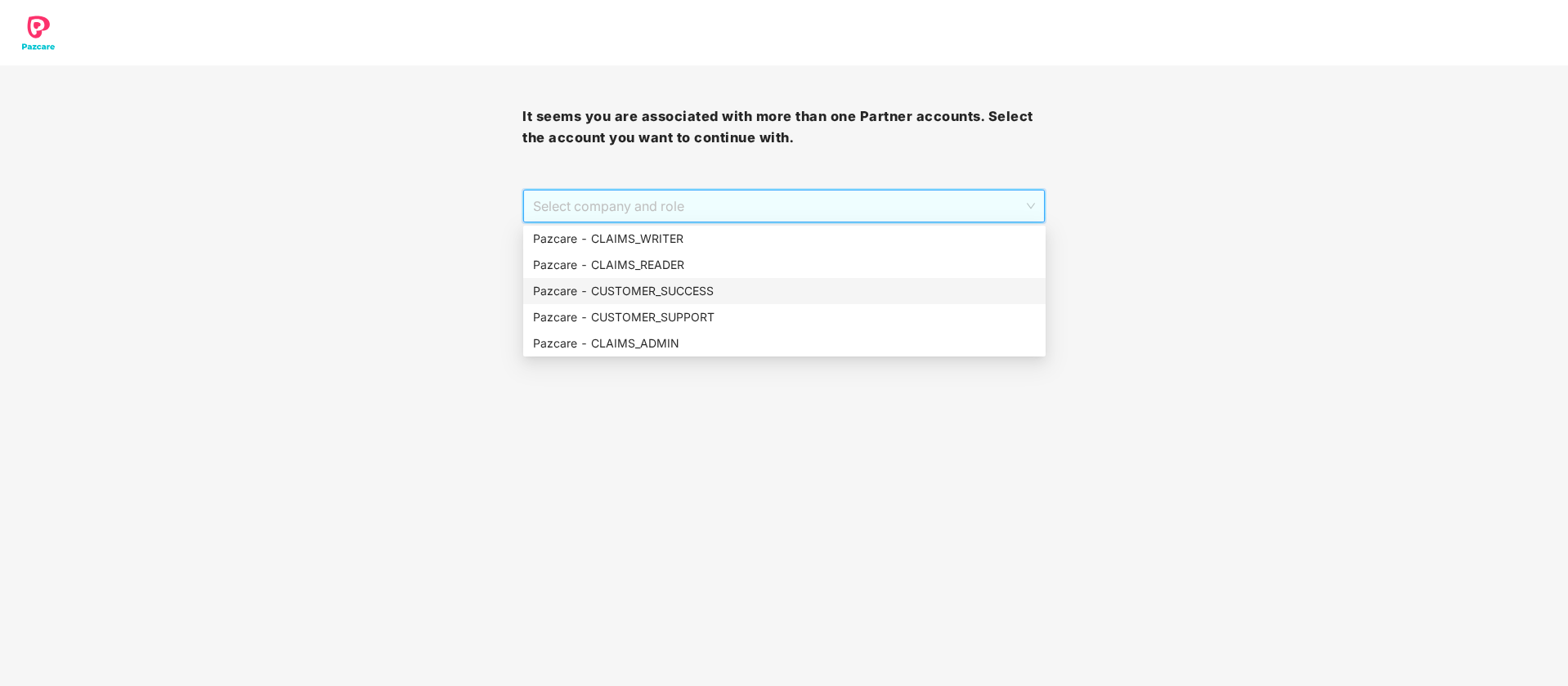
click at [653, 279] on div "Pazcare - CUSTOMER_SUCCESS" at bounding box center [784, 290] width 522 height 26
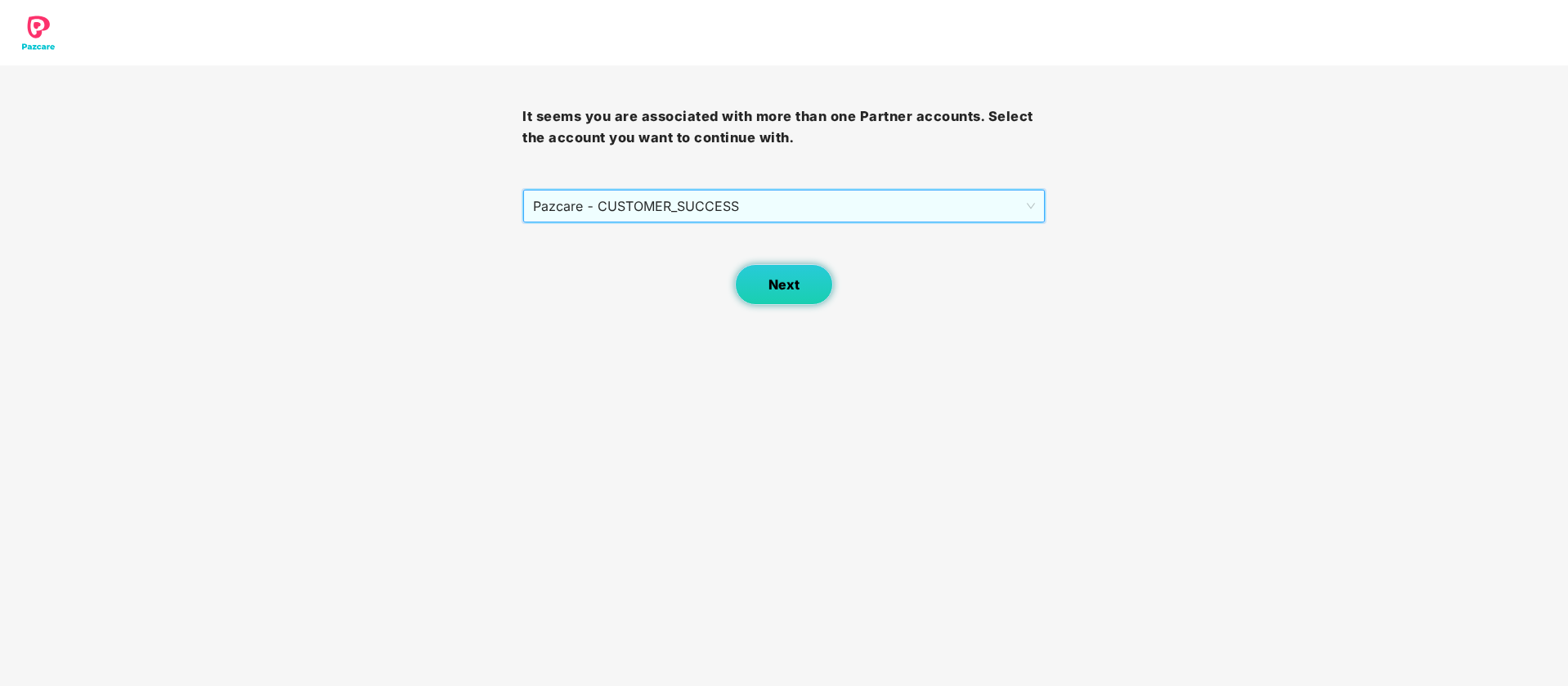
click at [766, 287] on button "Next" at bounding box center [784, 285] width 98 height 41
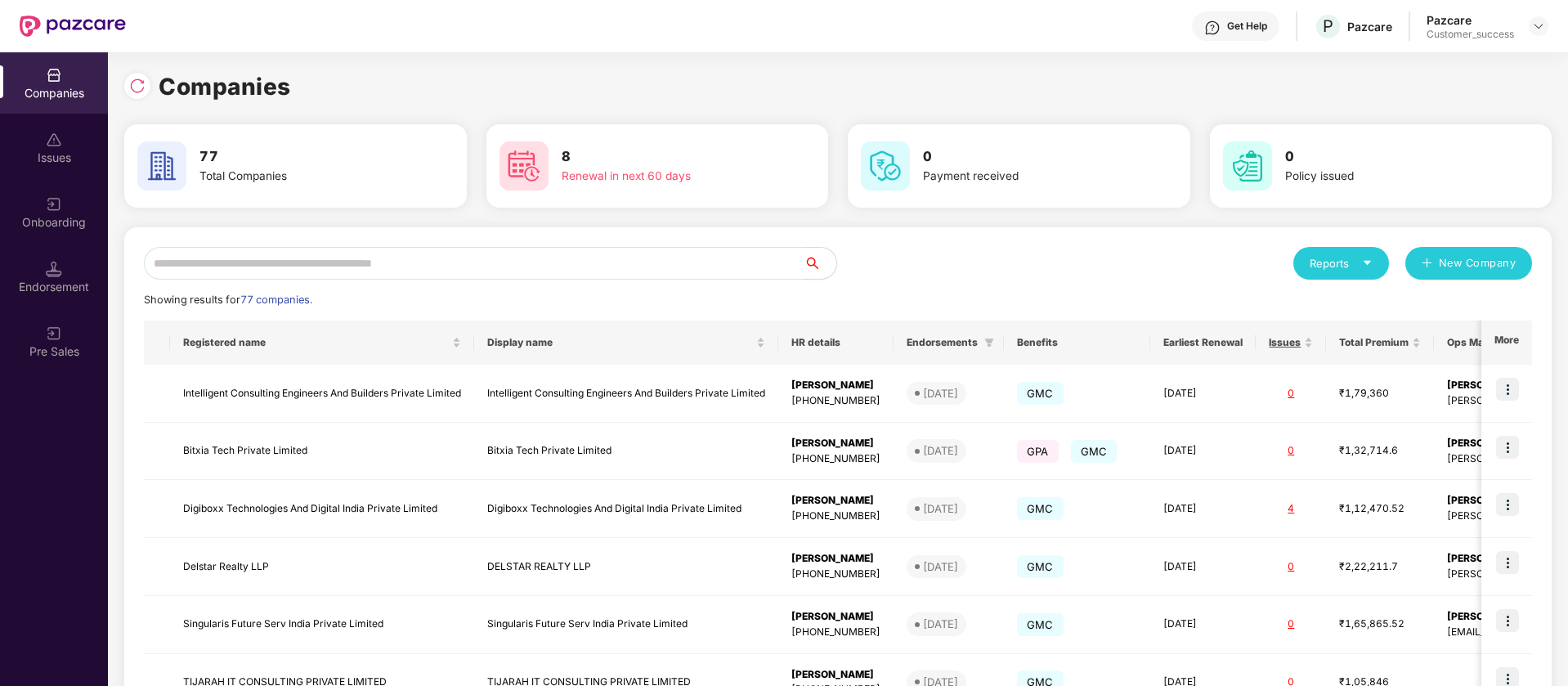
click at [470, 266] on input "text" at bounding box center [473, 263] width 660 height 33
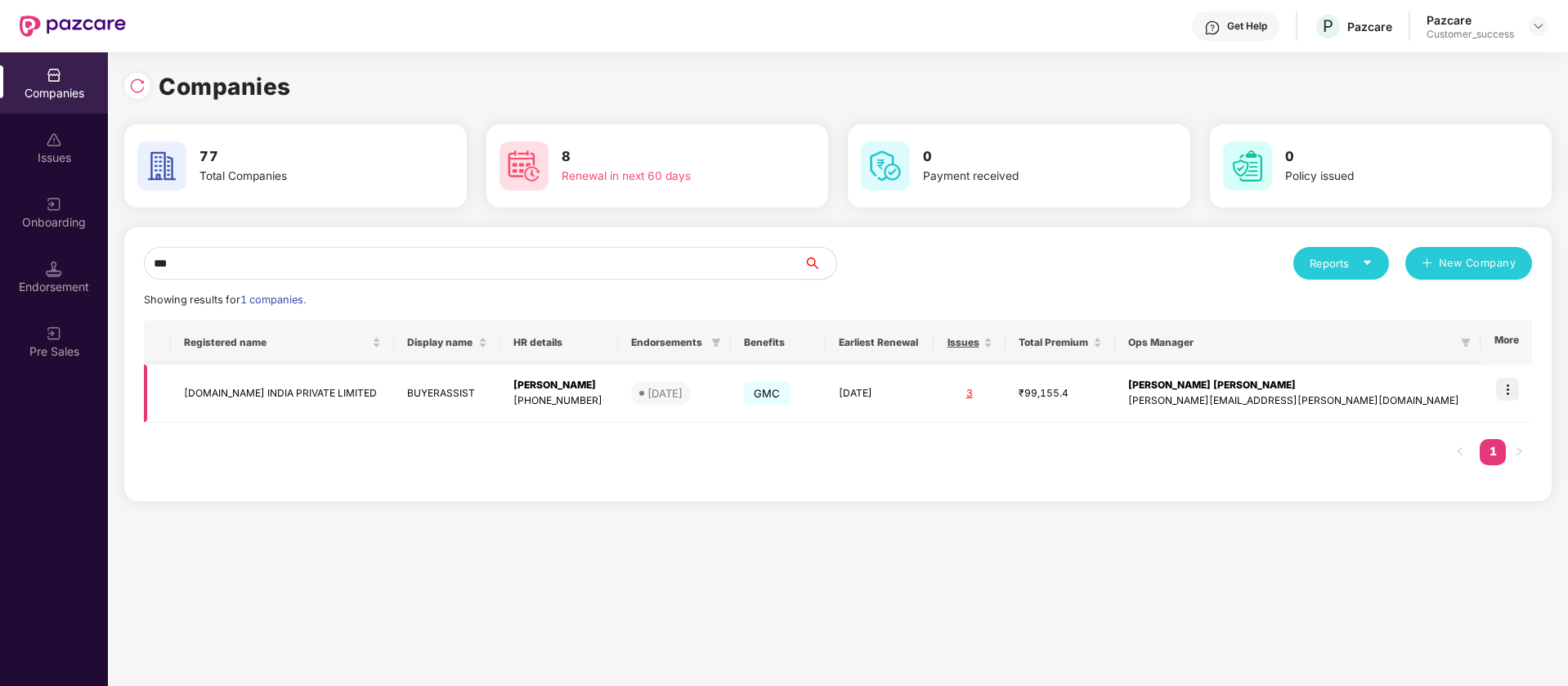
type input "***"
click at [1510, 391] on img at bounding box center [1508, 389] width 23 height 23
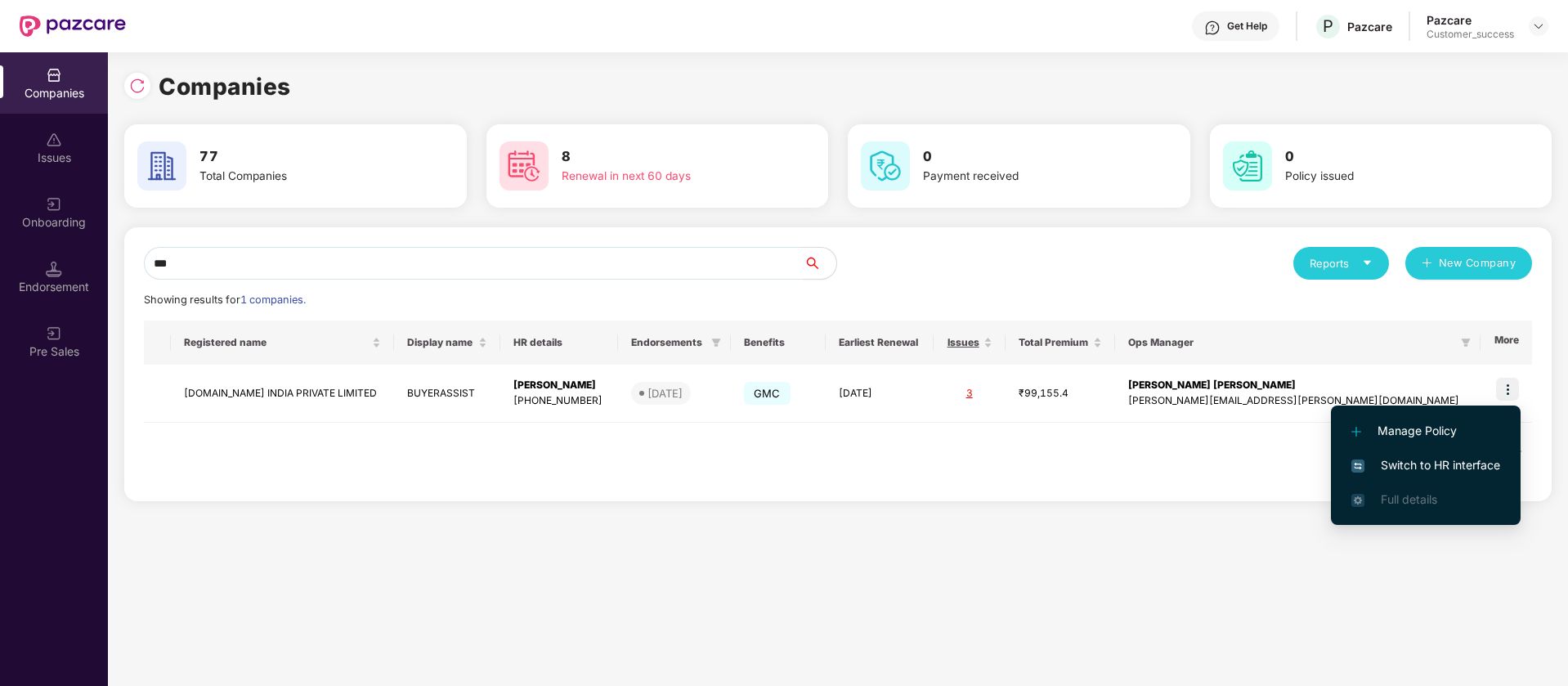
click at [1458, 467] on span "Switch to HR interface" at bounding box center [1425, 465] width 149 height 18
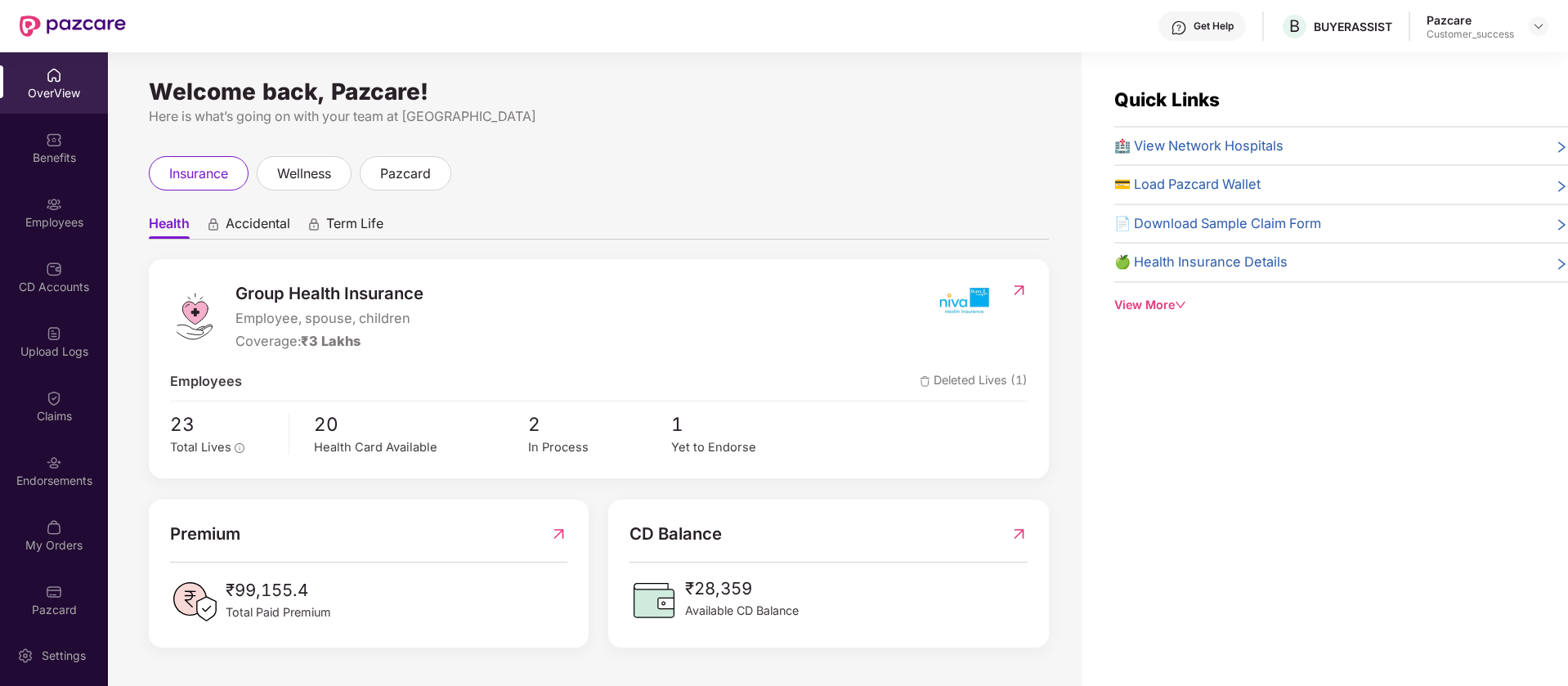
click at [75, 459] on div "Endorsements" at bounding box center [54, 470] width 108 height 62
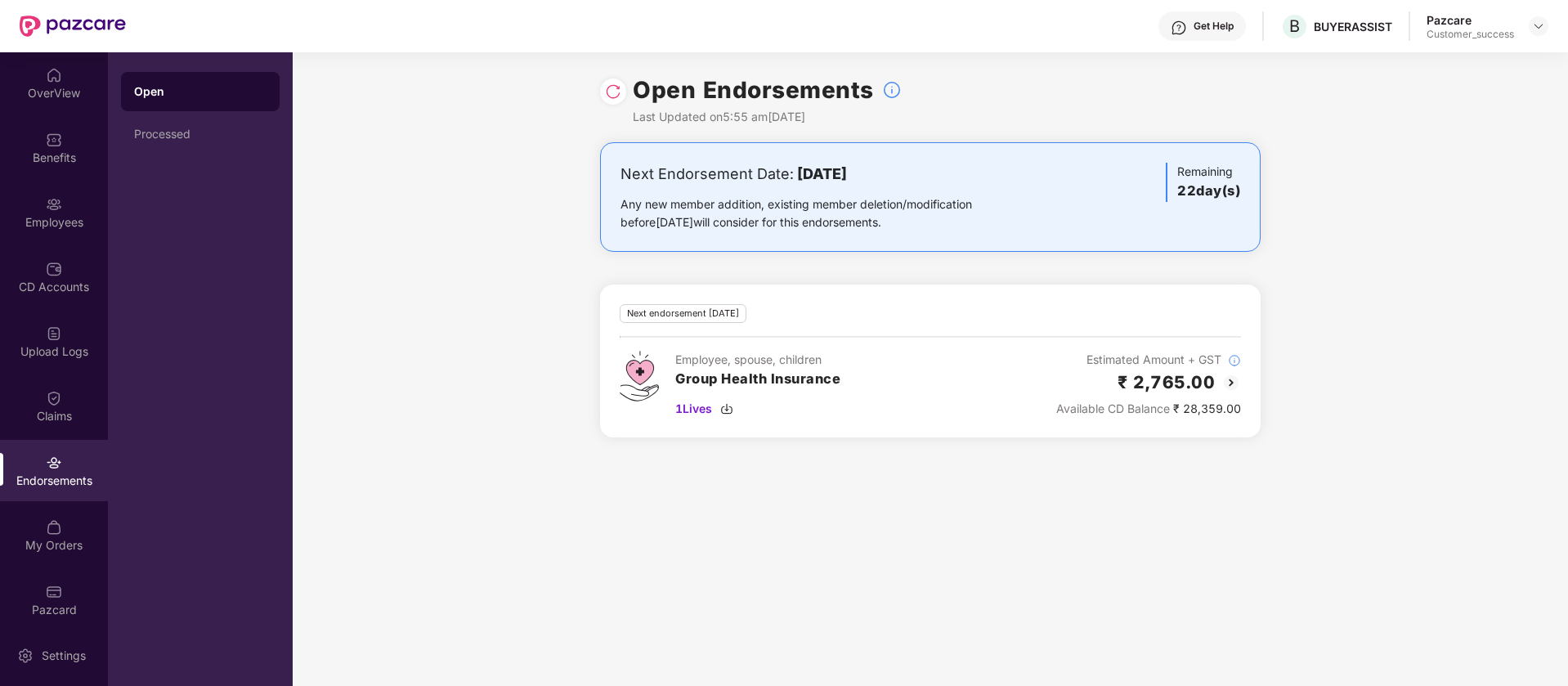
click at [1224, 382] on img at bounding box center [1232, 383] width 20 height 20
